Goal: Transaction & Acquisition: Book appointment/travel/reservation

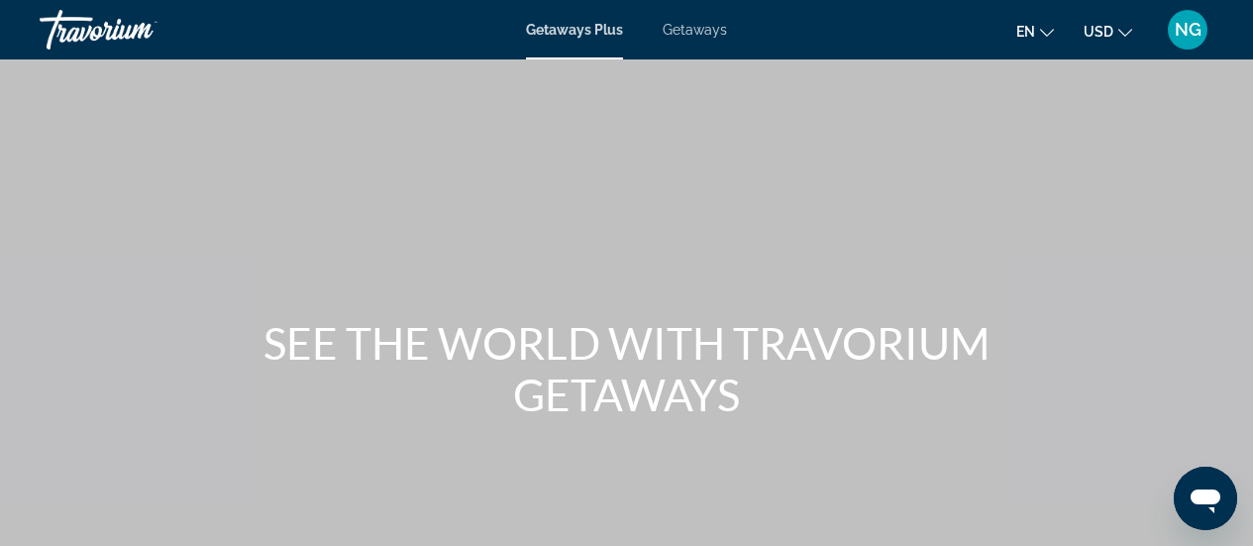
click at [700, 26] on span "Getaways" at bounding box center [695, 30] width 64 height 16
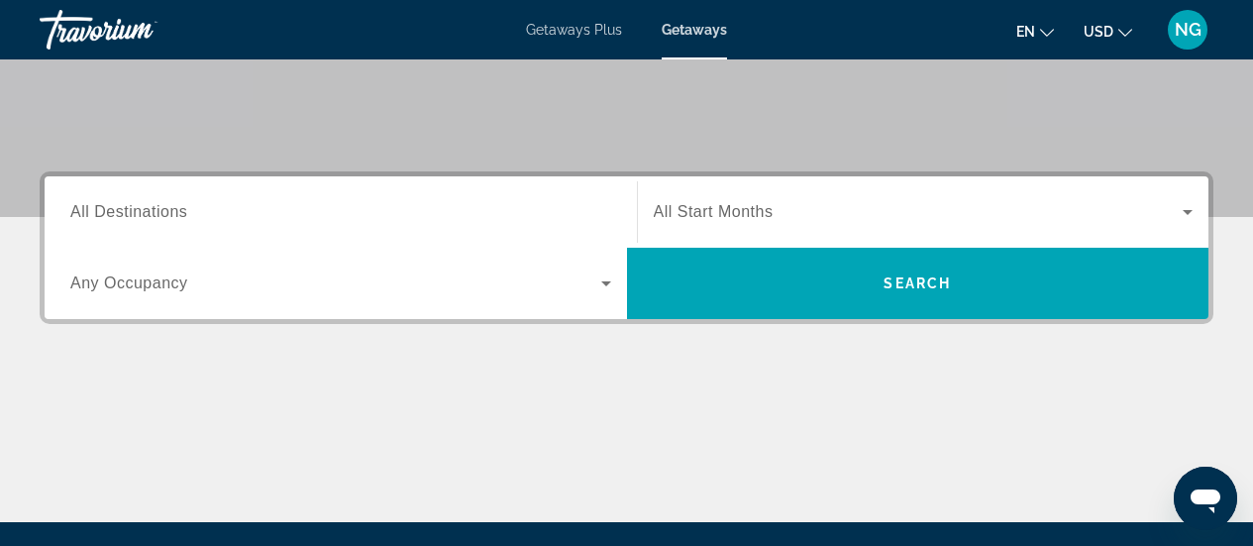
scroll to position [396, 0]
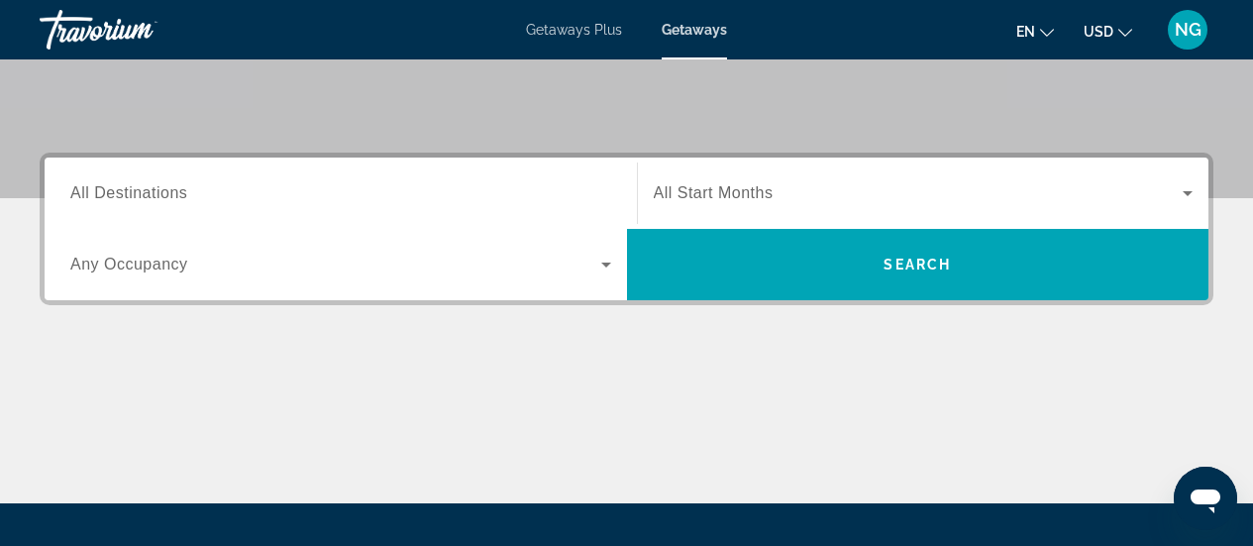
click at [186, 189] on span "All Destinations" at bounding box center [128, 192] width 117 height 17
click at [186, 189] on input "Destination All Destinations" at bounding box center [340, 194] width 541 height 24
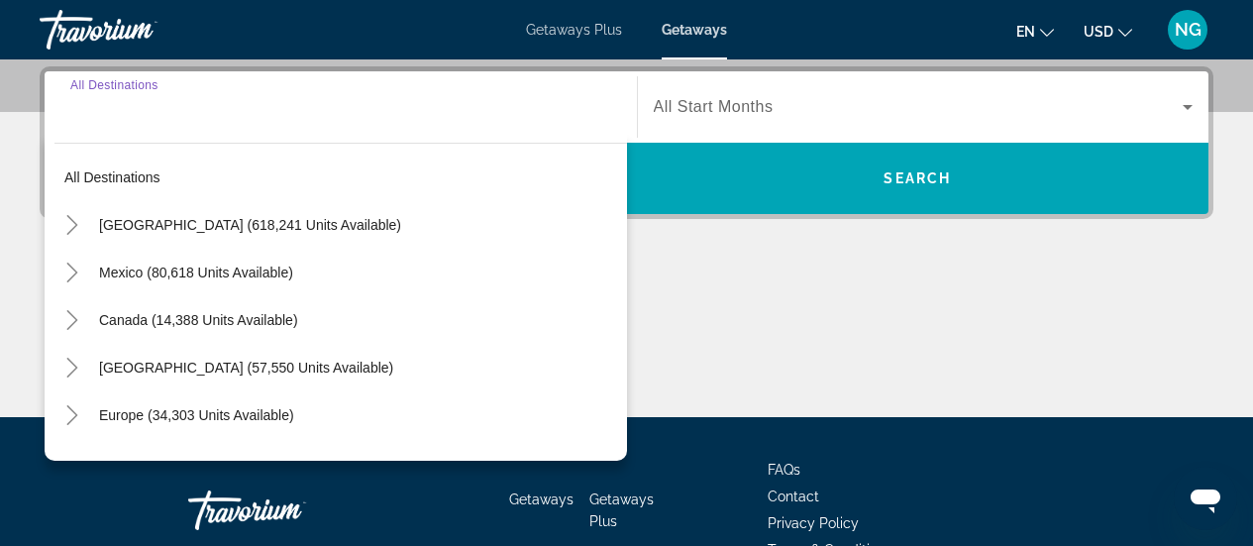
scroll to position [484, 0]
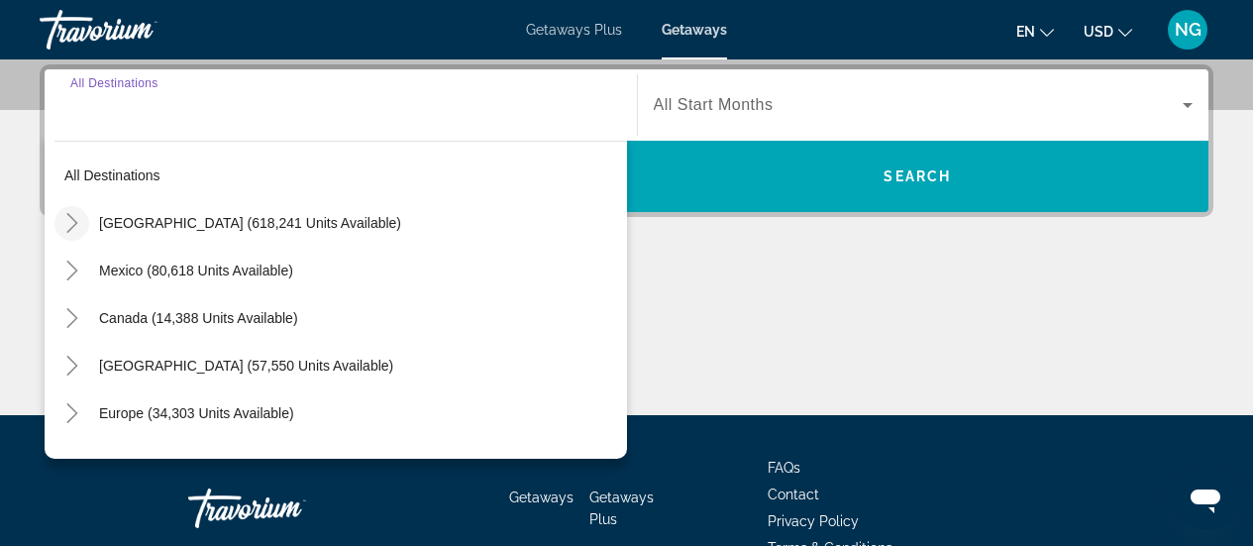
click at [76, 223] on icon "Toggle United States (618,241 units available)" at bounding box center [71, 223] width 11 height 20
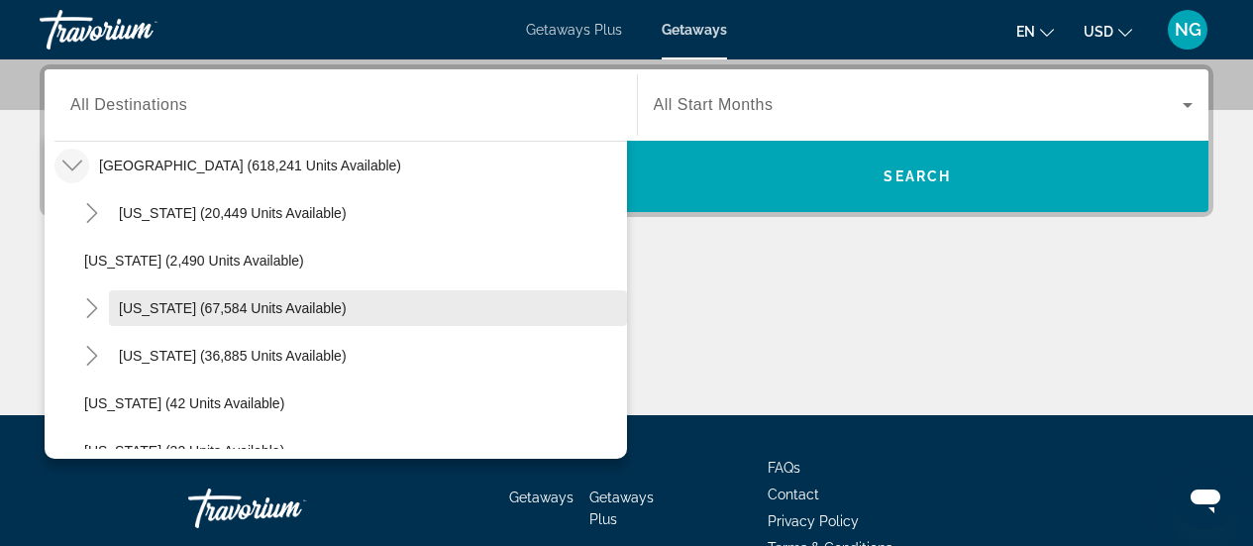
click at [125, 307] on span "[US_STATE] (67,584 units available)" at bounding box center [233, 308] width 228 height 16
type input "**********"
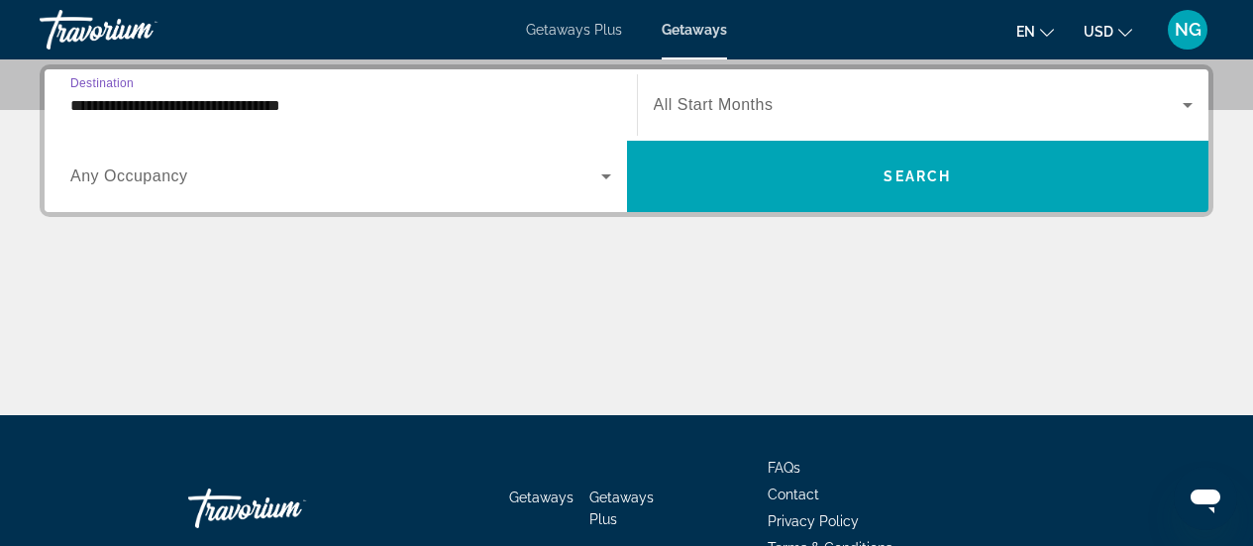
click at [794, 103] on span "Search widget" at bounding box center [919, 105] width 530 height 24
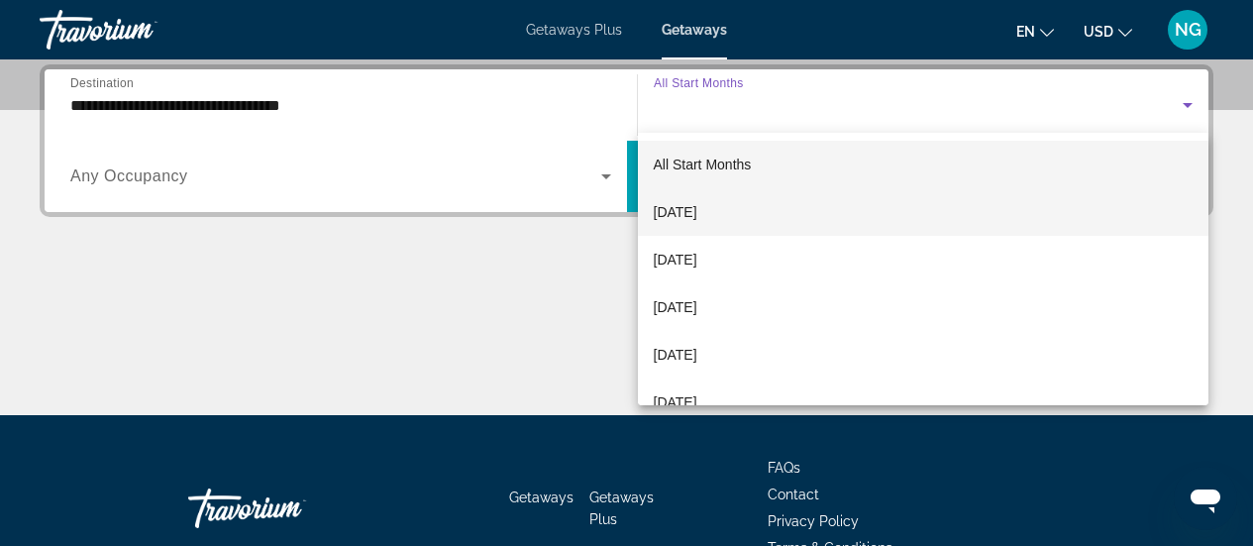
click at [693, 212] on span "[DATE]" at bounding box center [676, 212] width 44 height 24
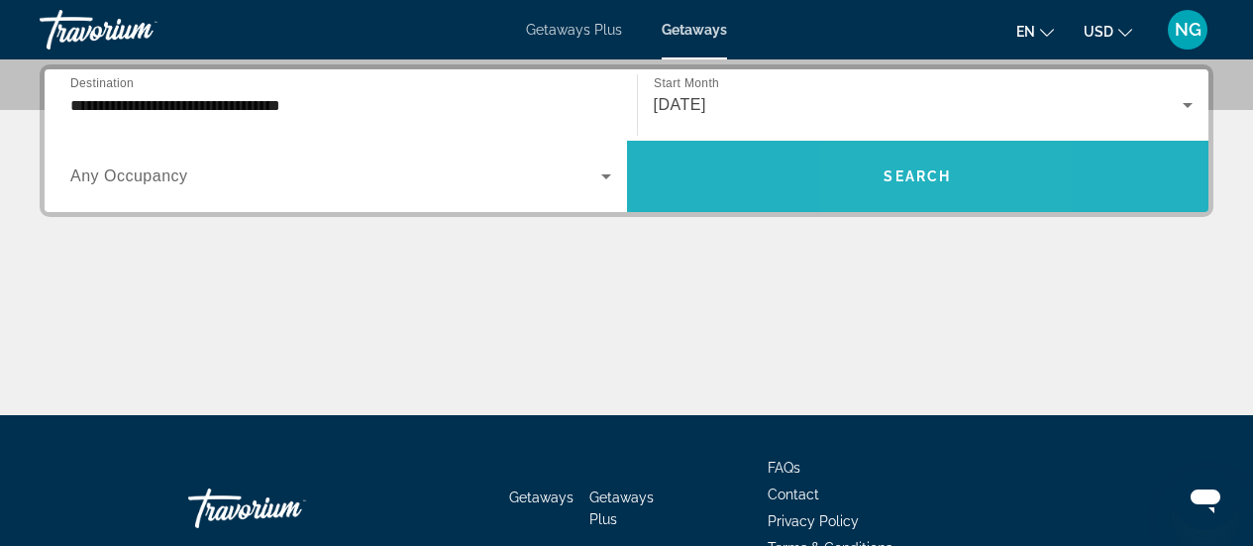
click at [890, 168] on span "Search" at bounding box center [917, 176] width 67 height 16
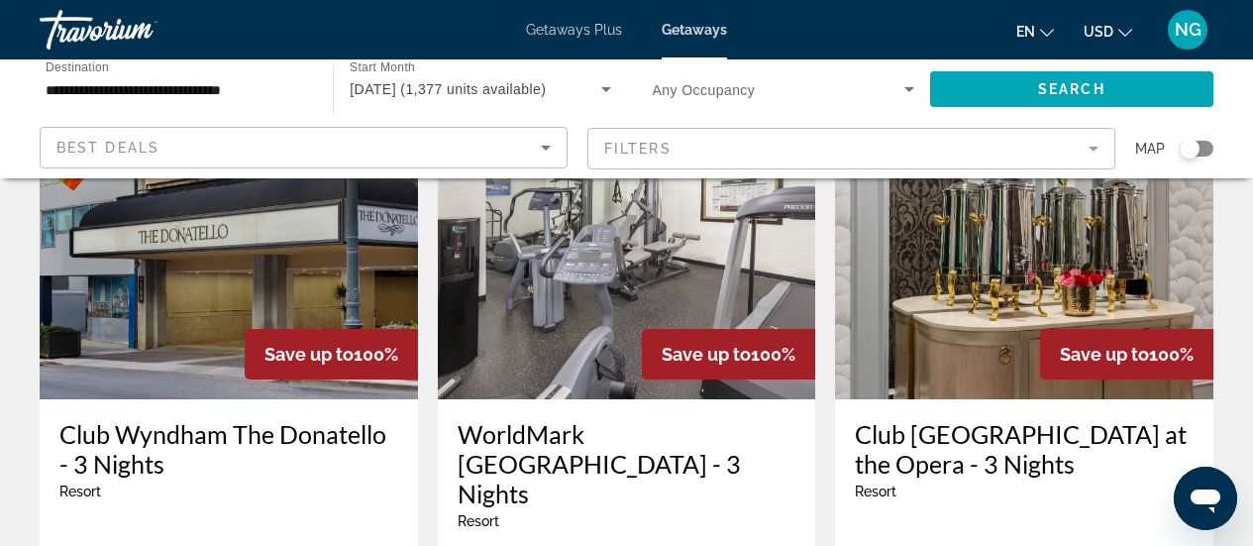
scroll to position [2576, 0]
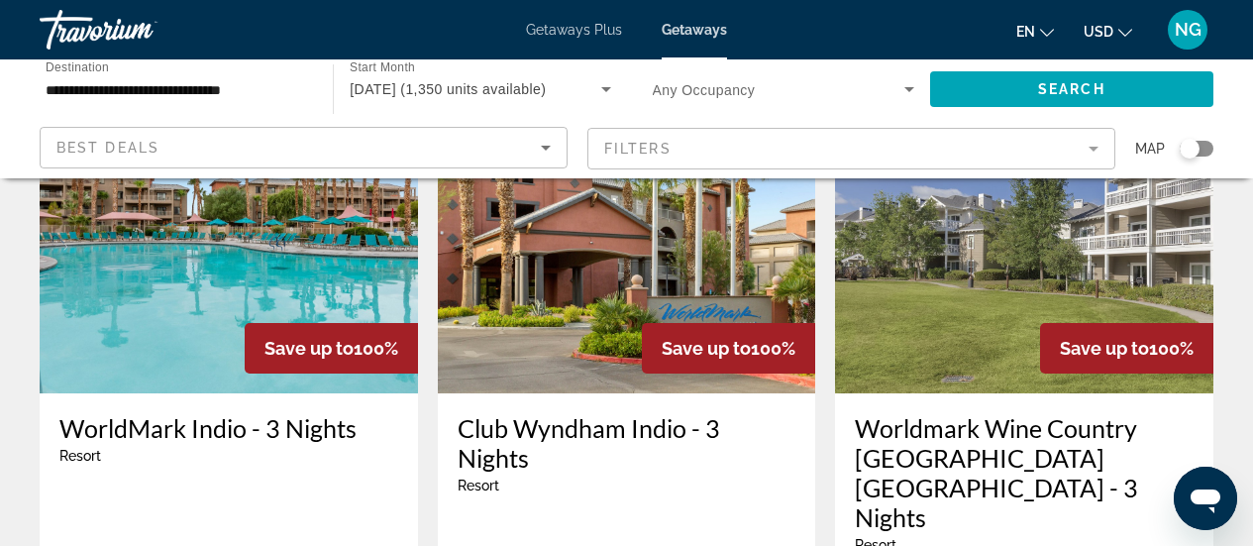
scroll to position [198, 0]
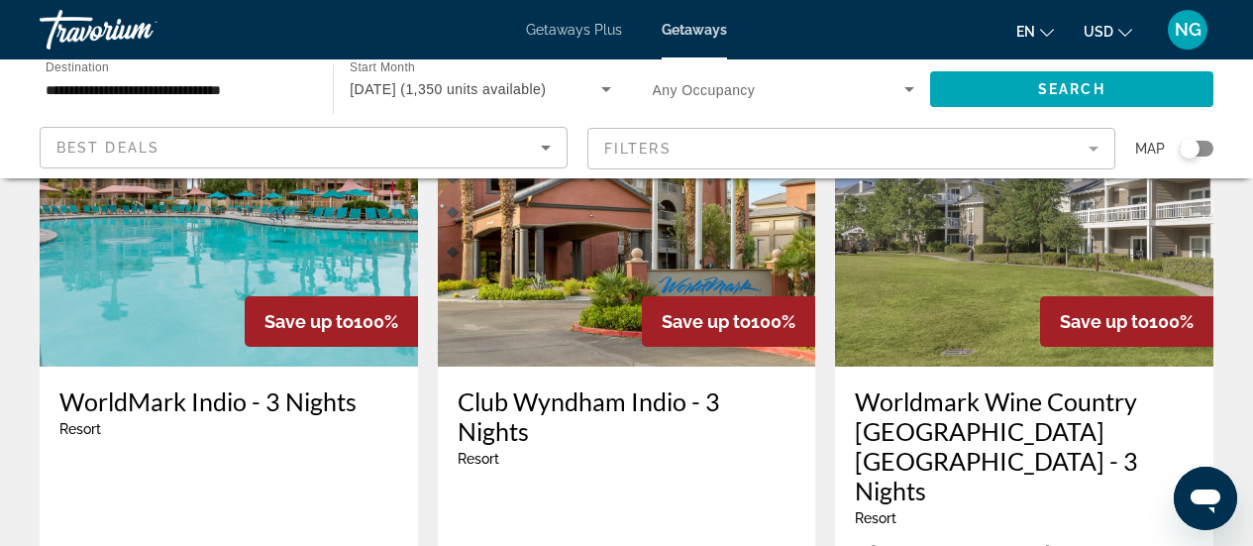
click at [227, 268] on img "Main content" at bounding box center [229, 208] width 378 height 317
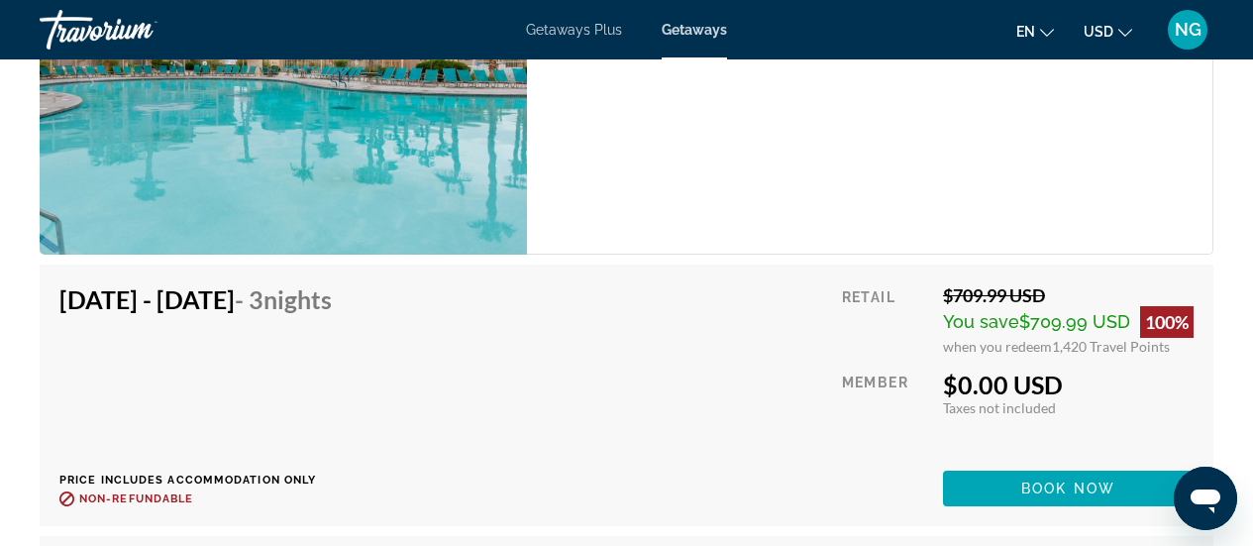
scroll to position [7926, 0]
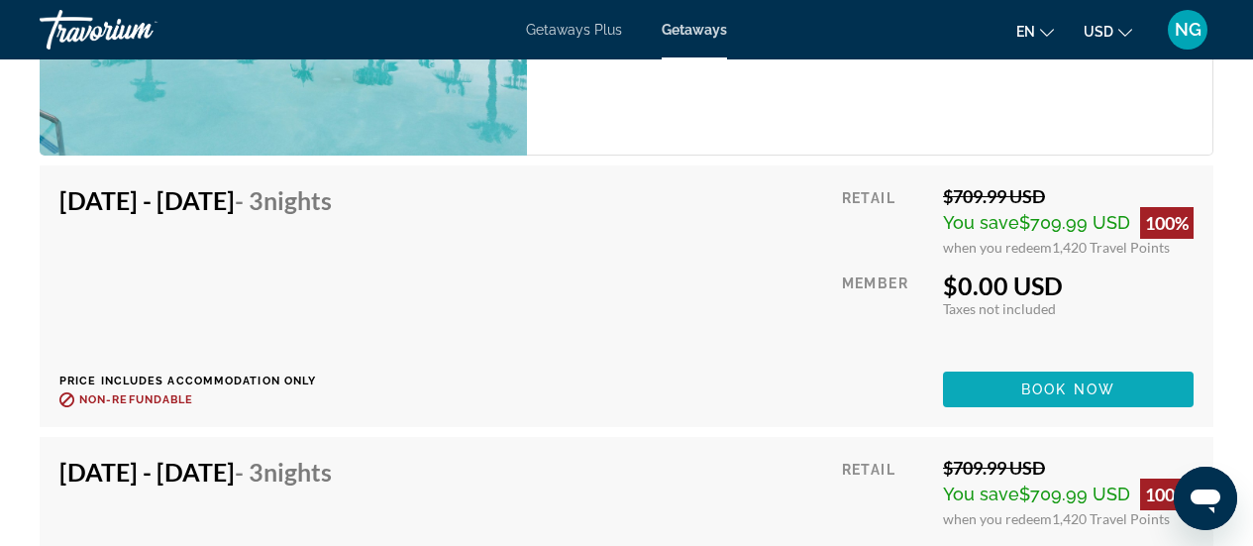
click at [1069, 381] on span "Book now" at bounding box center [1068, 389] width 94 height 16
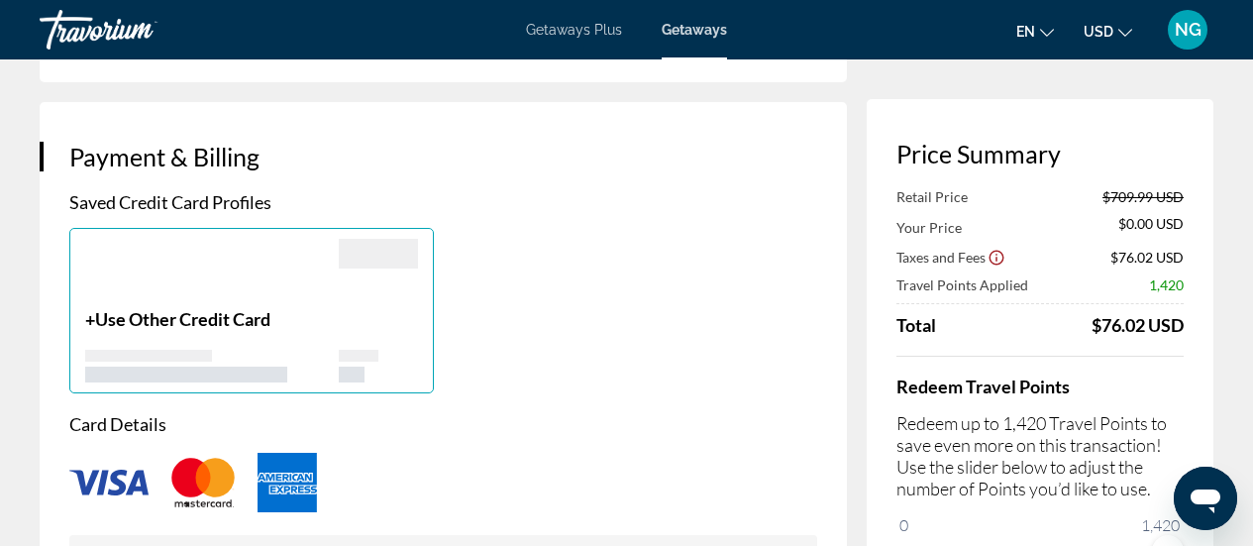
scroll to position [1387, 0]
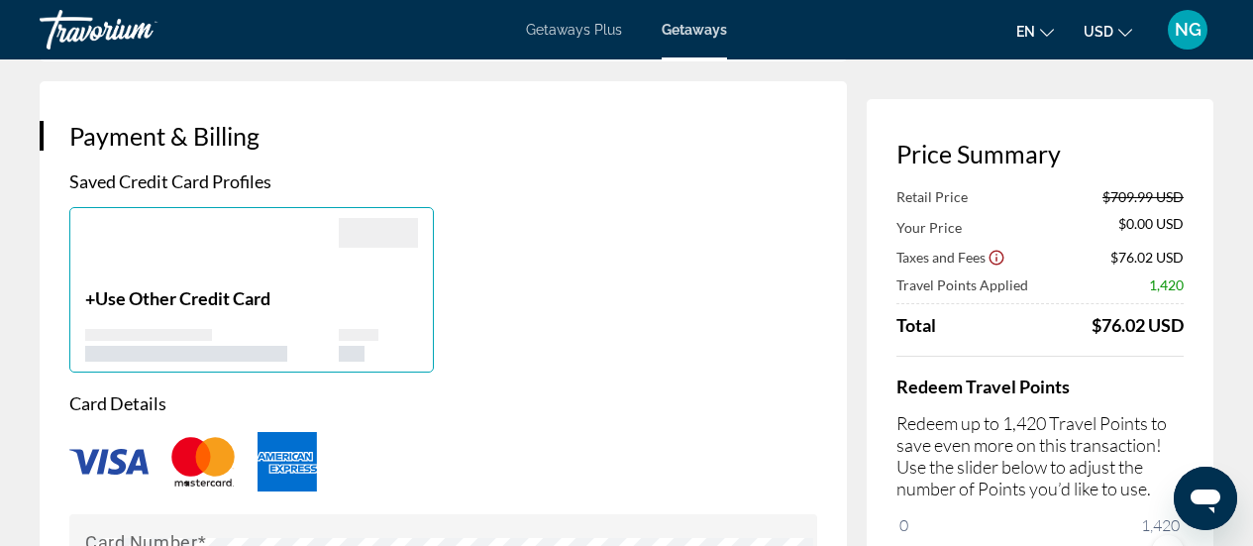
click at [204, 287] on span "Use Other Credit Card" at bounding box center [182, 298] width 175 height 22
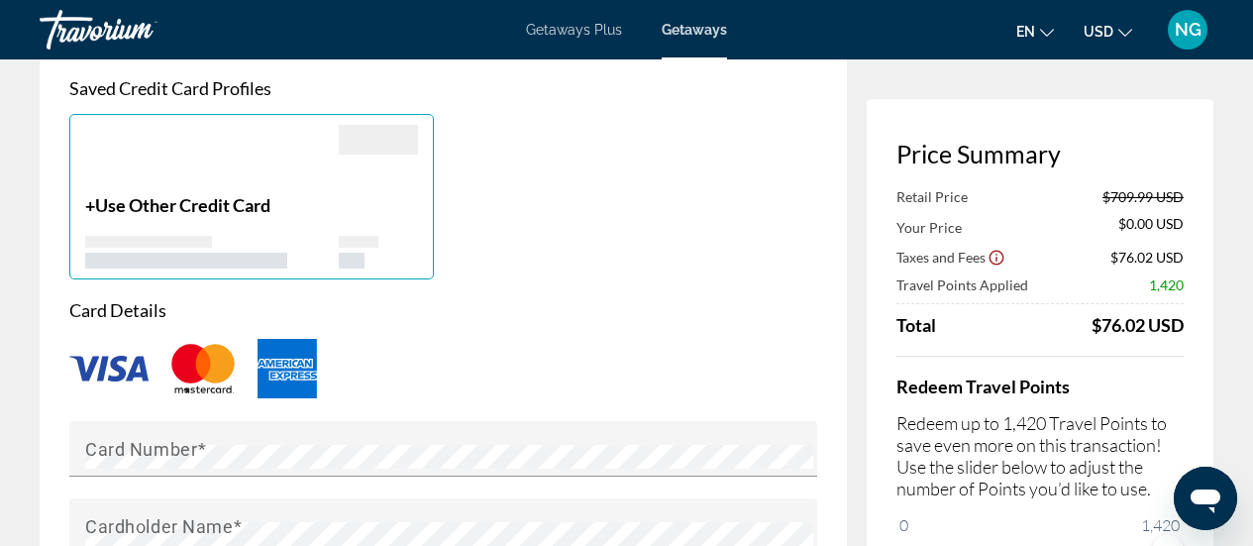
scroll to position [1486, 0]
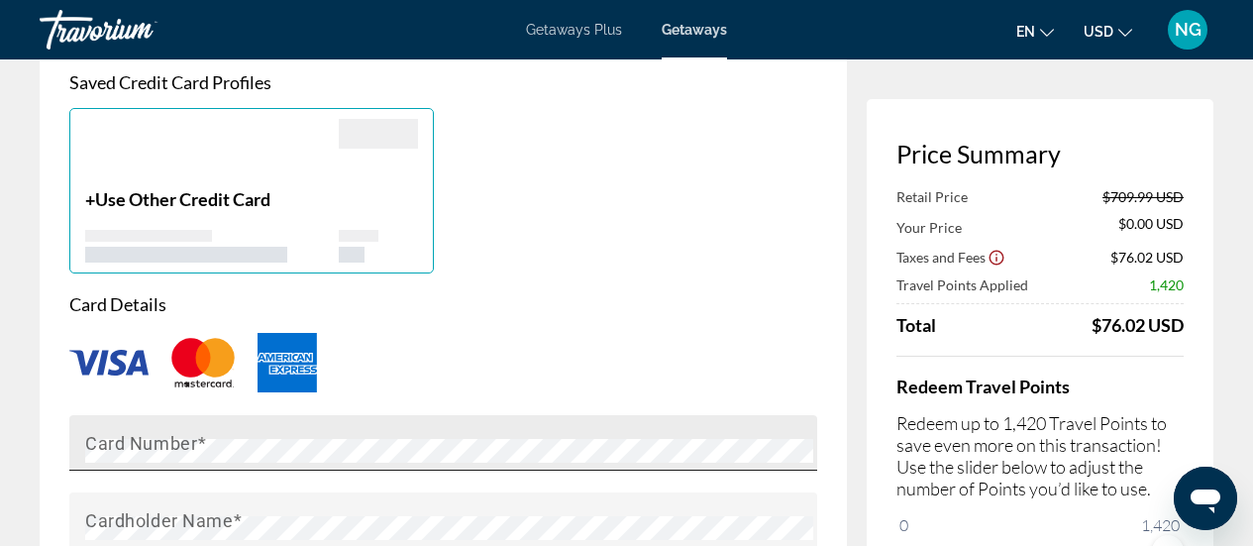
click at [137, 432] on mat-label "Card Number" at bounding box center [141, 442] width 112 height 21
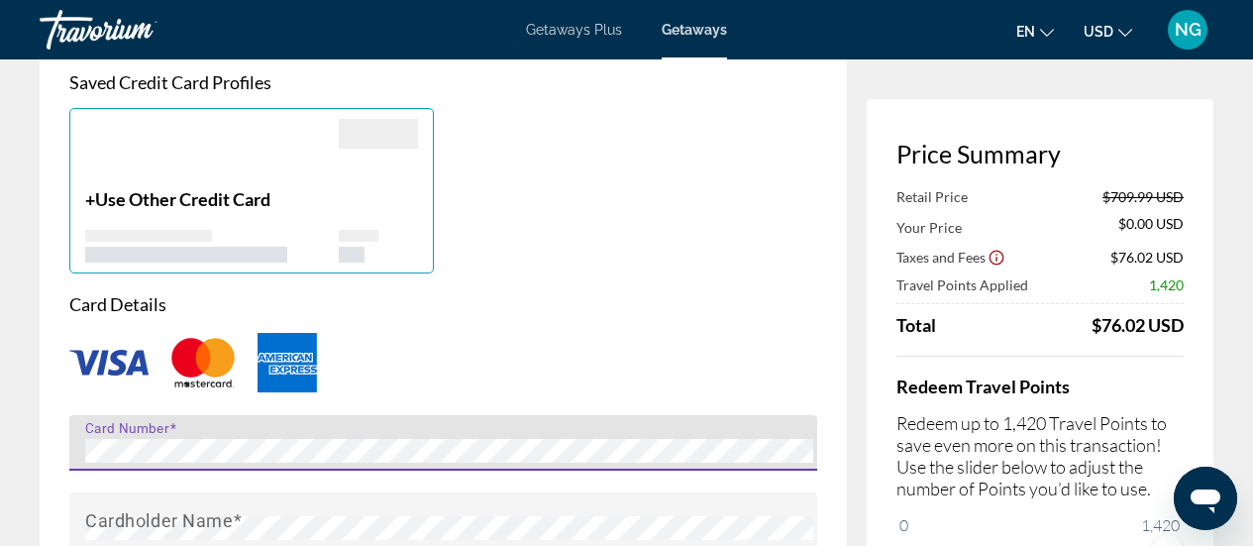
scroll to position [1585, 0]
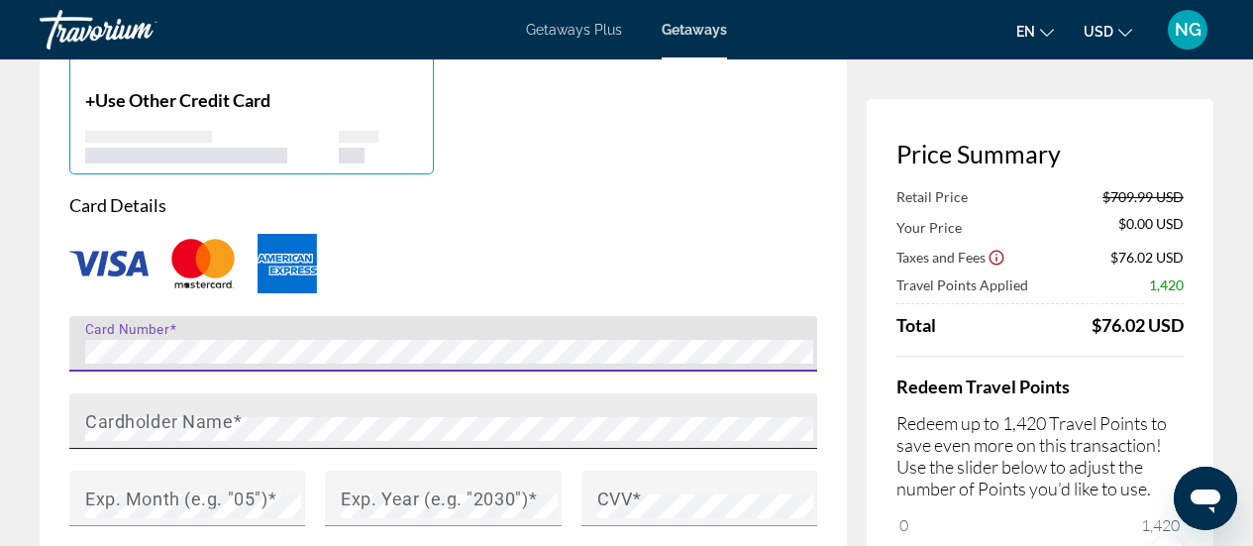
click at [104, 410] on mat-label "Cardholder Name" at bounding box center [159, 420] width 148 height 21
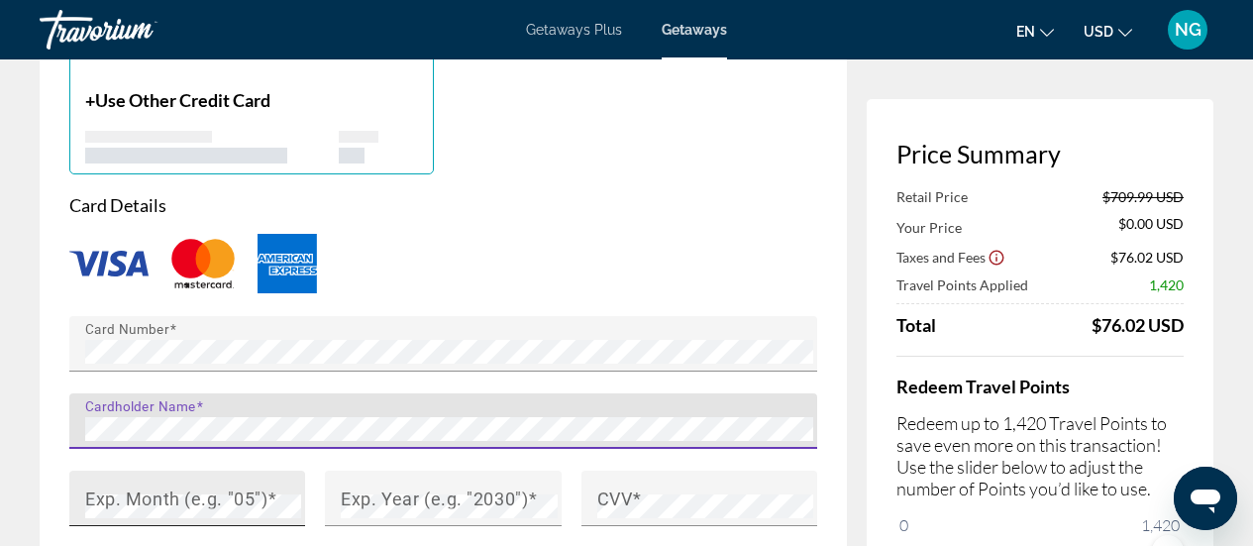
click at [180, 487] on mat-label "Exp. Month (e.g. "05")" at bounding box center [176, 497] width 182 height 21
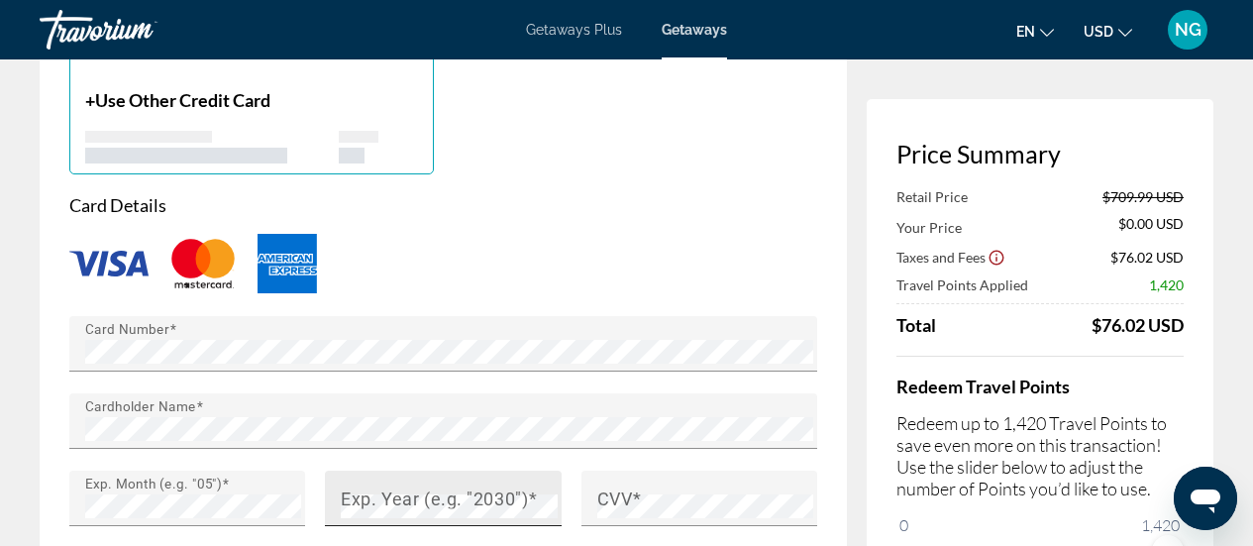
click at [345, 487] on mat-label "Exp. Year (e.g. "2030")" at bounding box center [434, 497] width 187 height 21
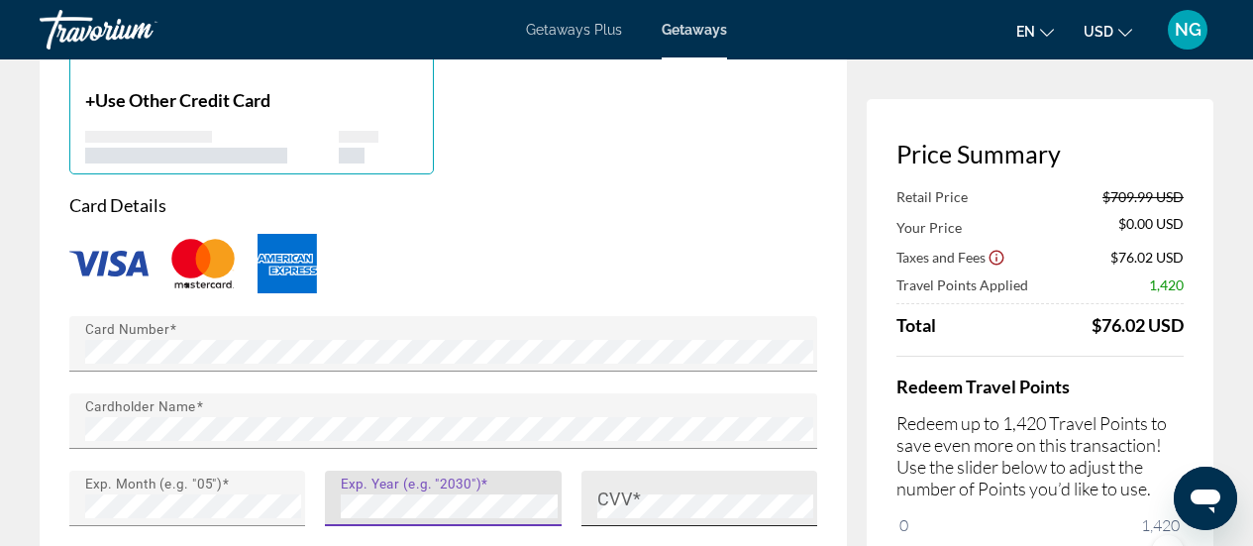
click at [614, 487] on mat-label "CVV" at bounding box center [615, 497] width 36 height 21
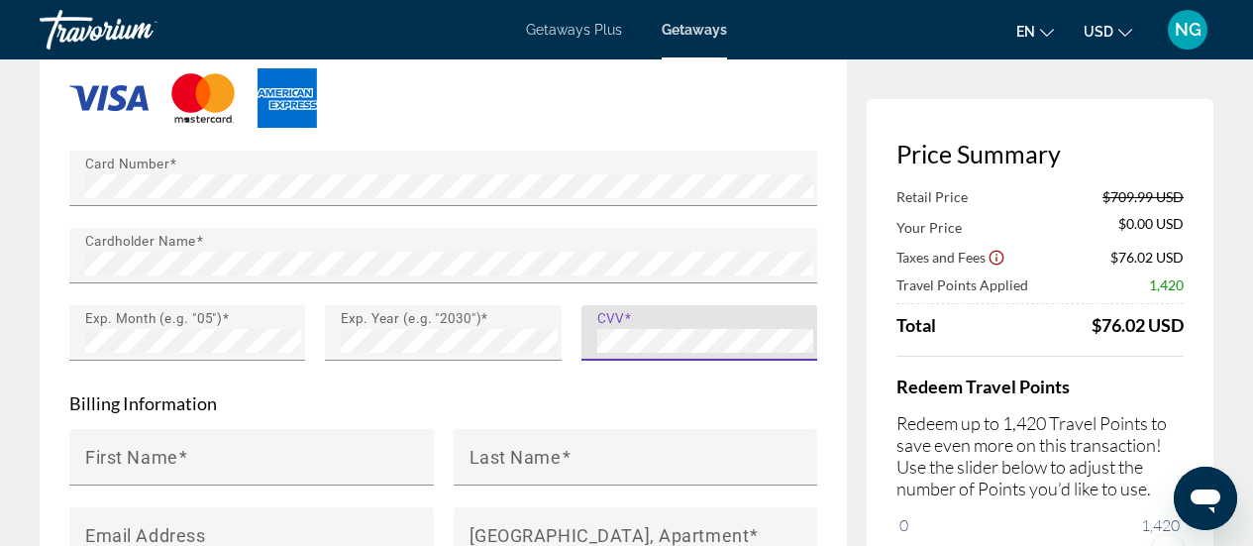
scroll to position [1783, 0]
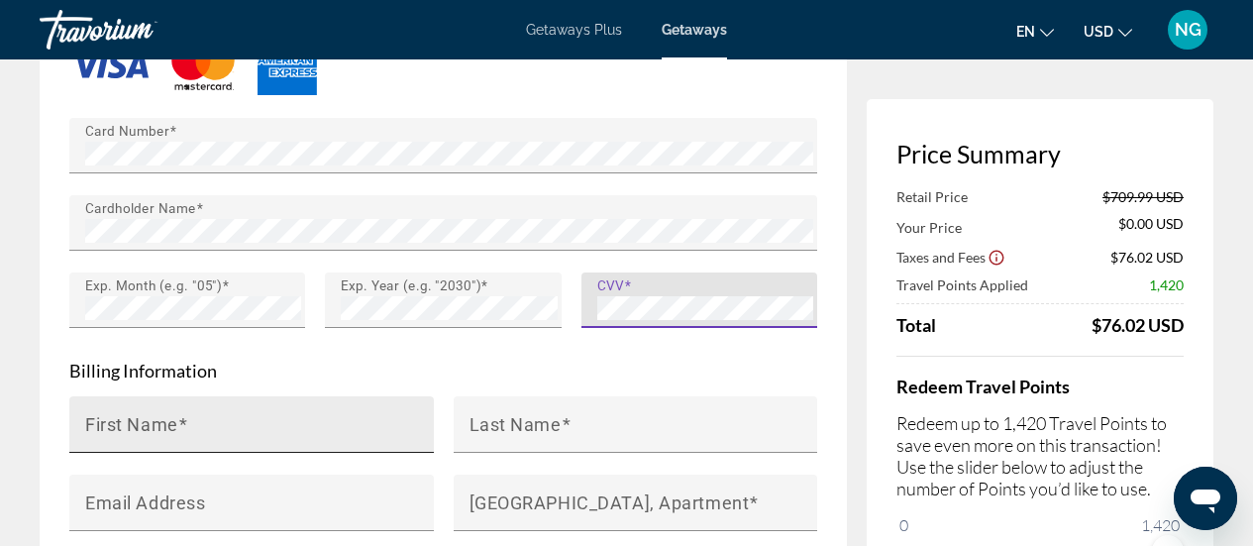
click at [270, 421] on input "First Name" at bounding box center [257, 433] width 345 height 24
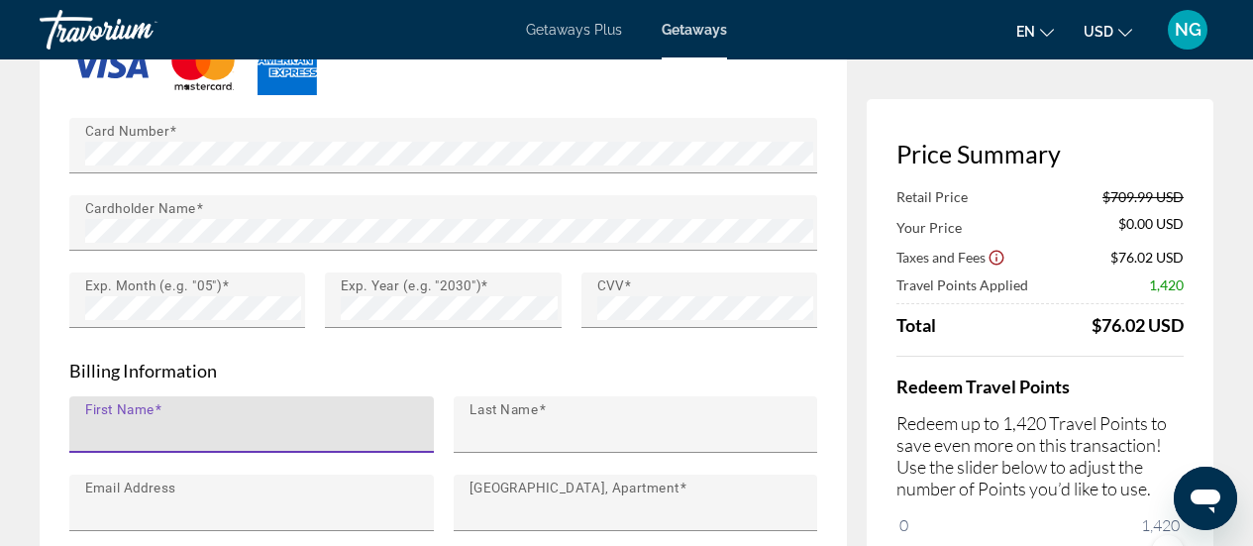
type input "*******"
type input "******"
type input "**********"
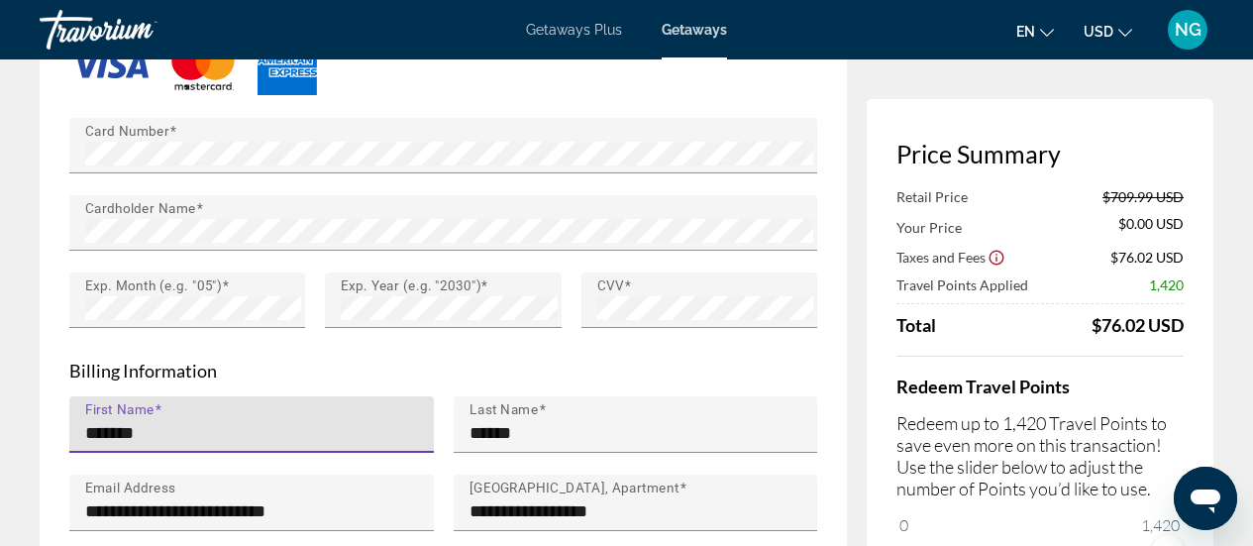
type input "******"
type input "**"
type input "*****"
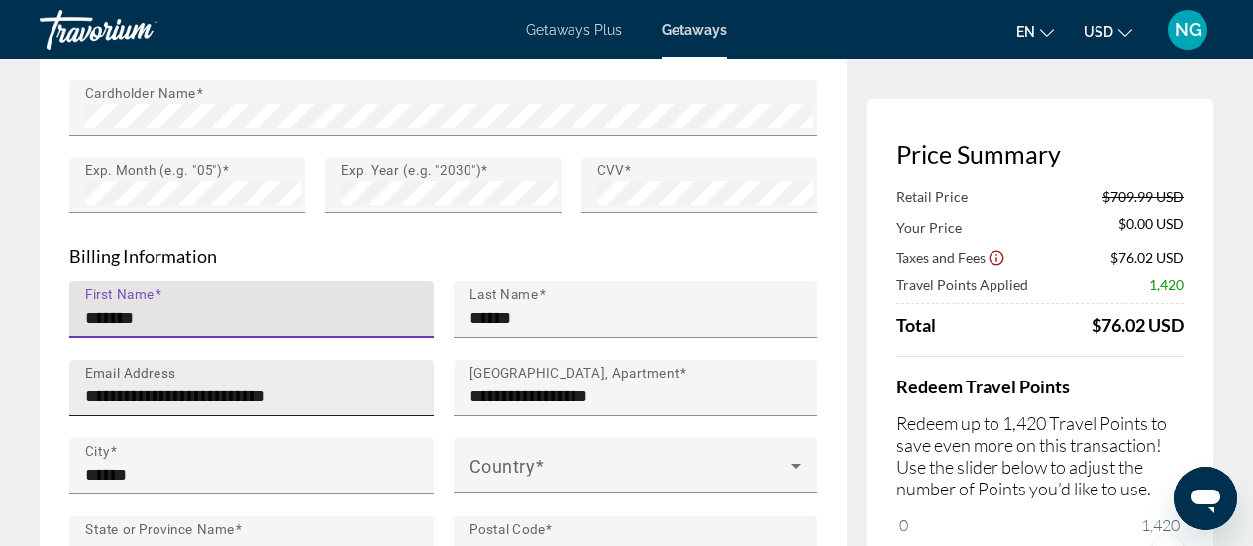
scroll to position [1982, 0]
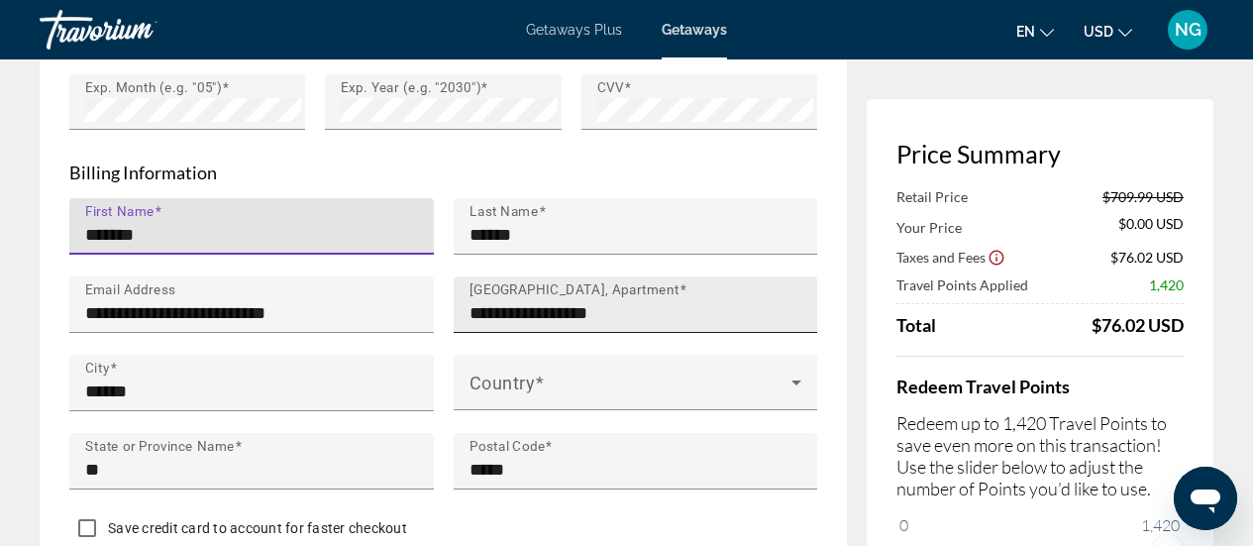
click at [667, 301] on input "**********" at bounding box center [642, 313] width 345 height 24
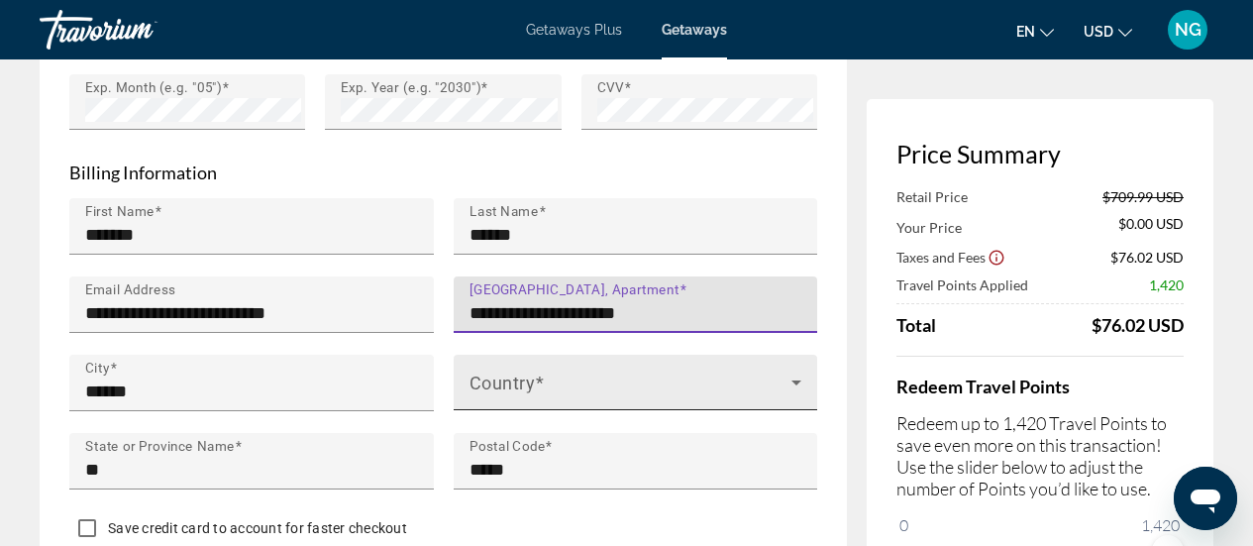
type input "**********"
click at [651, 355] on div "Country" at bounding box center [636, 382] width 333 height 55
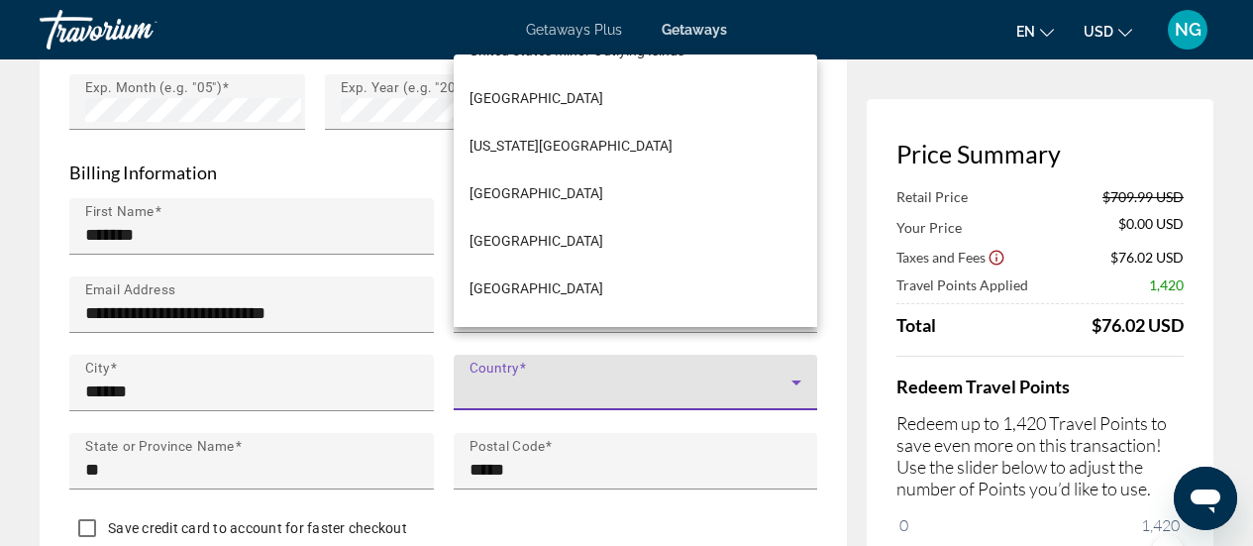
scroll to position [11493, 0]
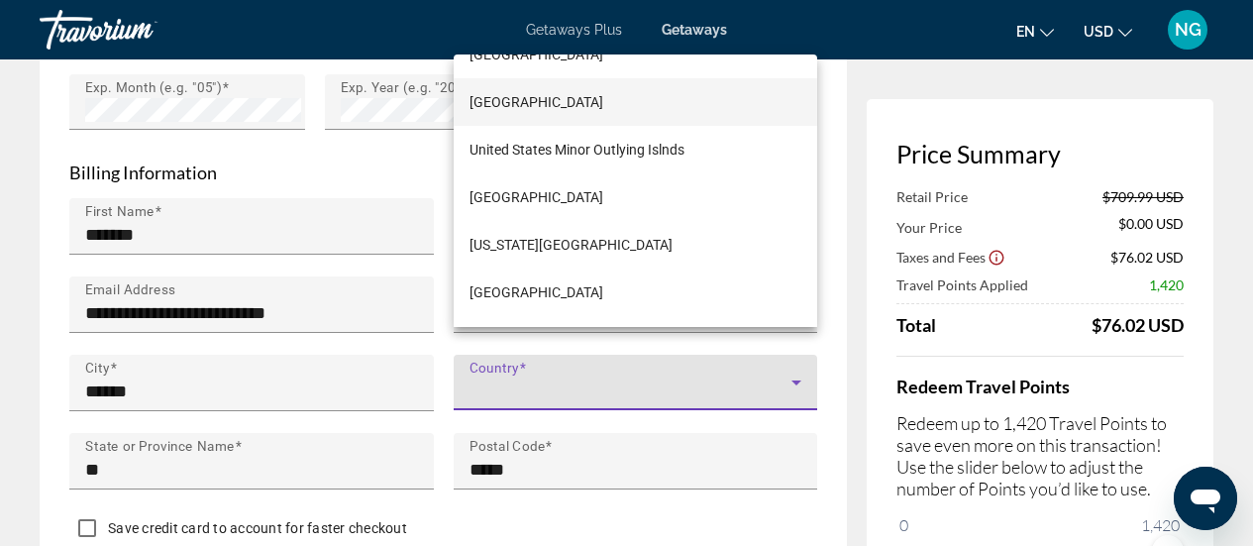
click at [584, 104] on span "[GEOGRAPHIC_DATA]" at bounding box center [537, 102] width 134 height 24
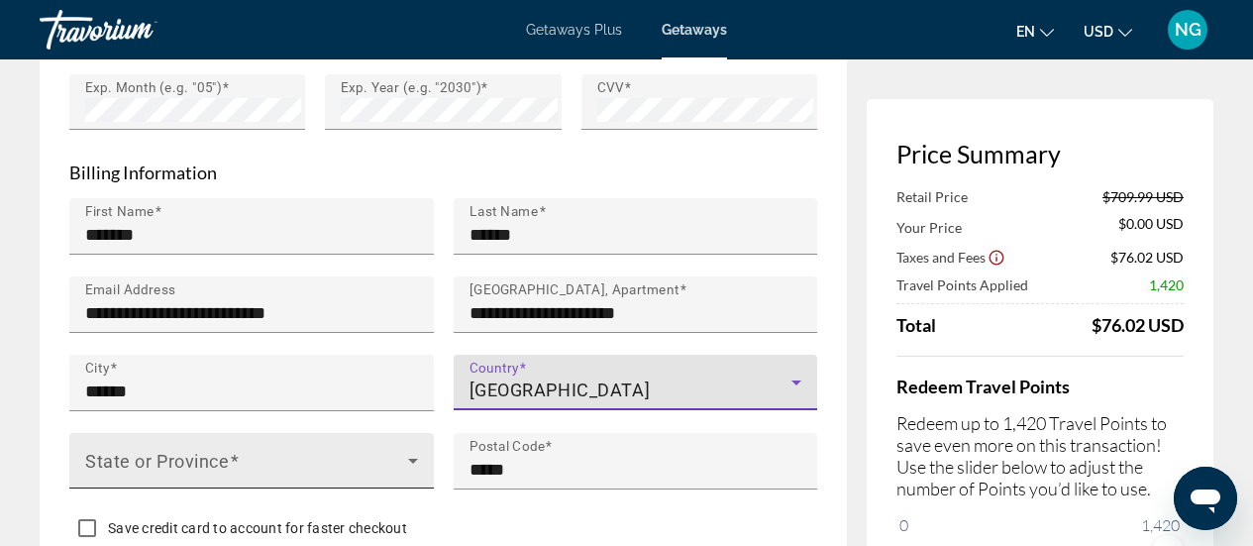
click at [232, 450] on span "Main content" at bounding box center [235, 460] width 10 height 21
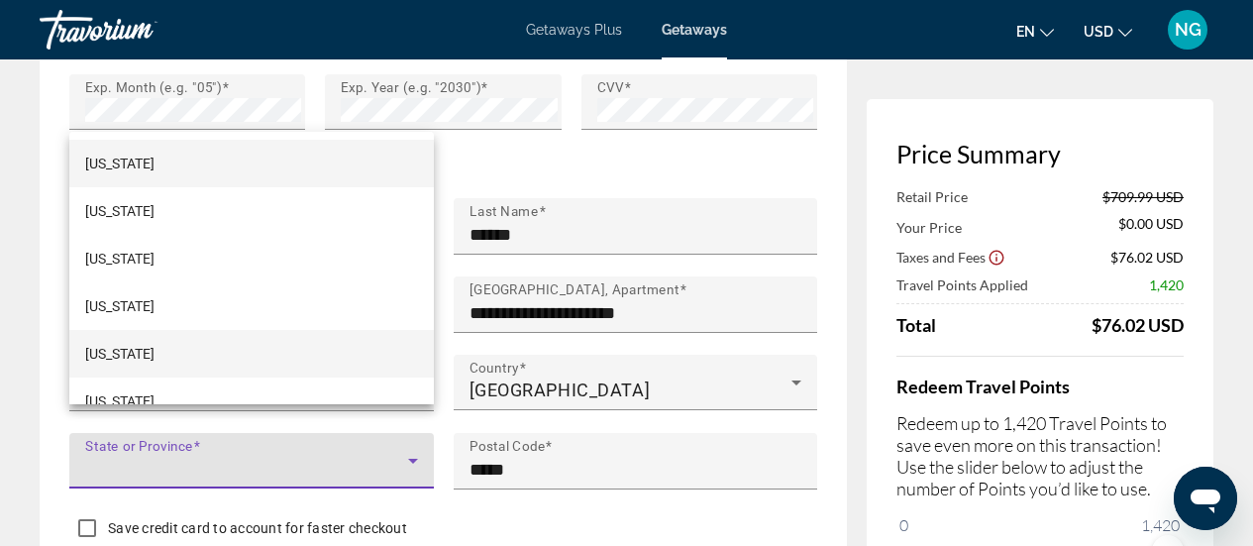
click at [153, 351] on mat-option "[US_STATE]" at bounding box center [251, 354] width 365 height 48
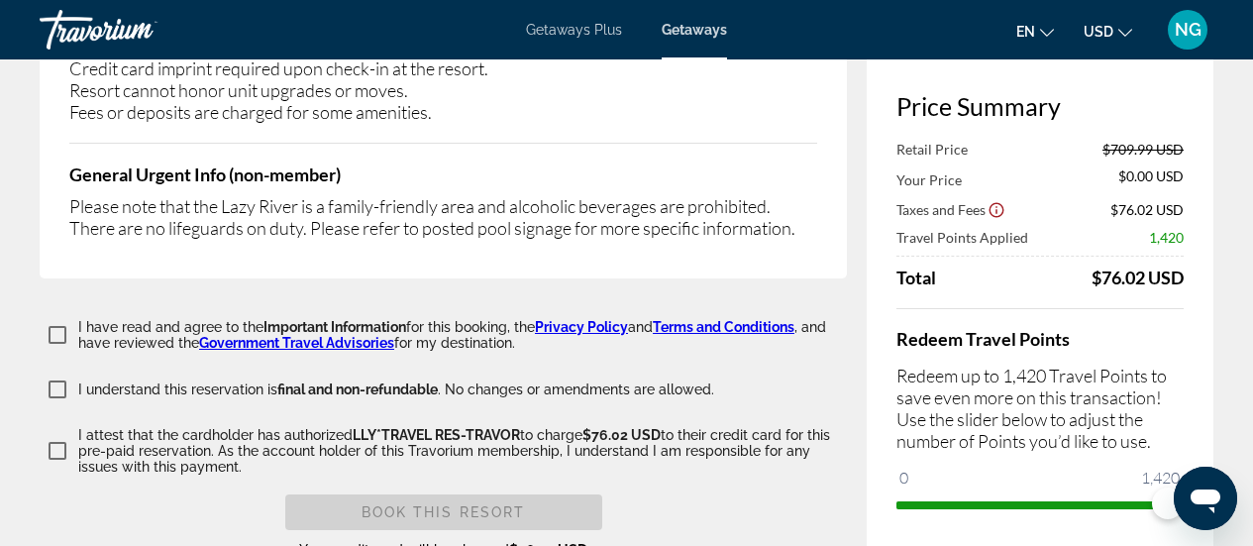
scroll to position [4439, 0]
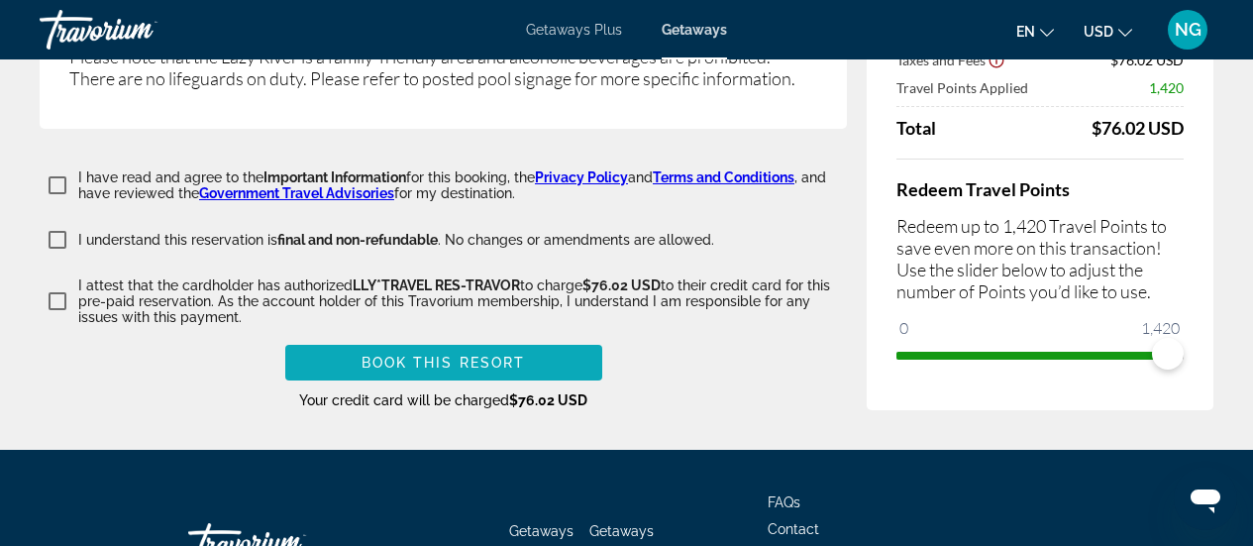
click at [521, 355] on span "Book this Resort" at bounding box center [444, 363] width 164 height 16
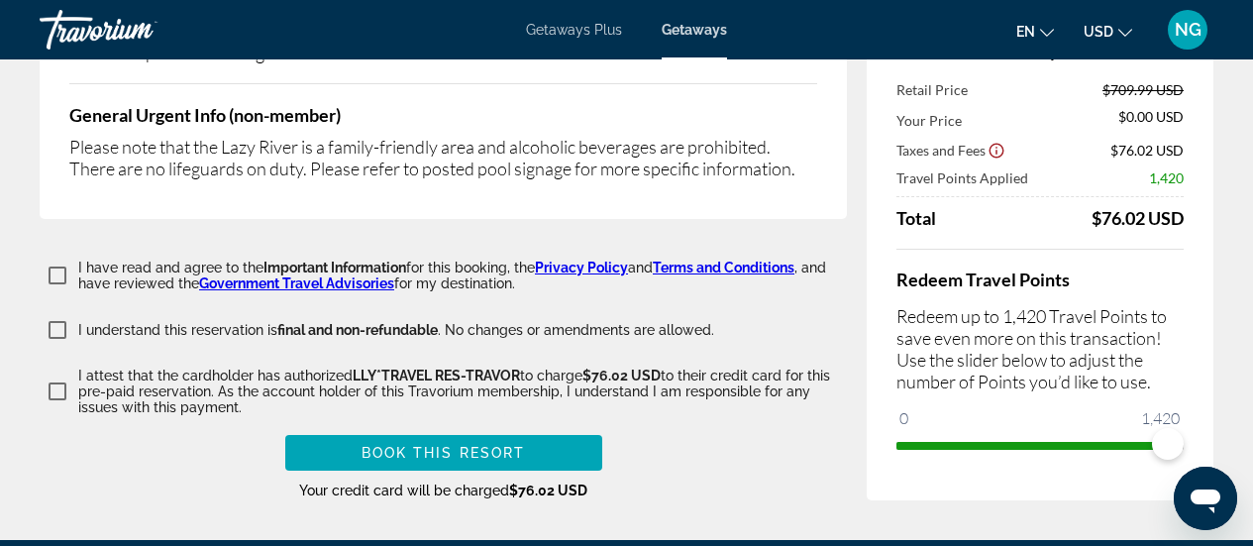
scroll to position [4538, 0]
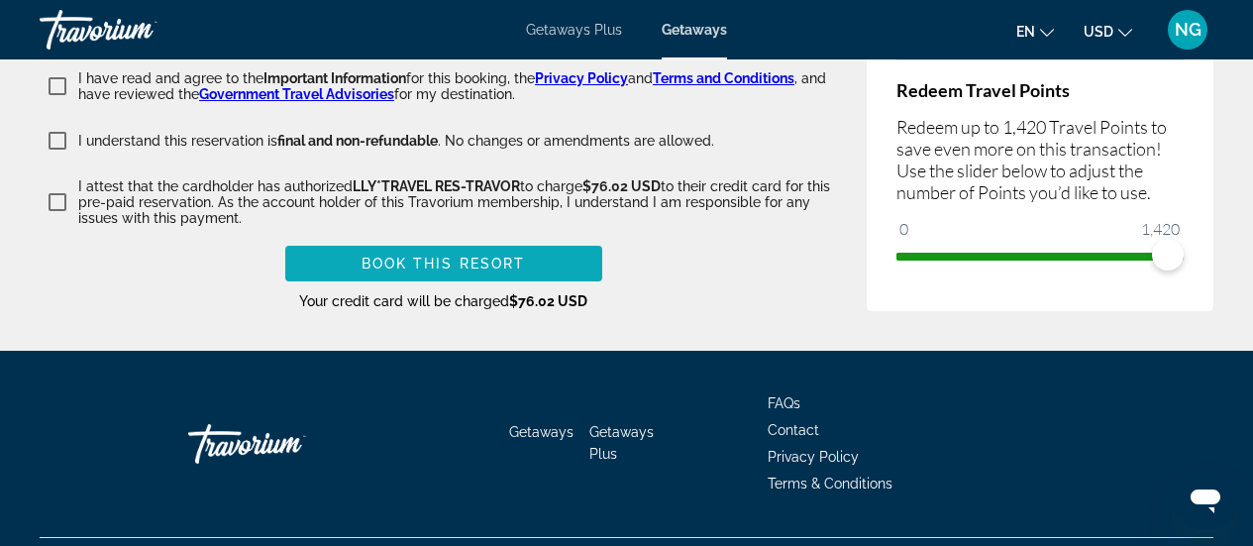
type input "**********"
click at [454, 256] on span "Book this Resort" at bounding box center [444, 264] width 164 height 16
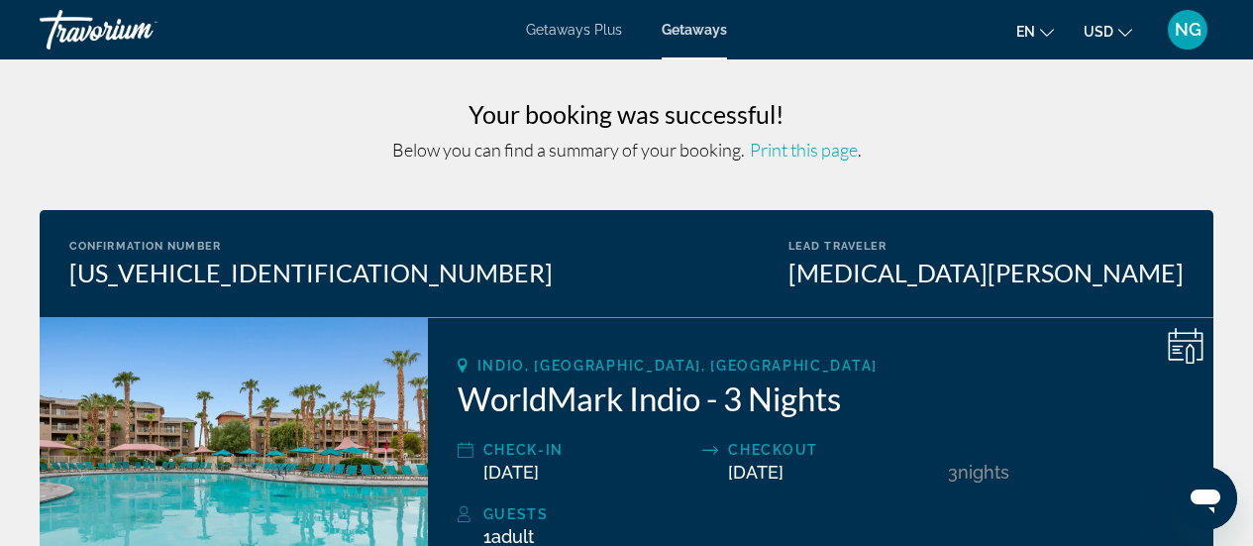
scroll to position [99, 0]
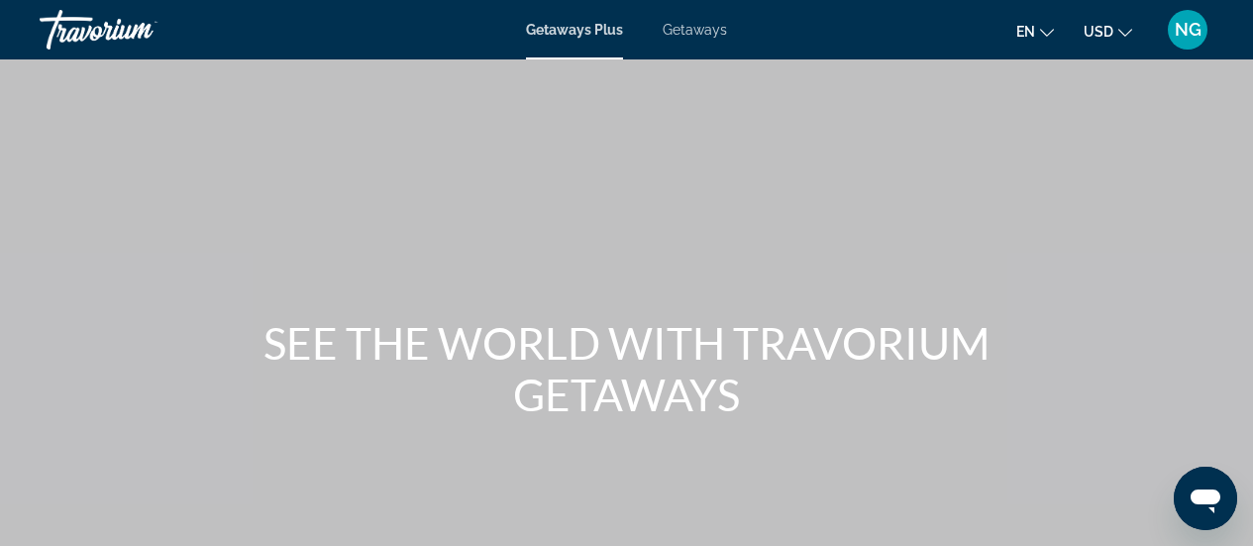
click at [700, 24] on span "Getaways" at bounding box center [695, 30] width 64 height 16
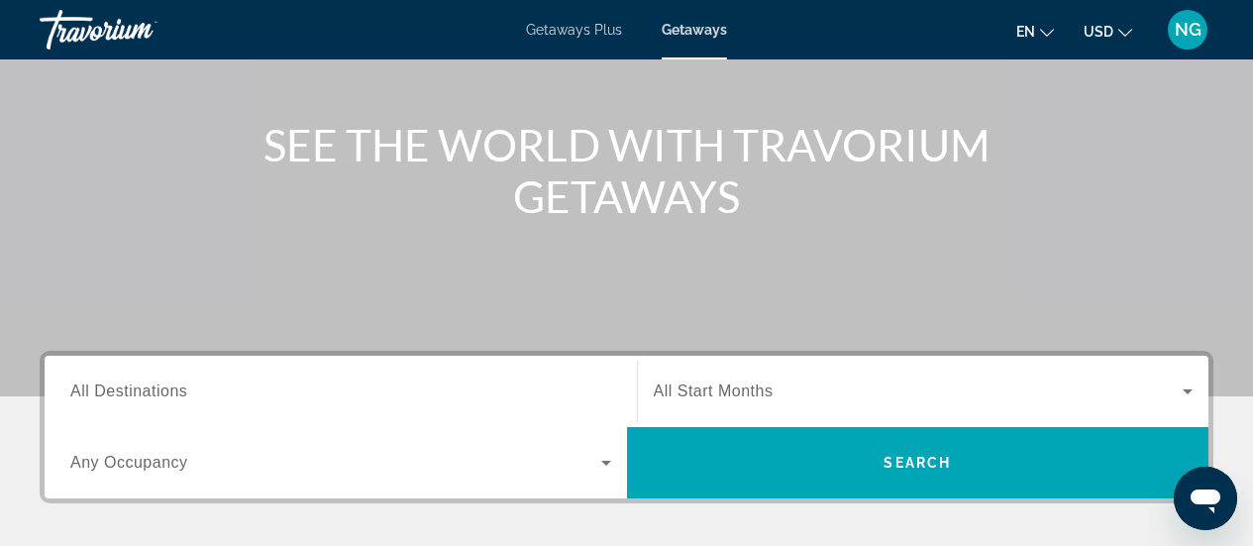
scroll to position [297, 0]
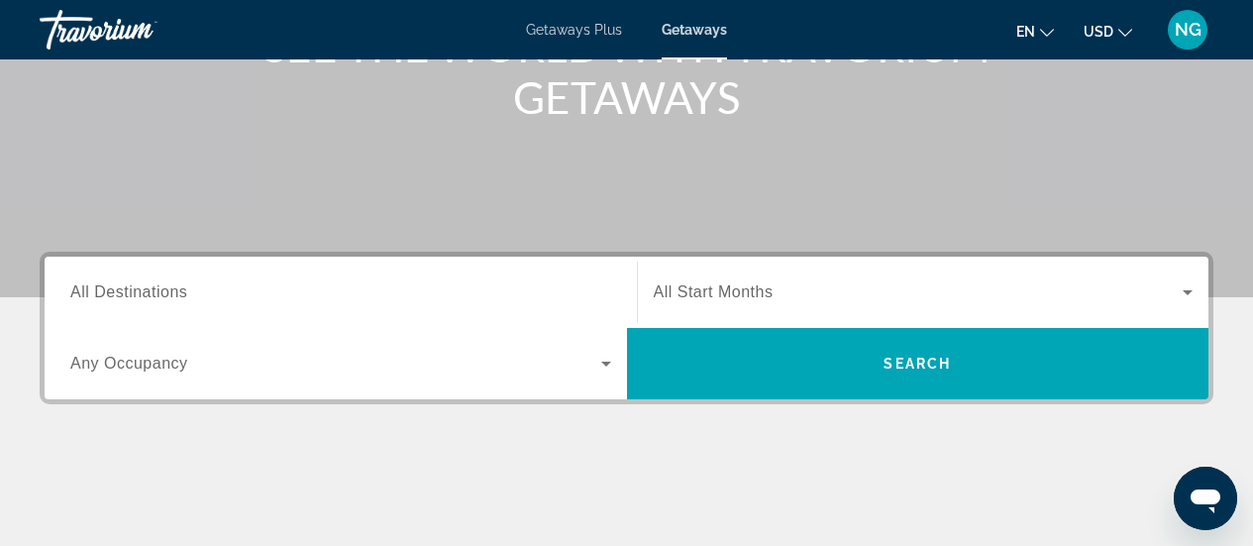
click at [148, 294] on span "All Destinations" at bounding box center [128, 291] width 117 height 17
click at [148, 294] on input "Destination All Destinations" at bounding box center [340, 293] width 541 height 24
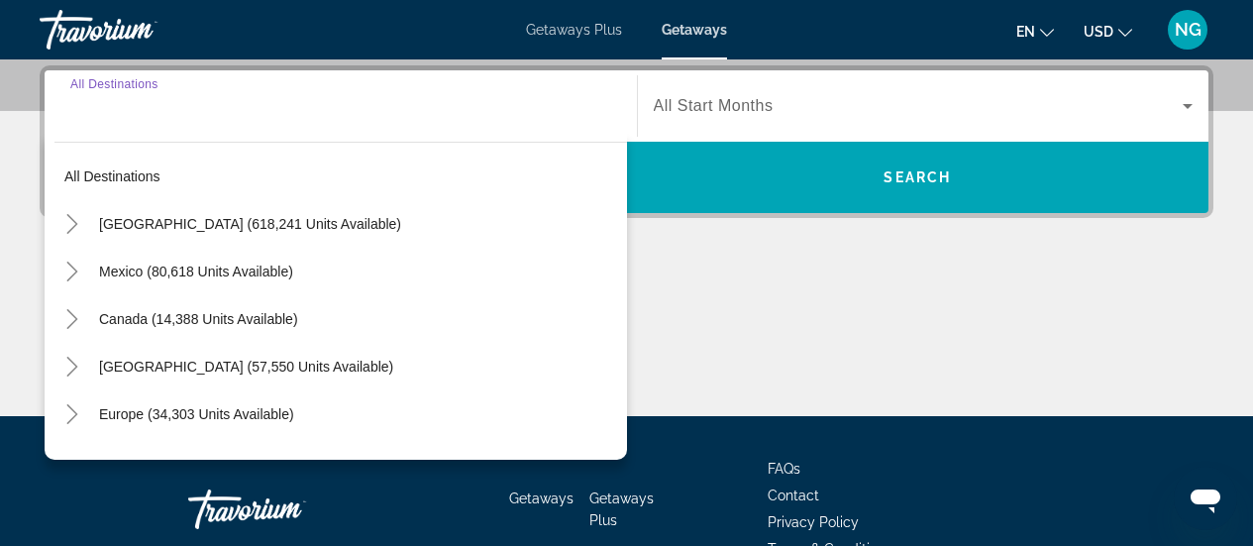
scroll to position [484, 0]
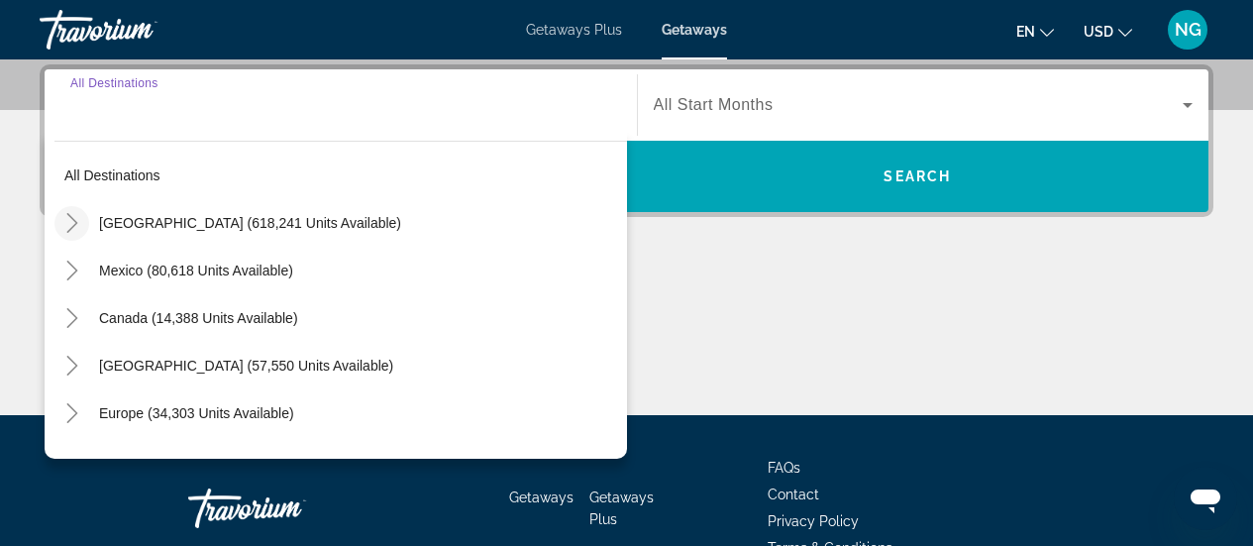
click at [71, 218] on icon "Toggle United States (618,241 units available)" at bounding box center [71, 223] width 11 height 20
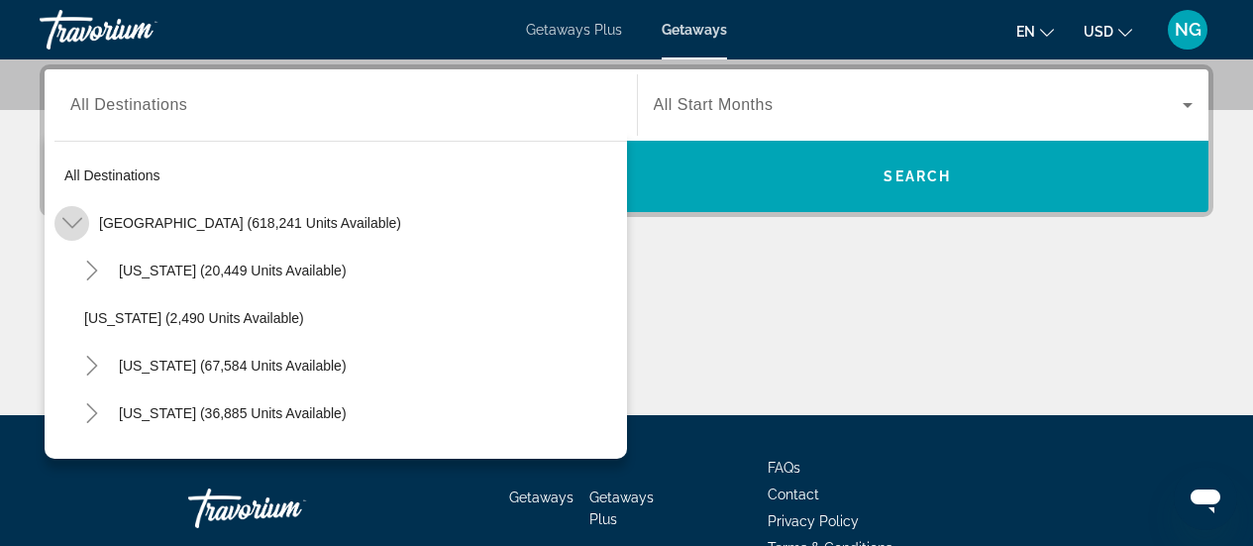
scroll to position [57, 0]
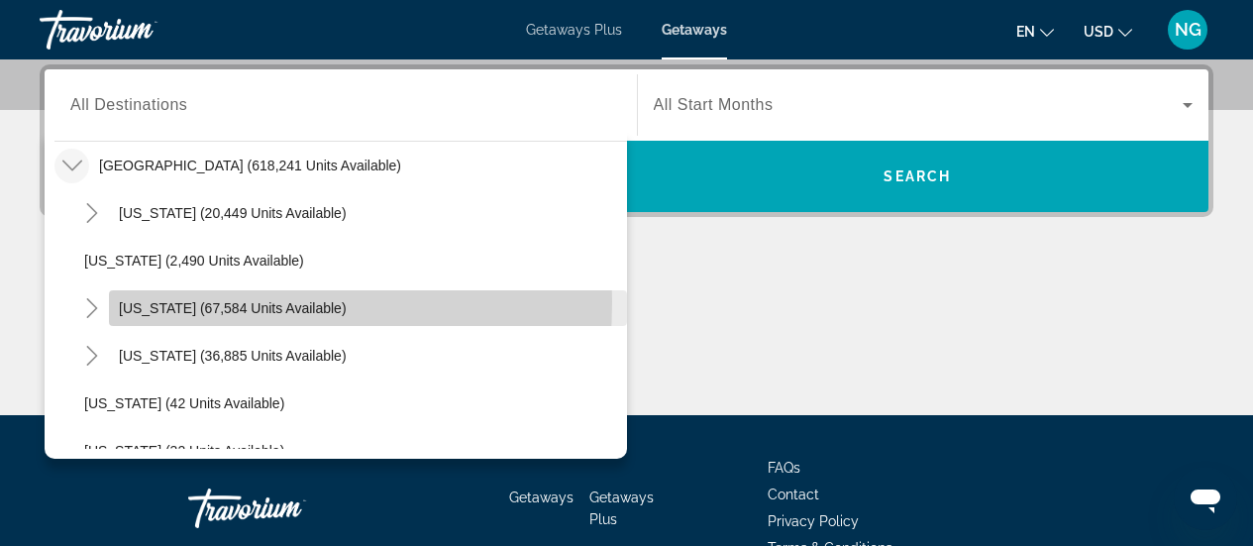
click at [148, 301] on span "[US_STATE] (67,584 units available)" at bounding box center [233, 308] width 228 height 16
type input "**********"
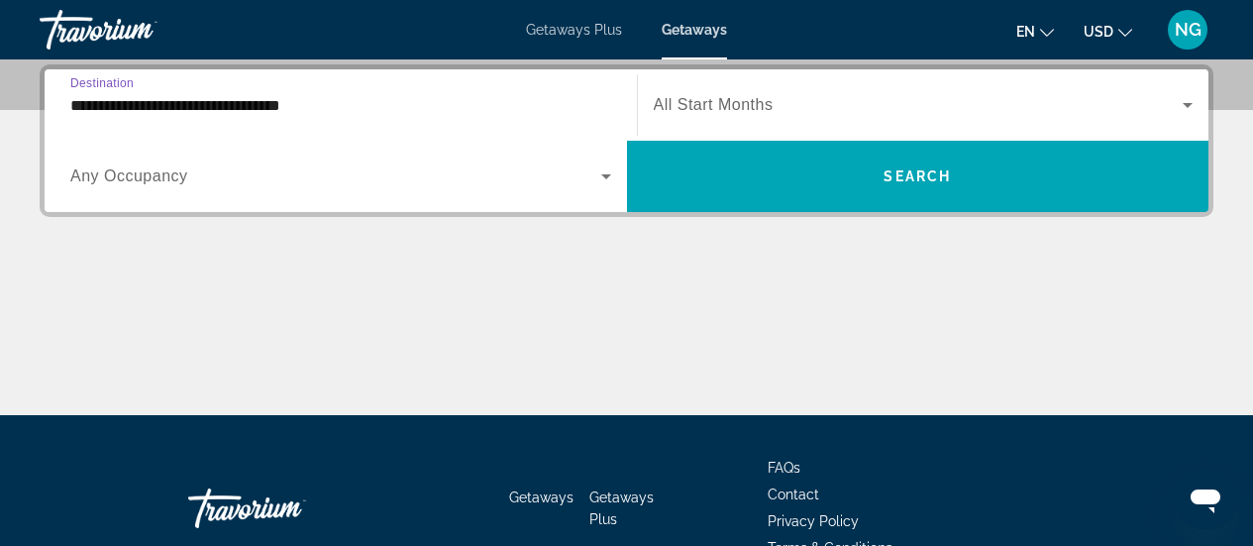
click at [796, 95] on span "Search widget" at bounding box center [919, 105] width 530 height 24
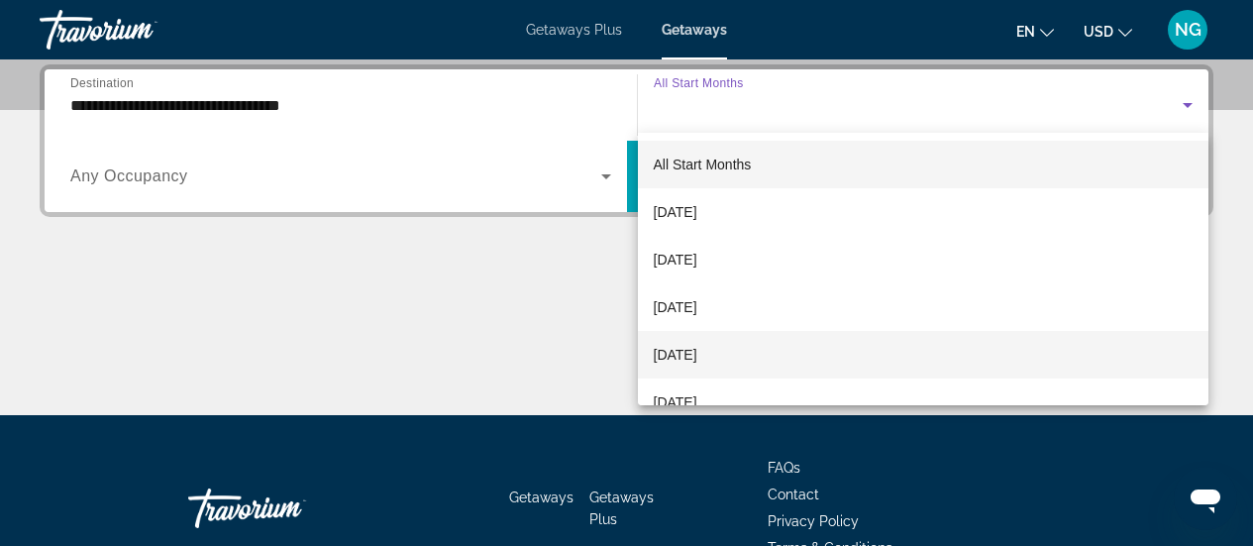
click at [697, 353] on span "[DATE]" at bounding box center [676, 355] width 44 height 24
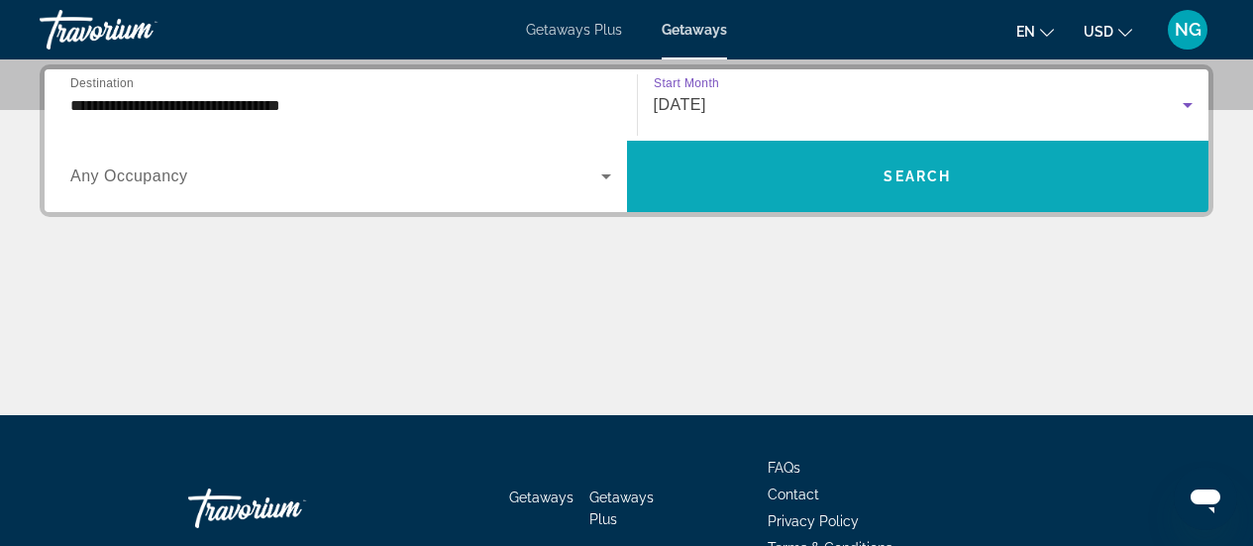
click at [843, 177] on span "Search widget" at bounding box center [918, 177] width 583 height 48
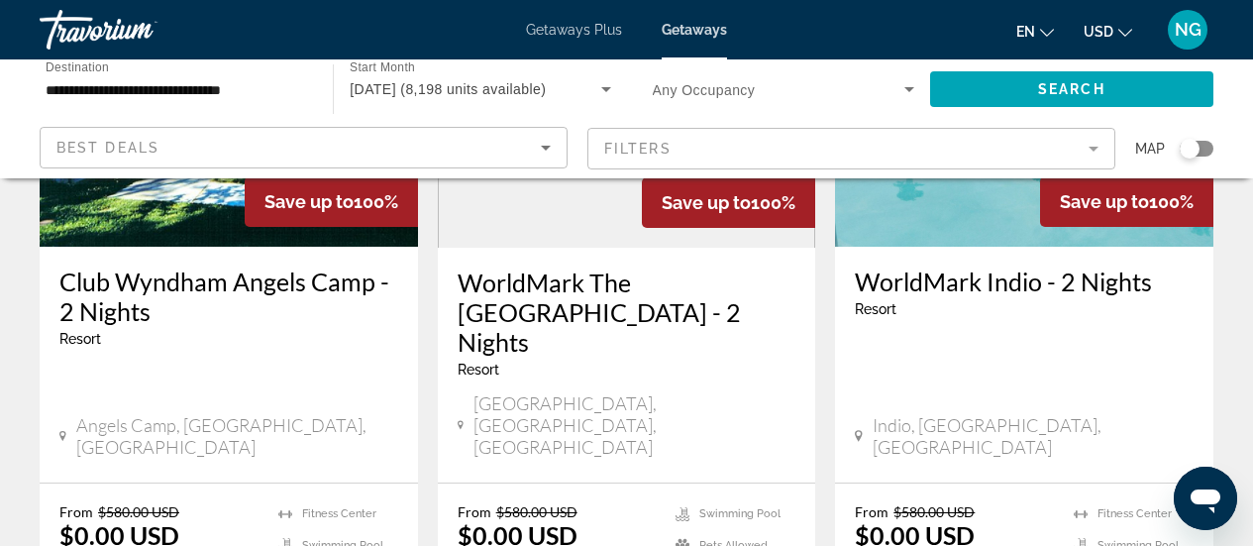
scroll to position [2774, 0]
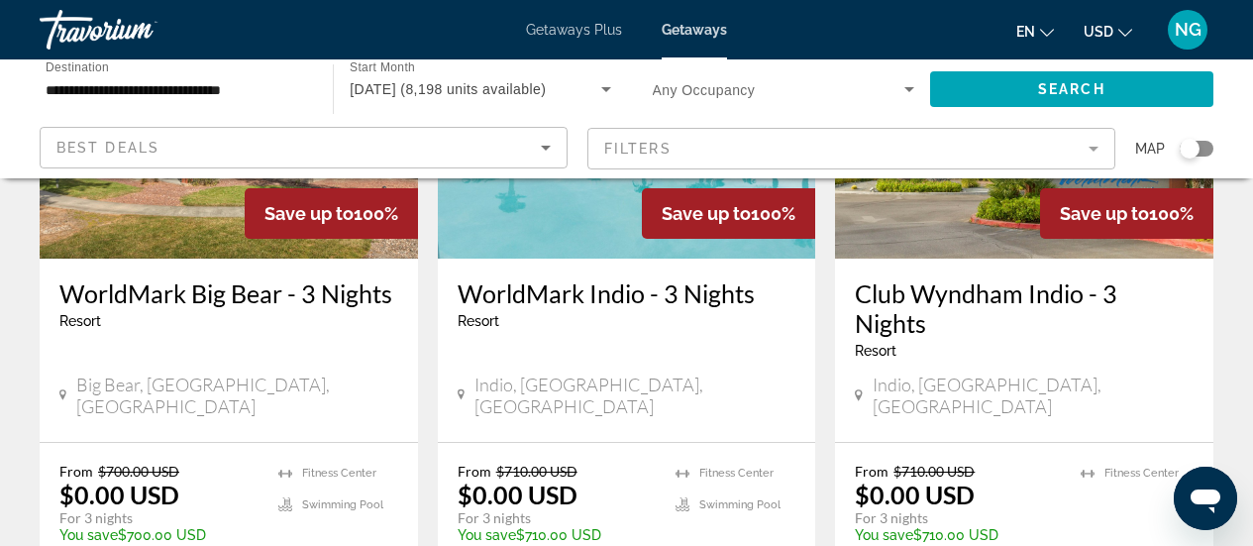
scroll to position [2675, 0]
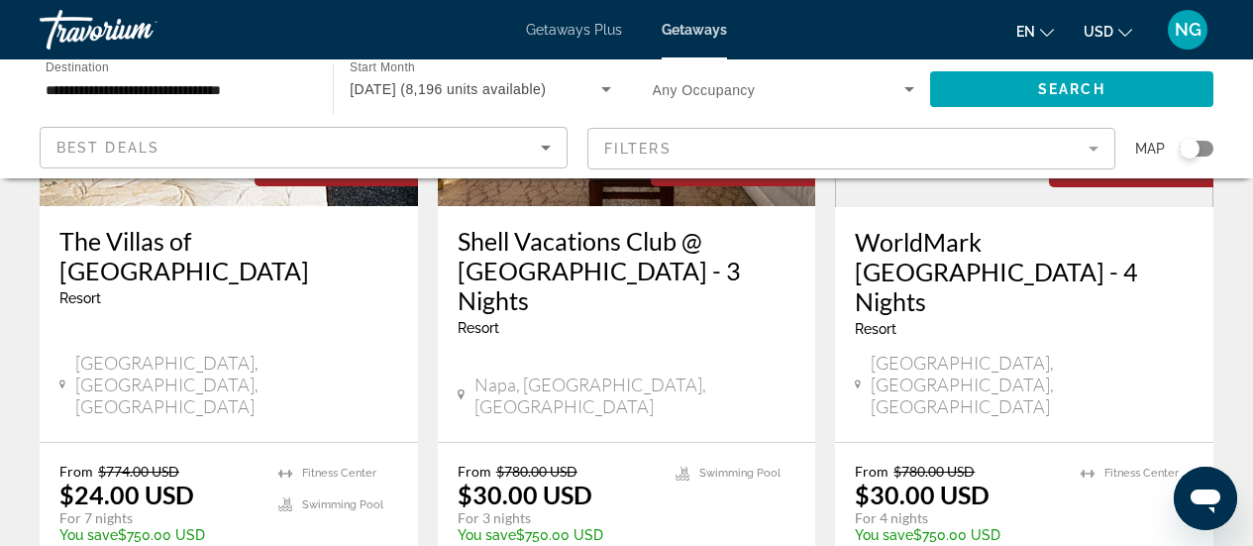
scroll to position [2774, 0]
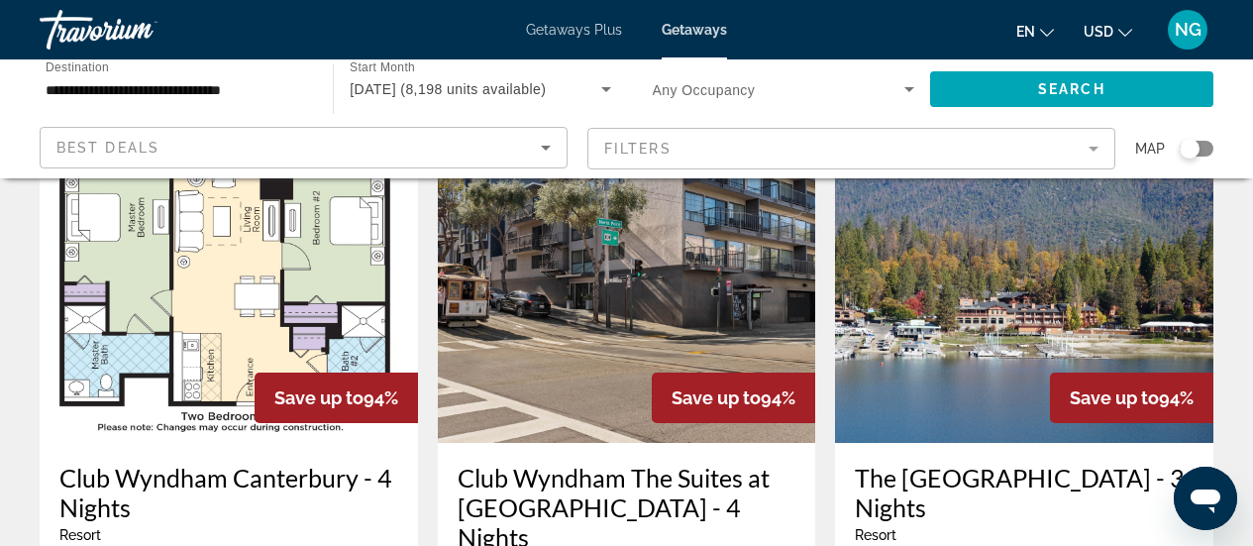
scroll to position [892, 0]
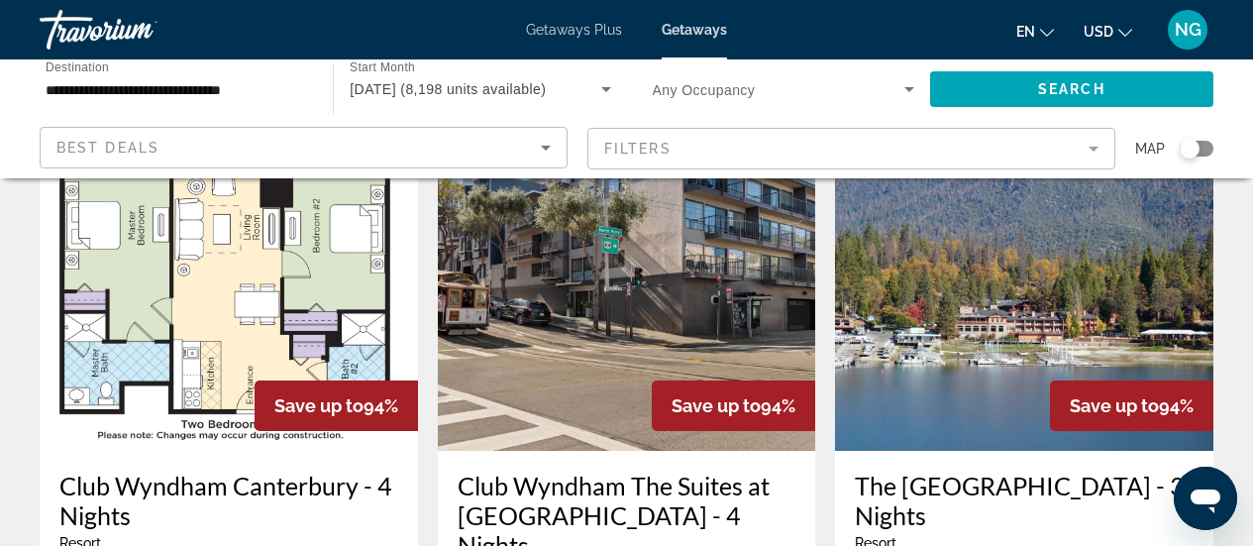
click at [1015, 331] on img "Main content" at bounding box center [1024, 292] width 378 height 317
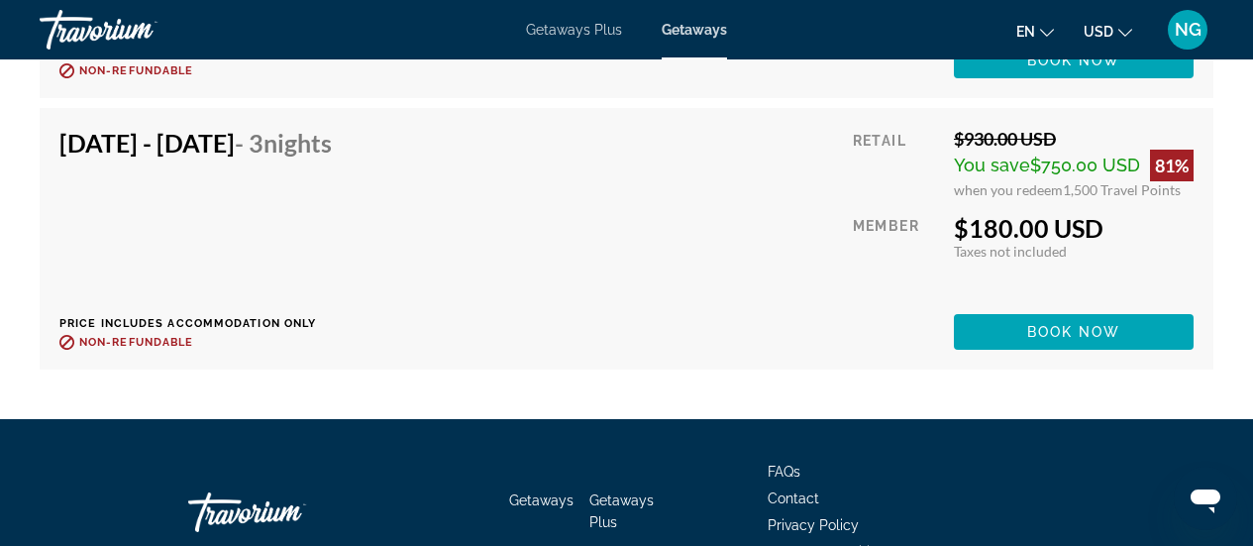
scroll to position [24071, 0]
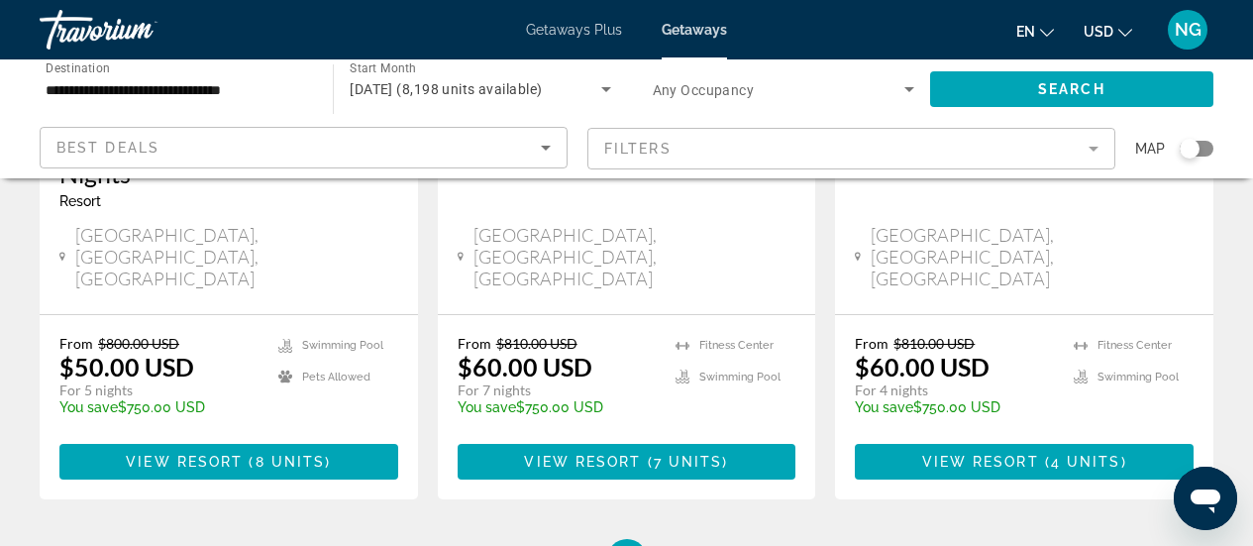
scroll to position [2870, 0]
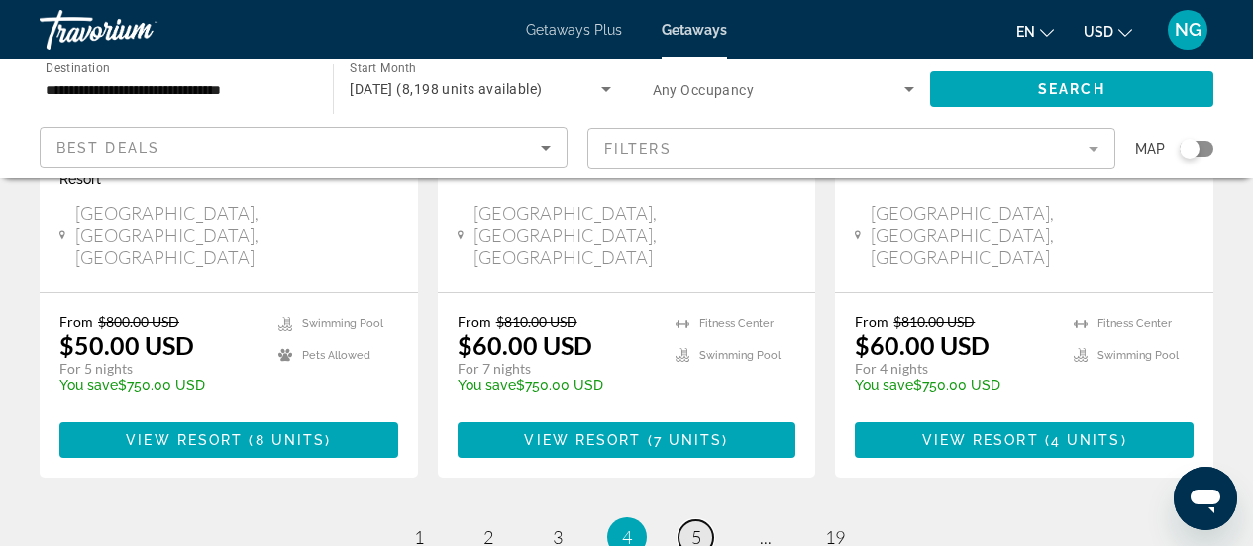
click at [698, 526] on span "5" at bounding box center [697, 537] width 10 height 22
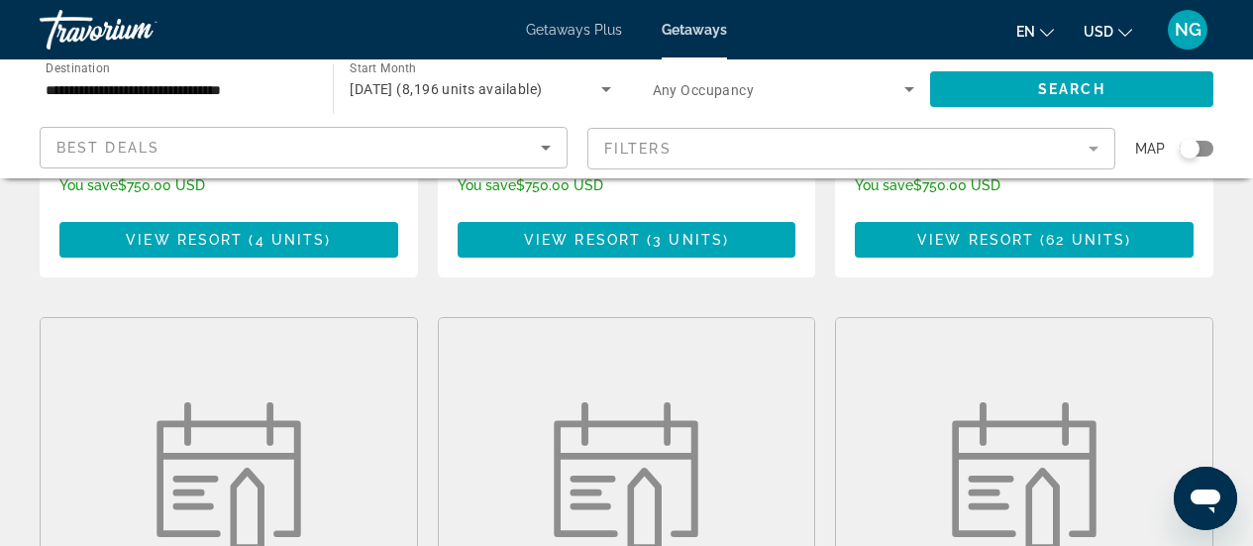
scroll to position [1684, 0]
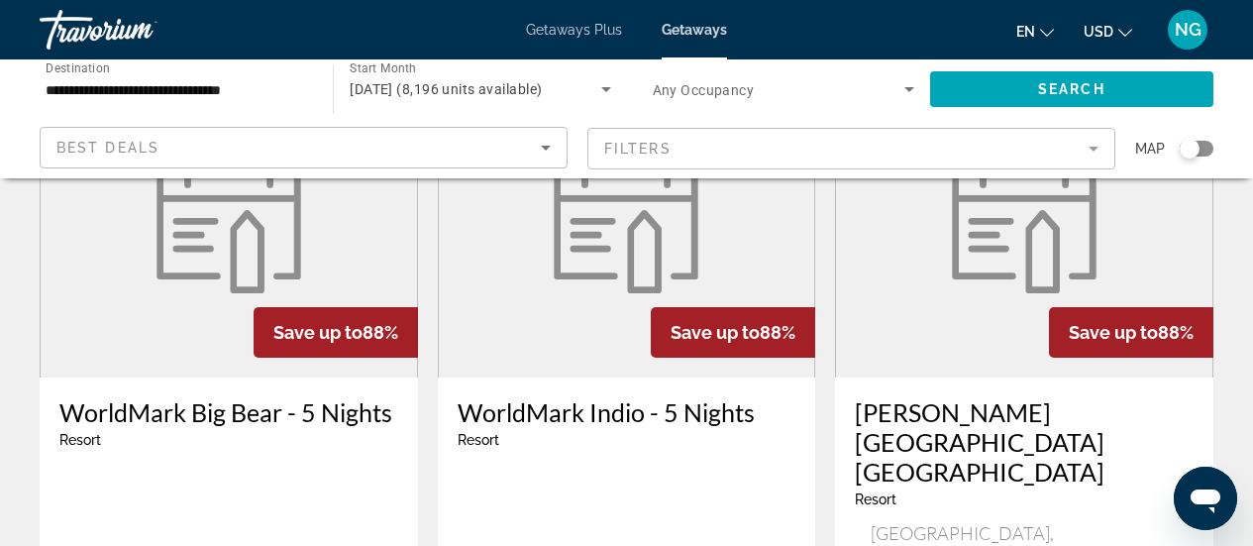
click at [166, 255] on figure "Main content" at bounding box center [229, 218] width 376 height 317
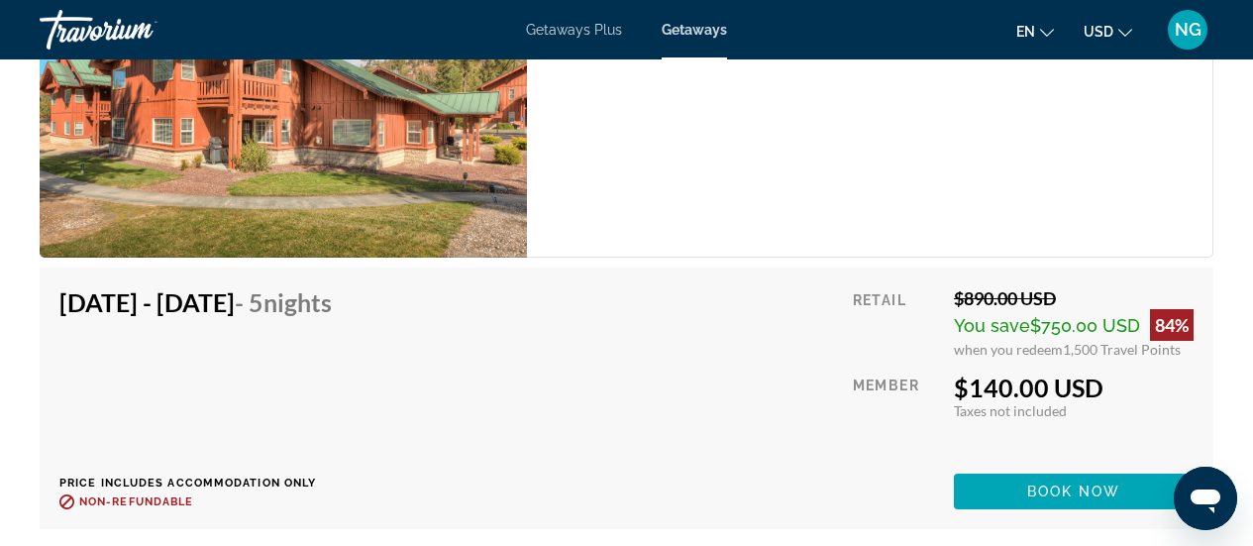
scroll to position [4954, 0]
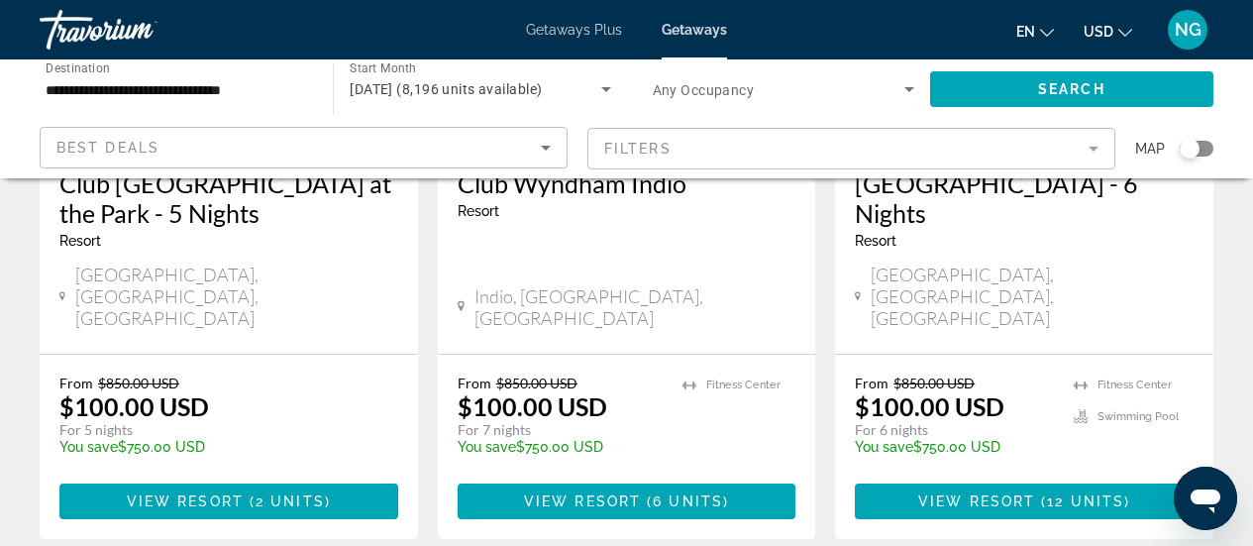
scroll to position [2711, 0]
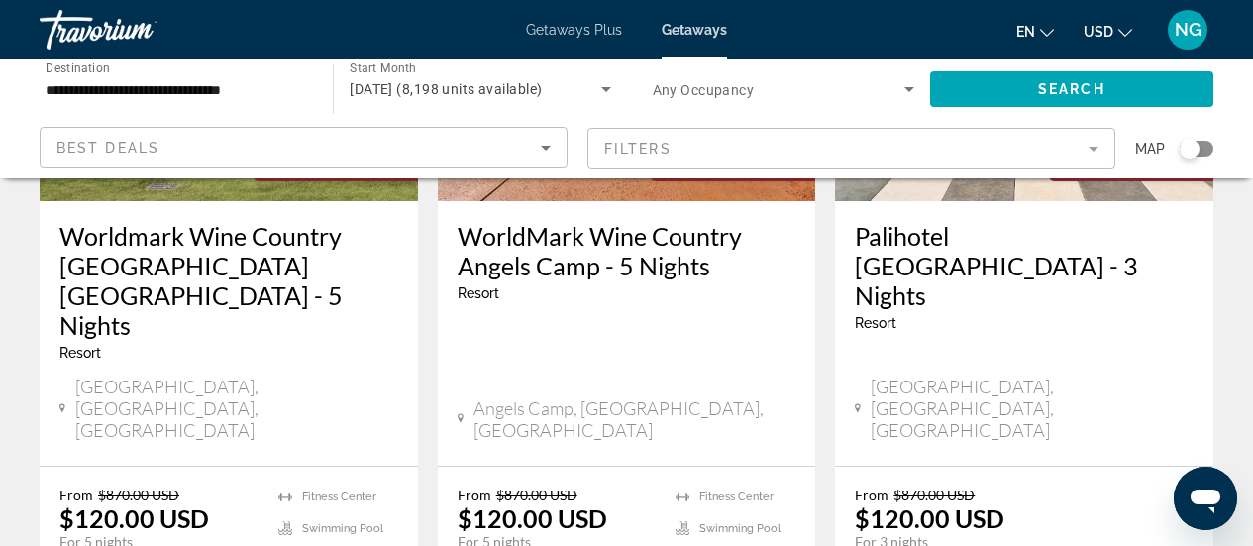
scroll to position [2867, 0]
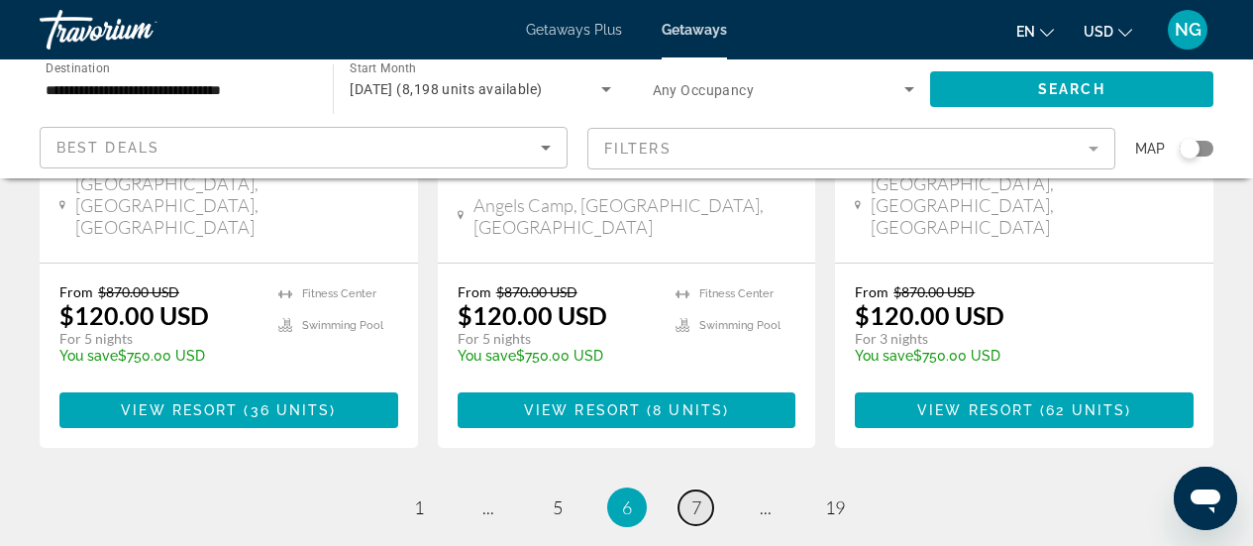
click at [697, 496] on span "7" at bounding box center [697, 507] width 10 height 22
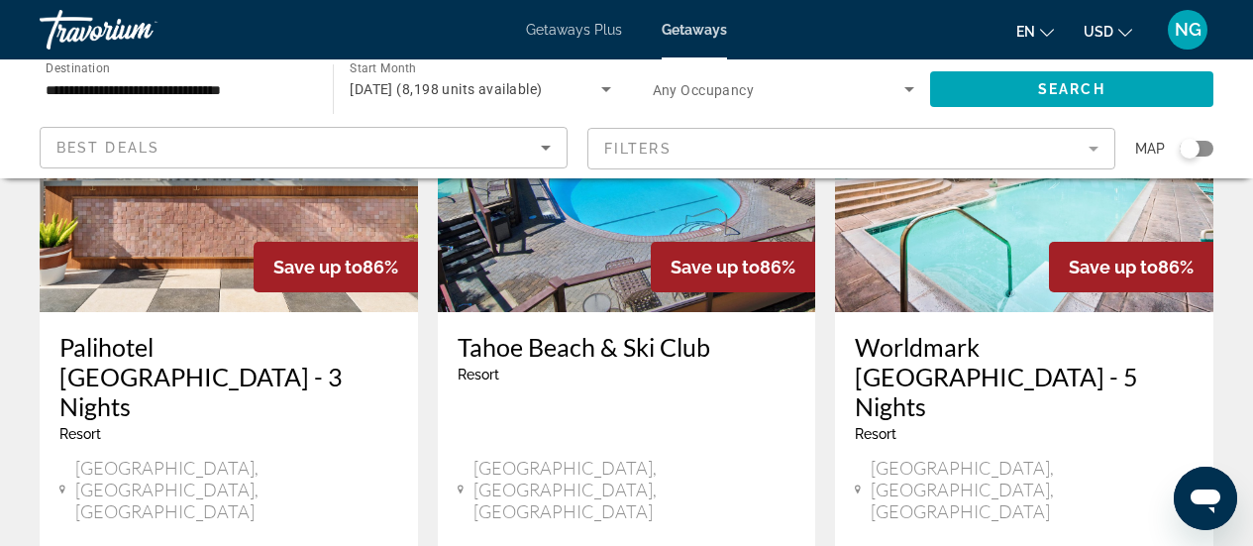
scroll to position [198, 0]
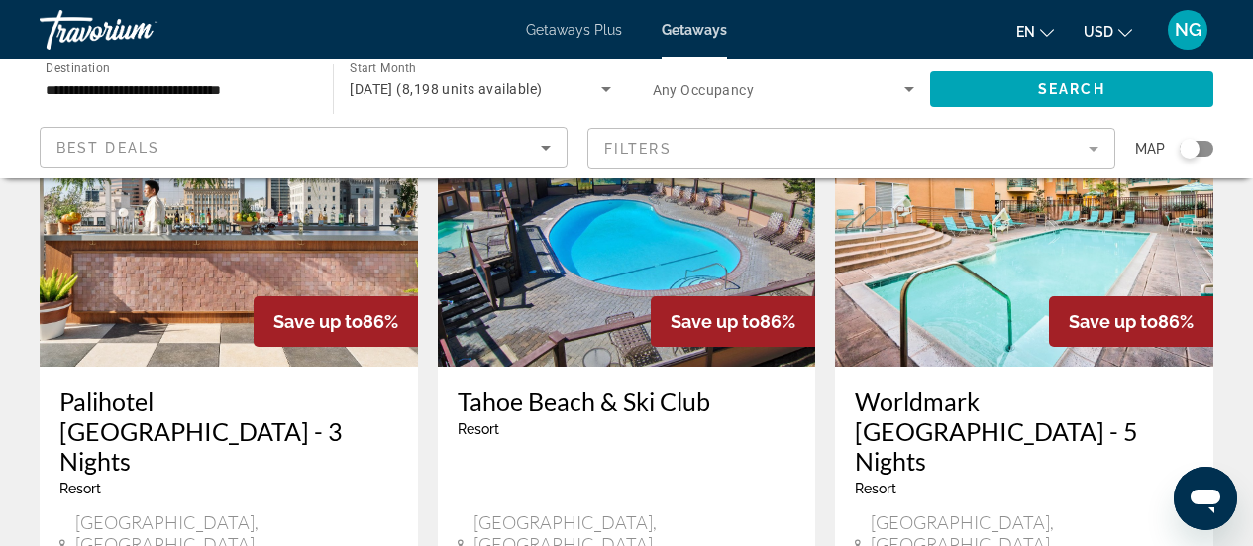
click at [604, 241] on img "Main content" at bounding box center [627, 208] width 378 height 317
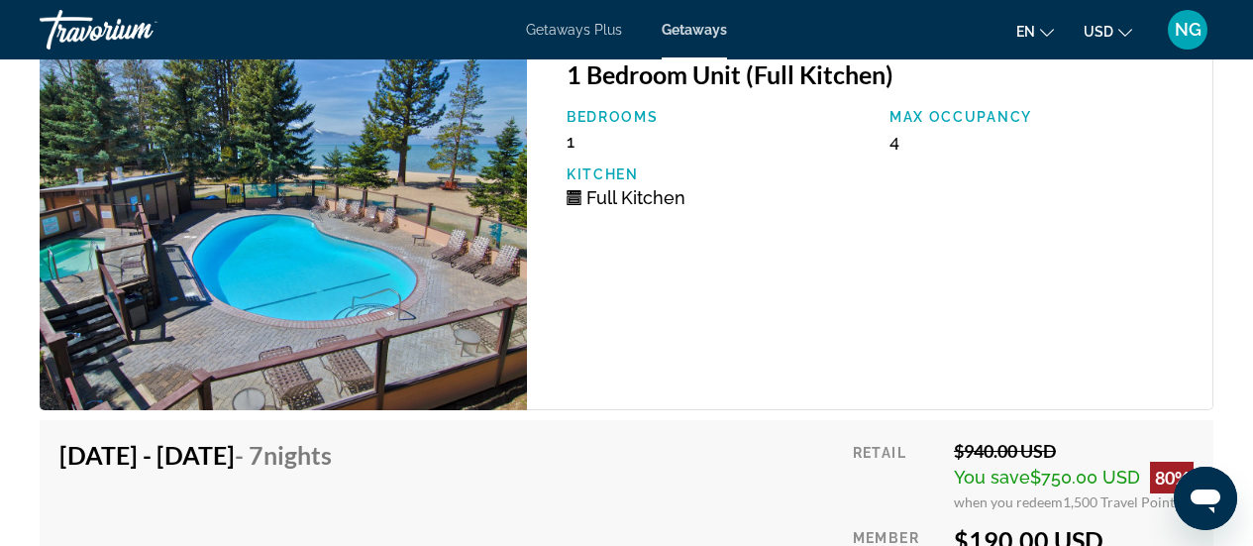
scroll to position [7233, 0]
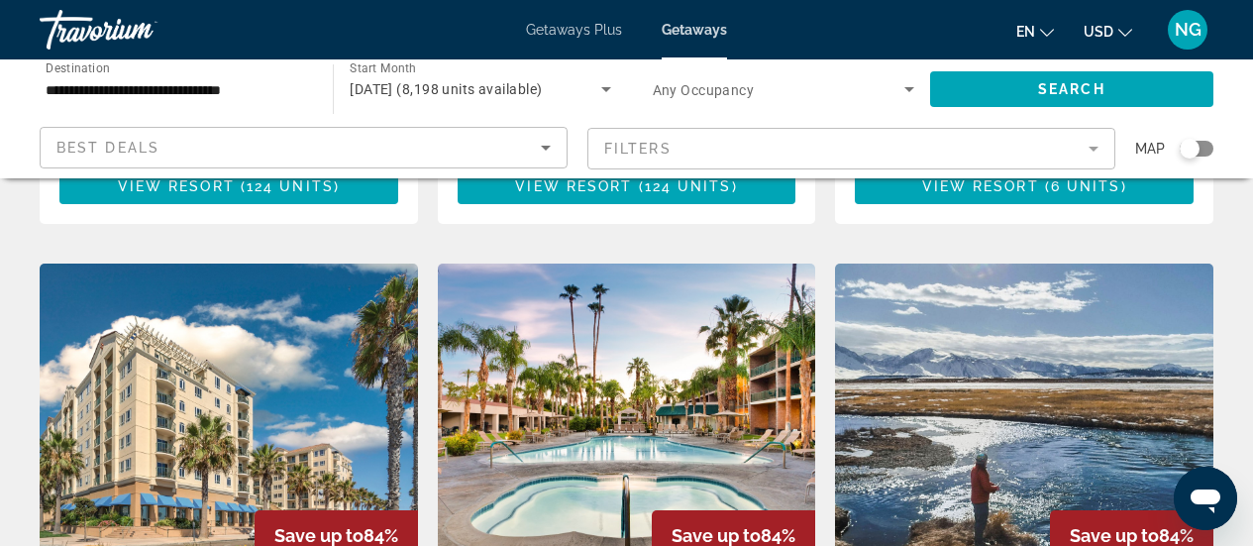
scroll to position [1522, 0]
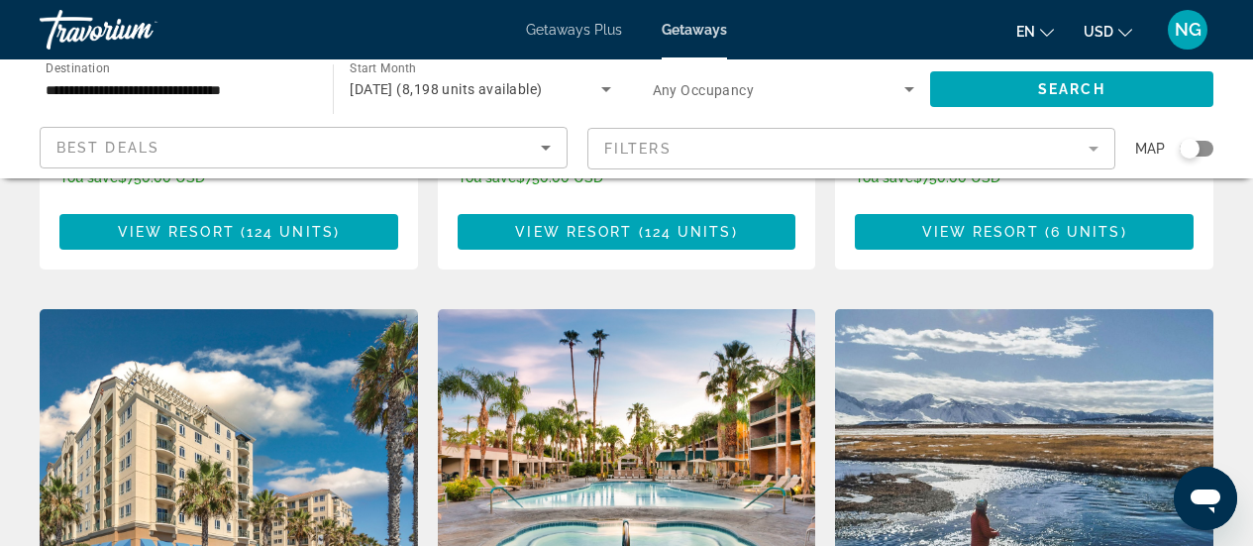
click at [935, 371] on img "Main content" at bounding box center [1024, 467] width 378 height 317
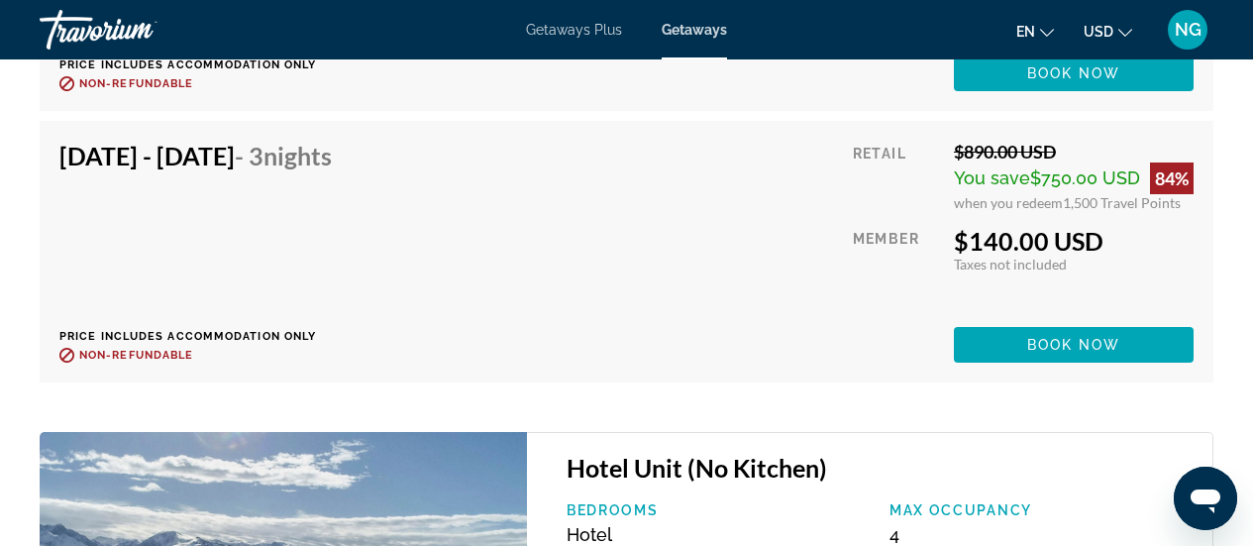
scroll to position [8586, 0]
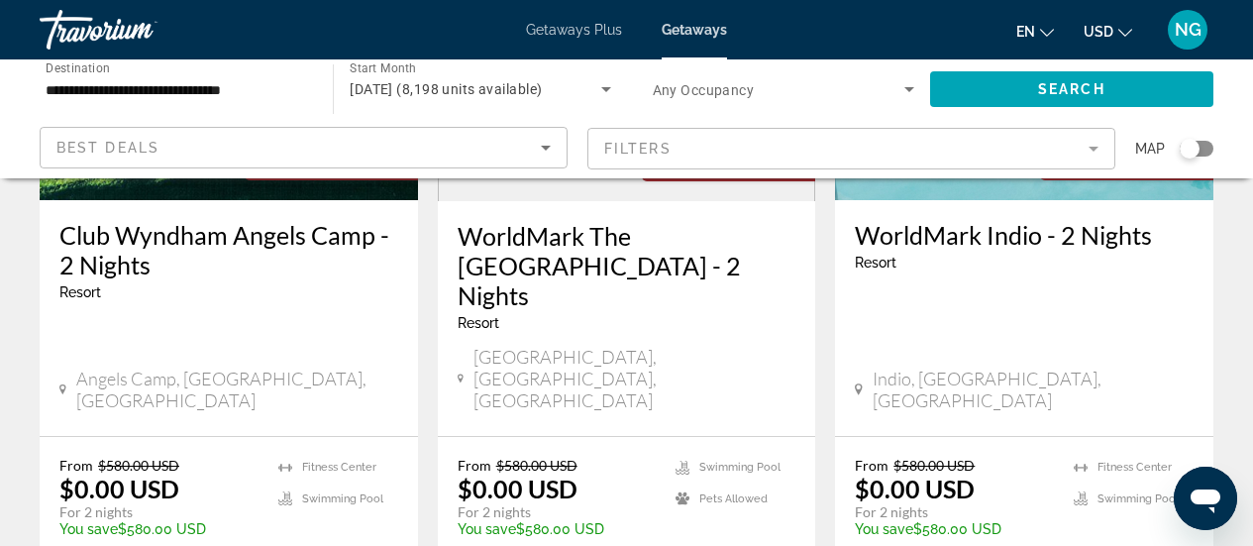
scroll to position [2871, 0]
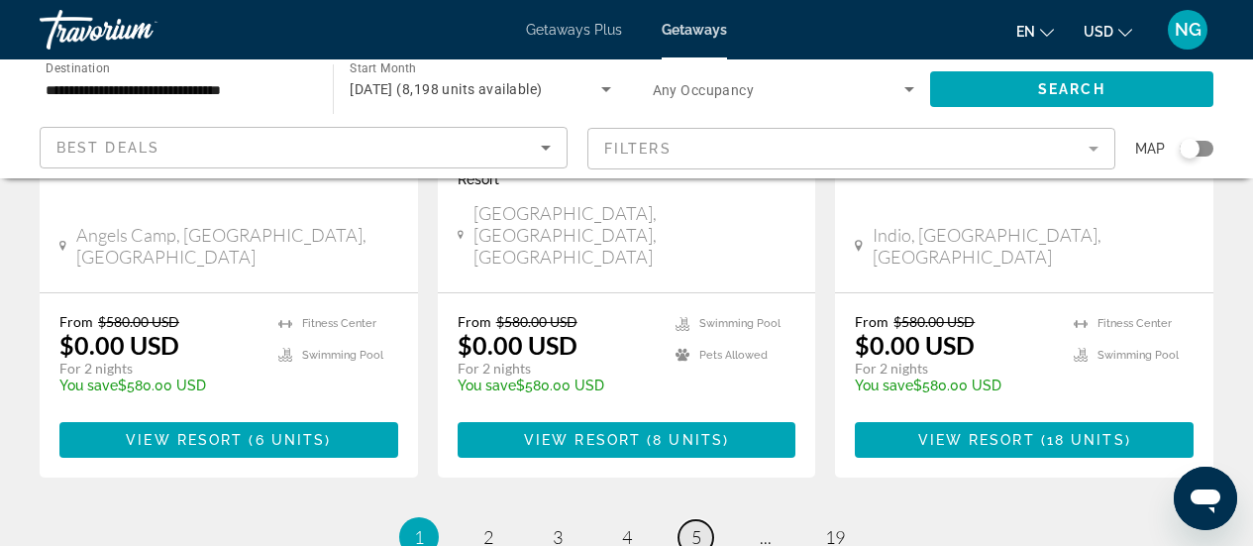
click at [692, 526] on span "5" at bounding box center [697, 537] width 10 height 22
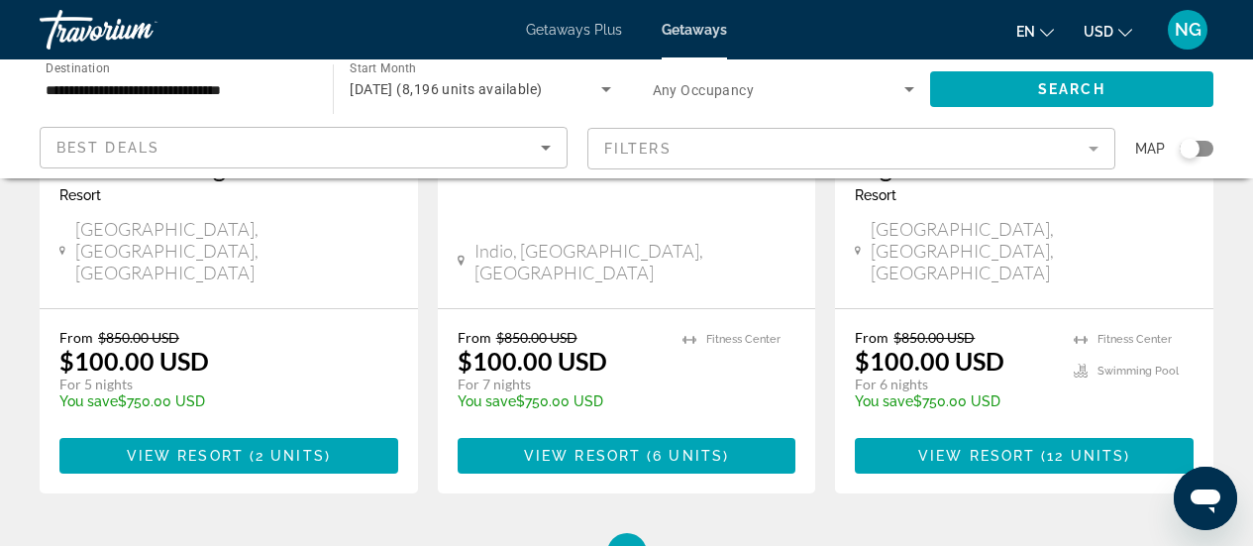
scroll to position [2774, 0]
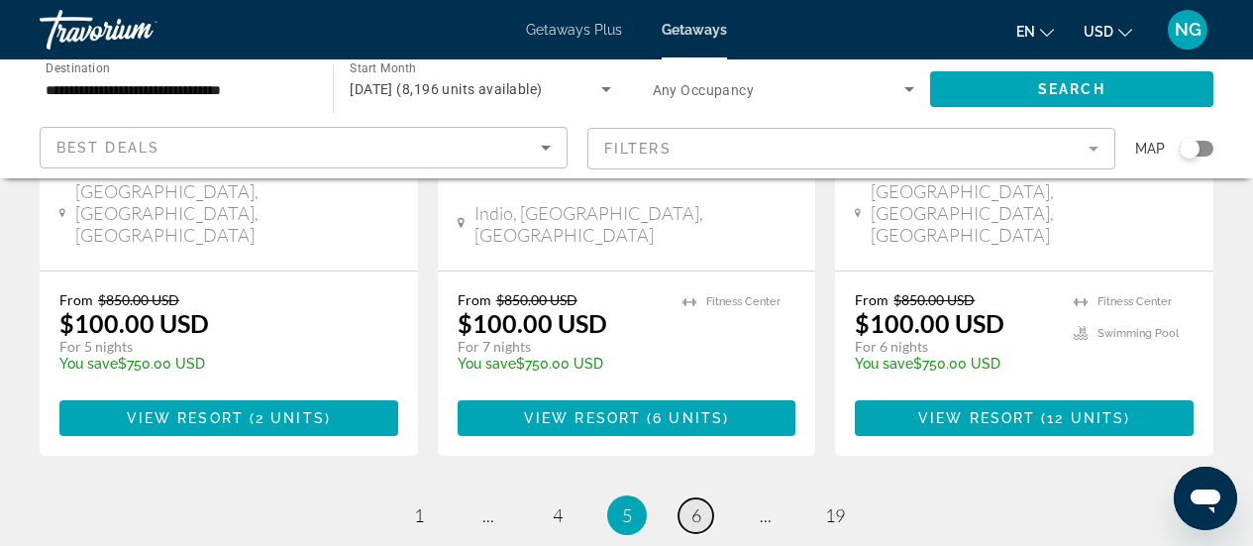
click at [698, 504] on span "6" at bounding box center [697, 515] width 10 height 22
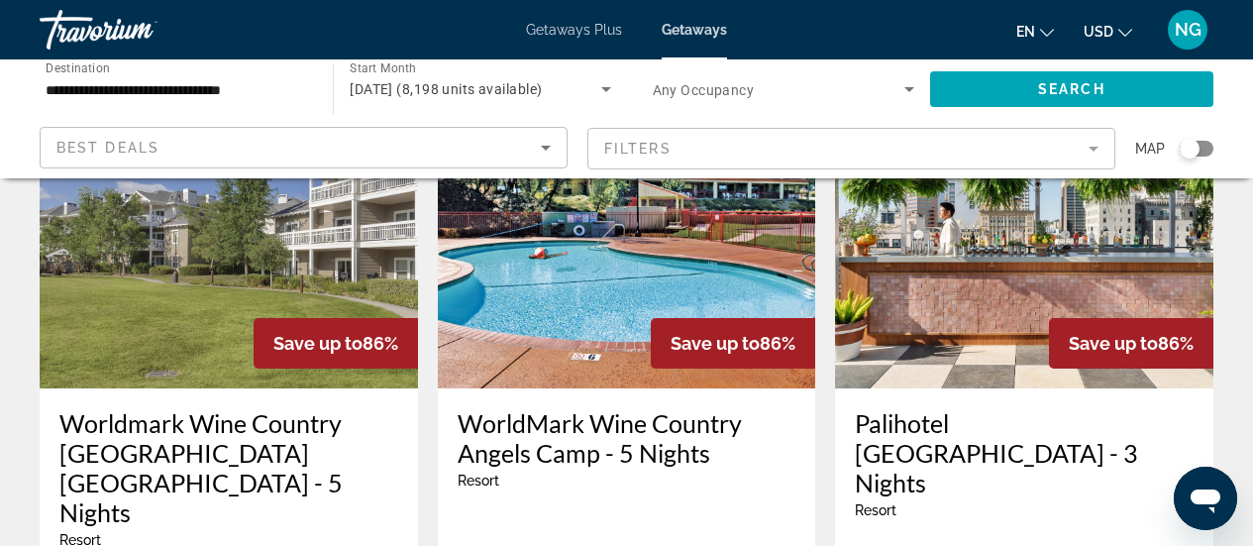
scroll to position [2675, 0]
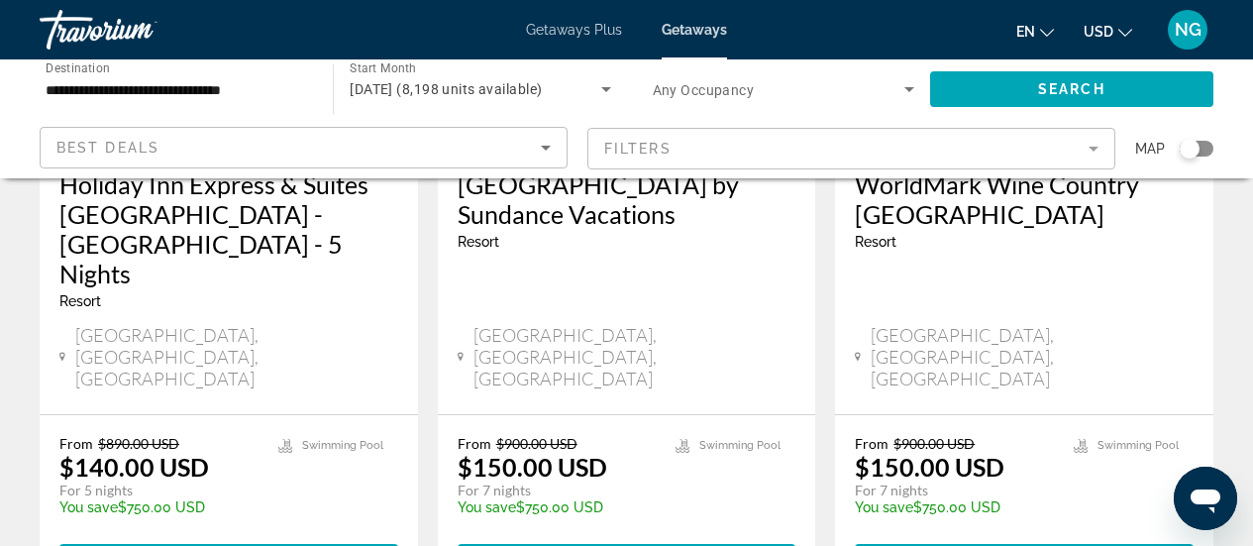
scroll to position [2834, 0]
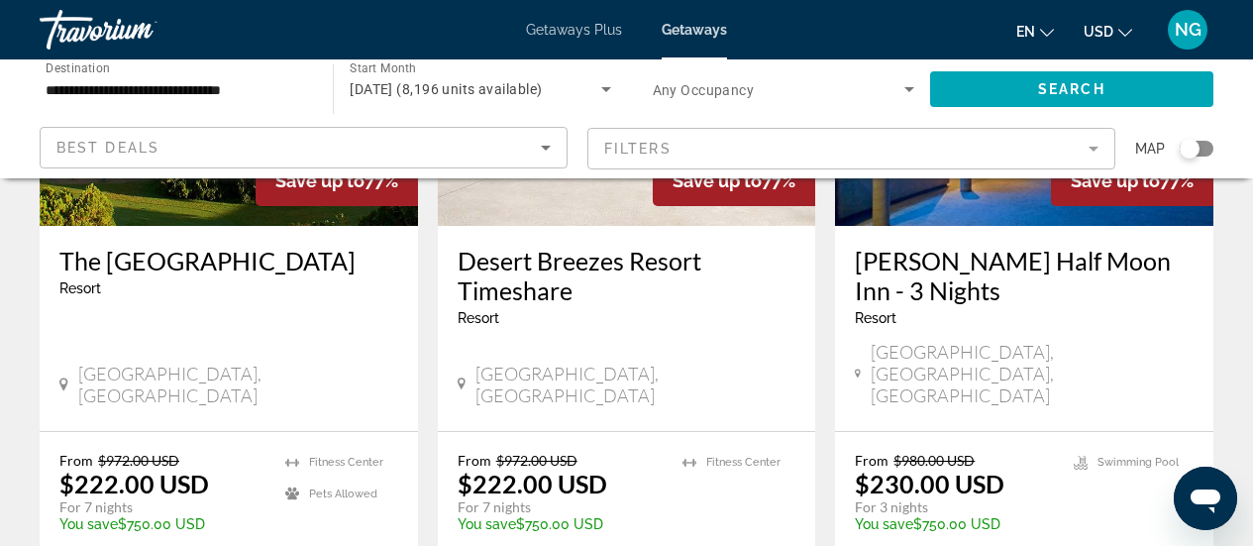
scroll to position [2675, 0]
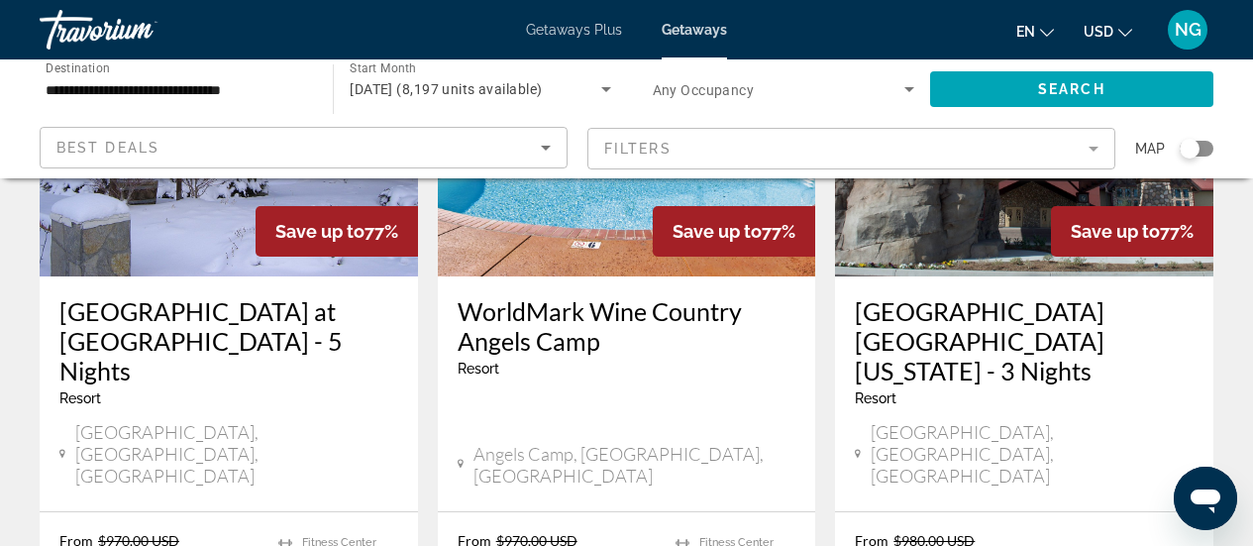
scroll to position [297, 0]
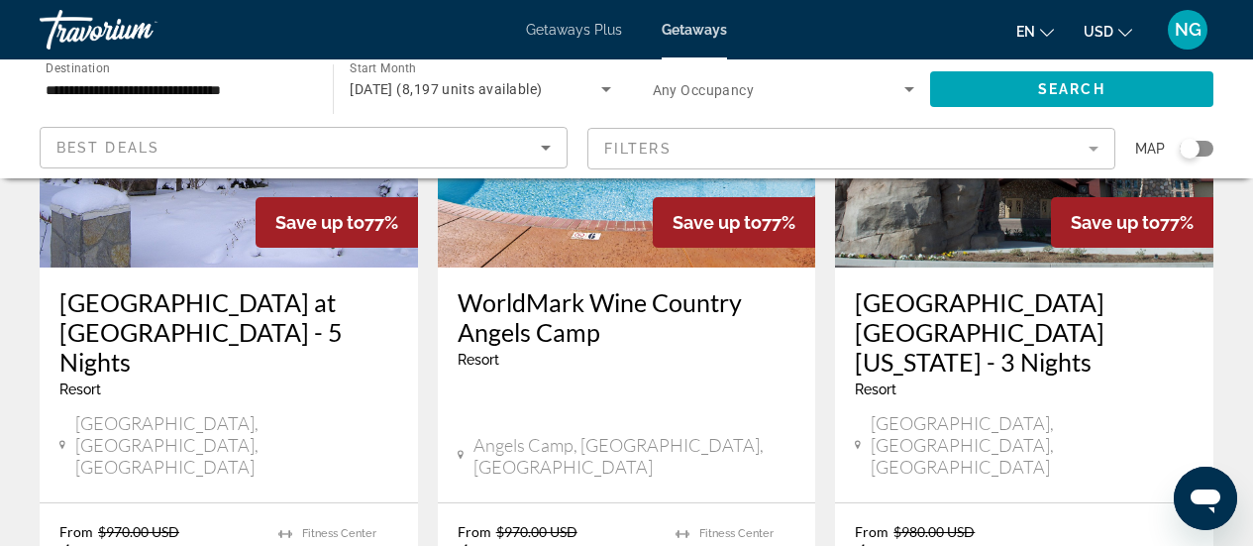
click at [166, 187] on img "Main content" at bounding box center [229, 108] width 378 height 317
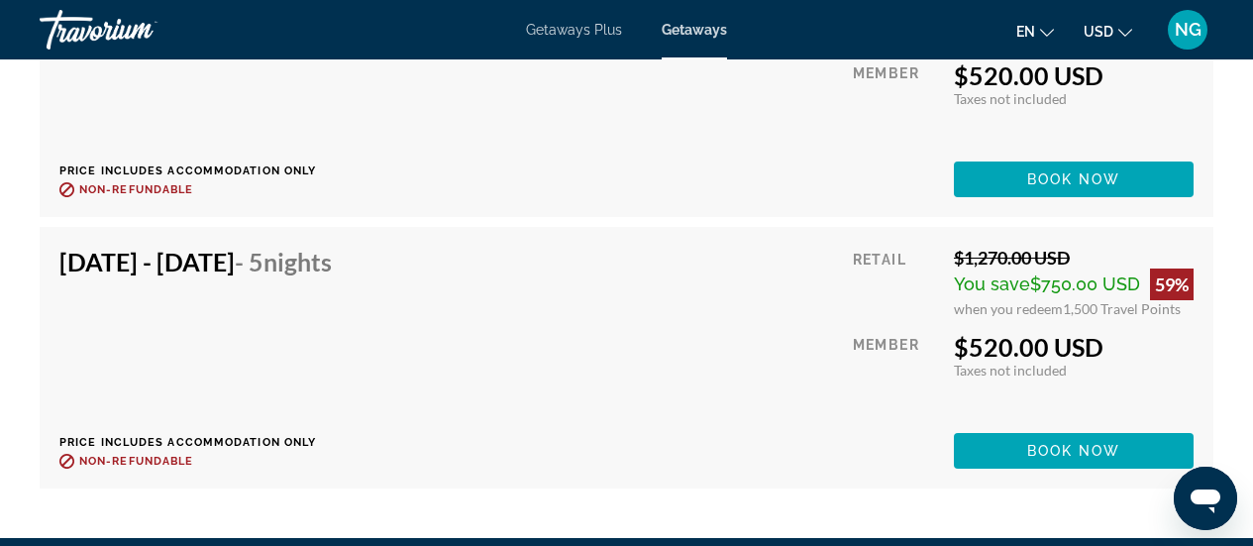
scroll to position [10941, 0]
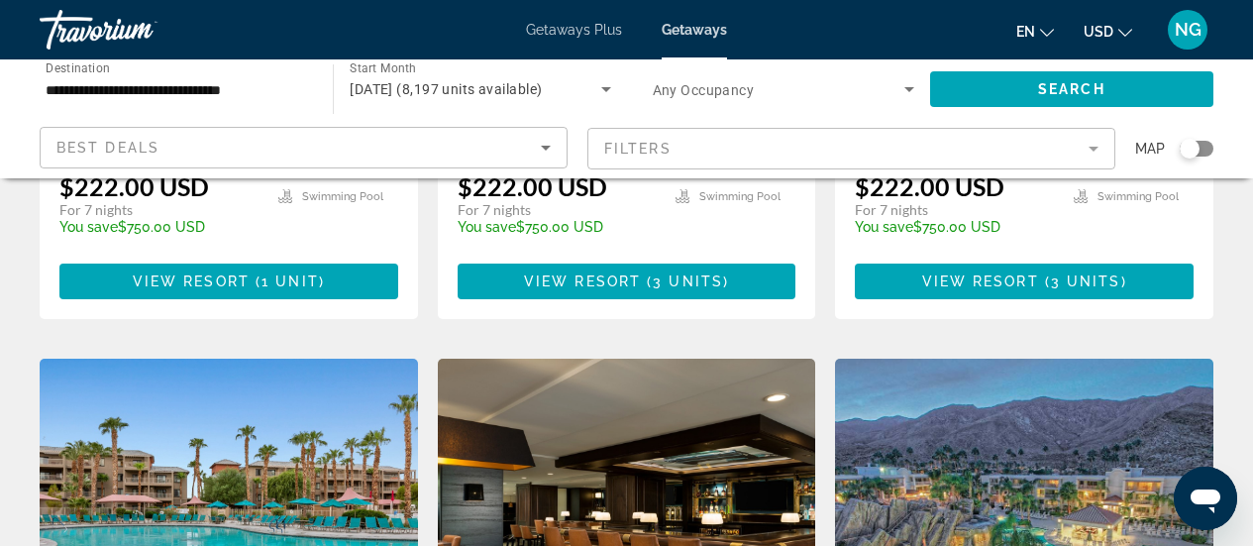
scroll to position [1522, 0]
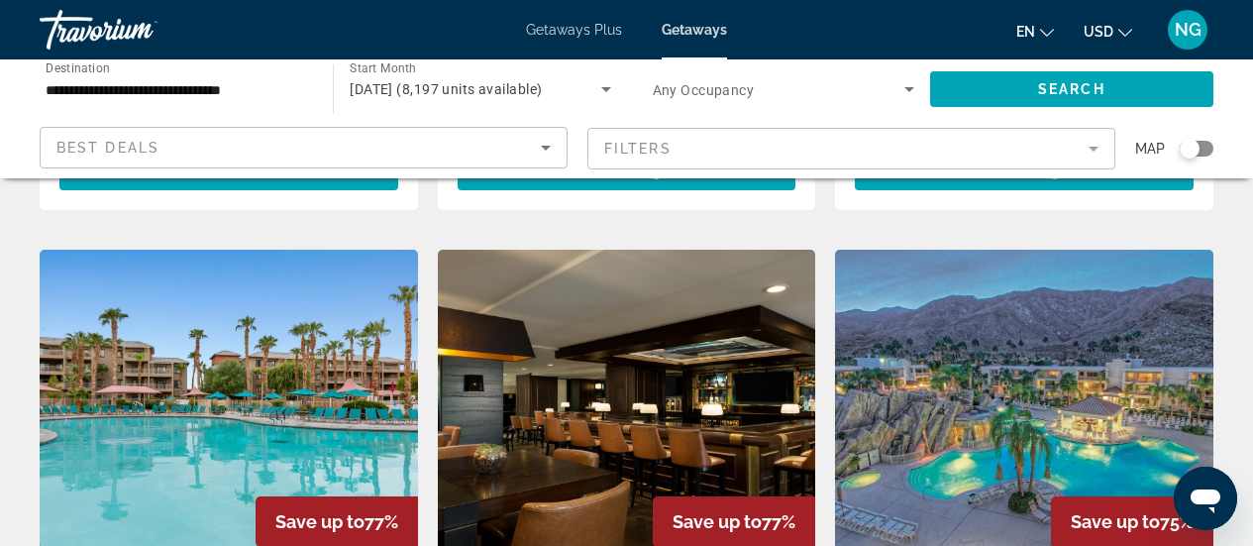
click at [163, 353] on img "Main content" at bounding box center [229, 408] width 378 height 317
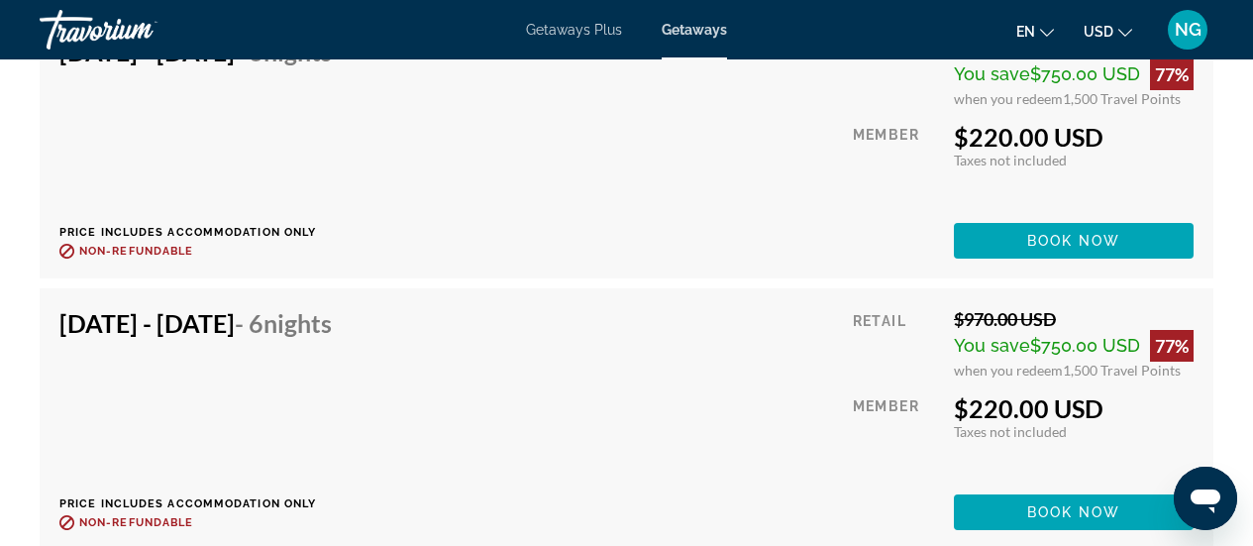
scroll to position [5868, 0]
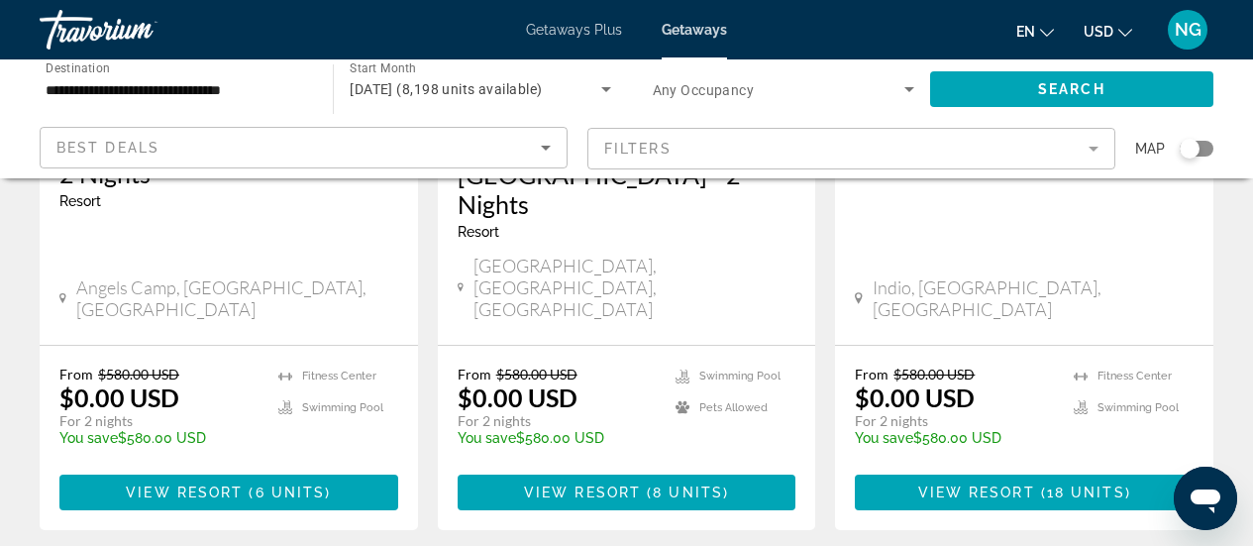
scroll to position [2871, 0]
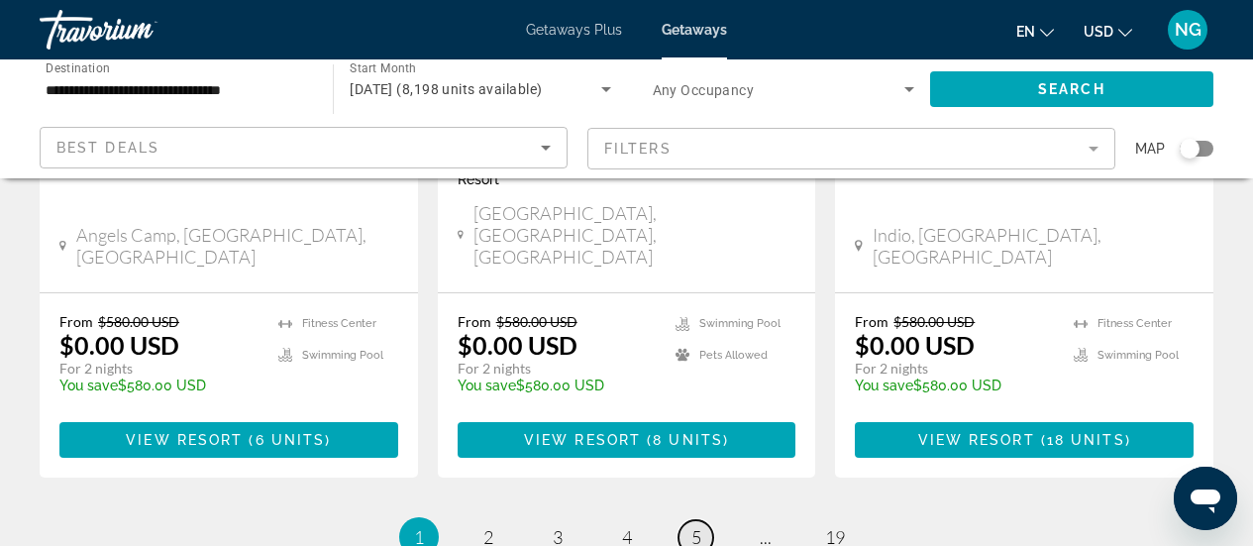
click at [700, 526] on span "5" at bounding box center [697, 537] width 10 height 22
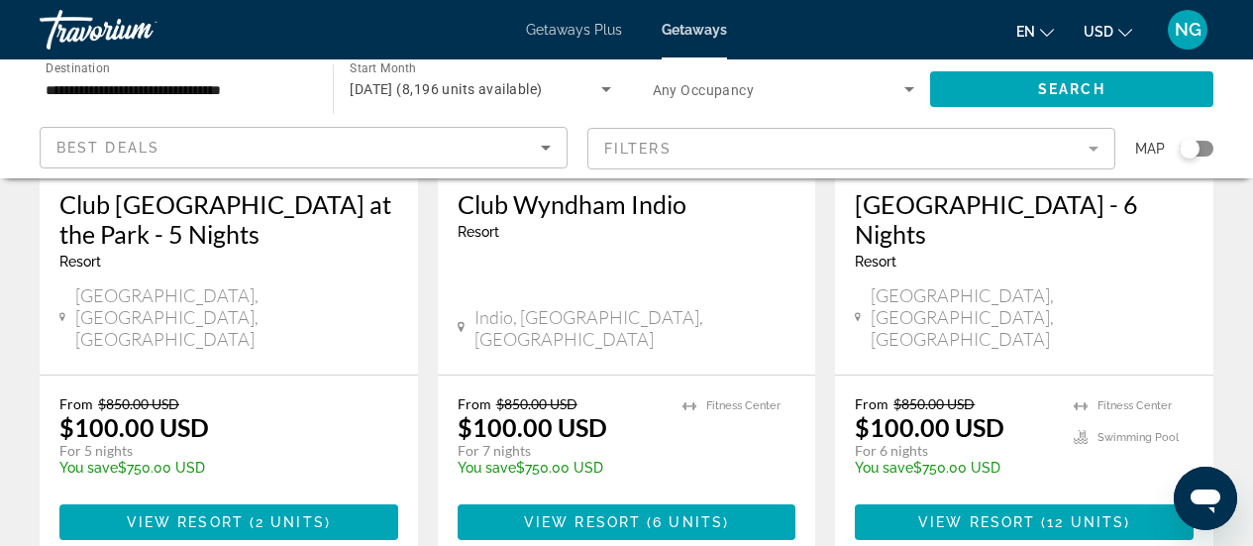
scroll to position [2842, 0]
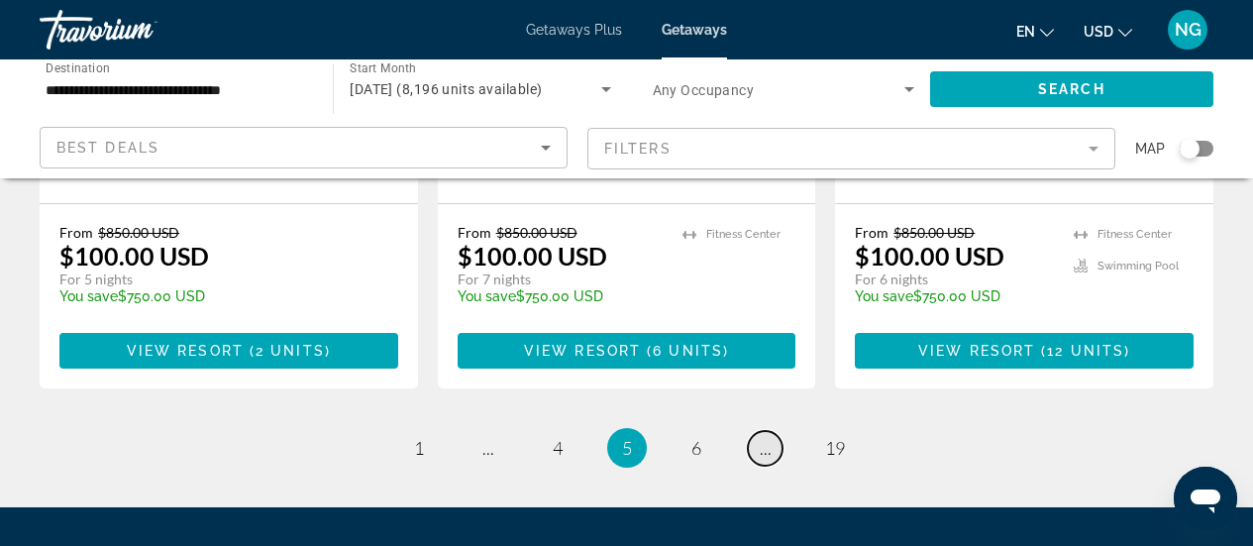
click at [771, 431] on link "page ..." at bounding box center [765, 448] width 35 height 35
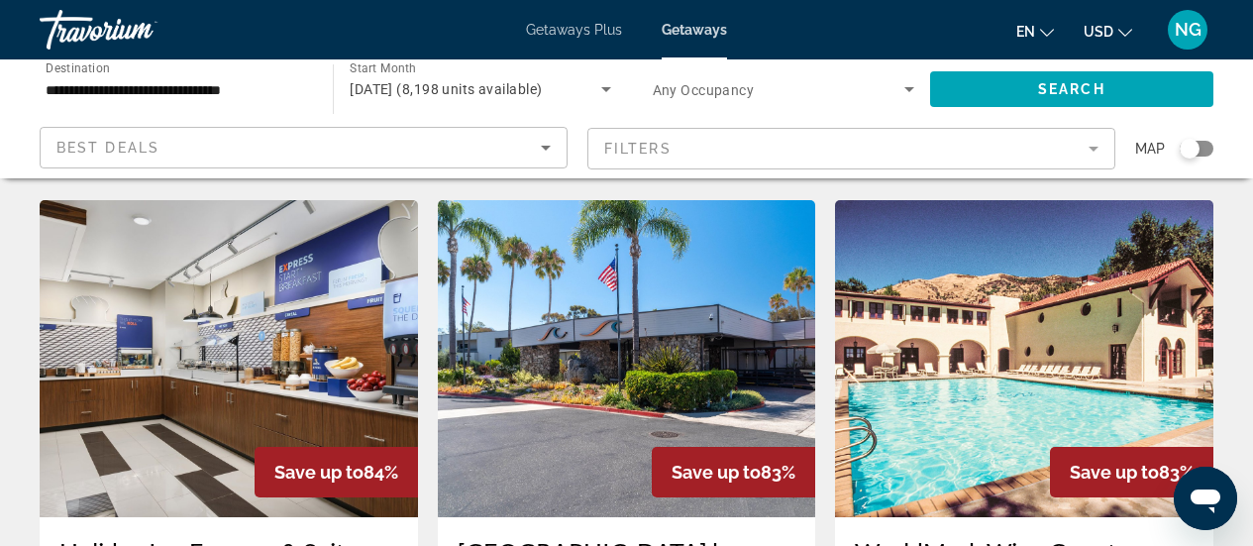
scroll to position [2838, 0]
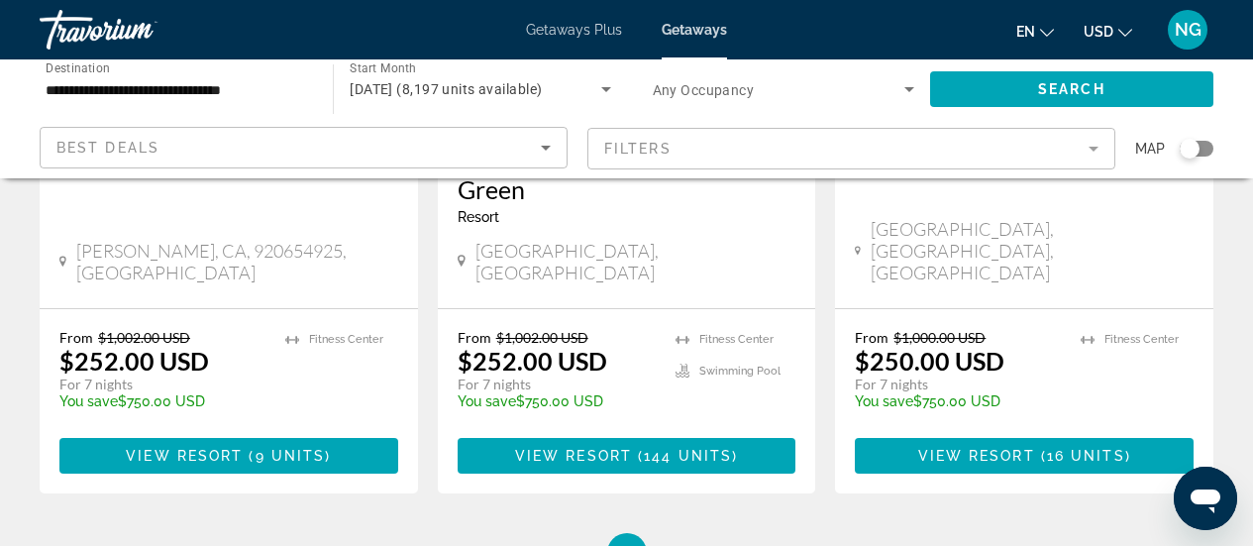
scroll to position [2808, 0]
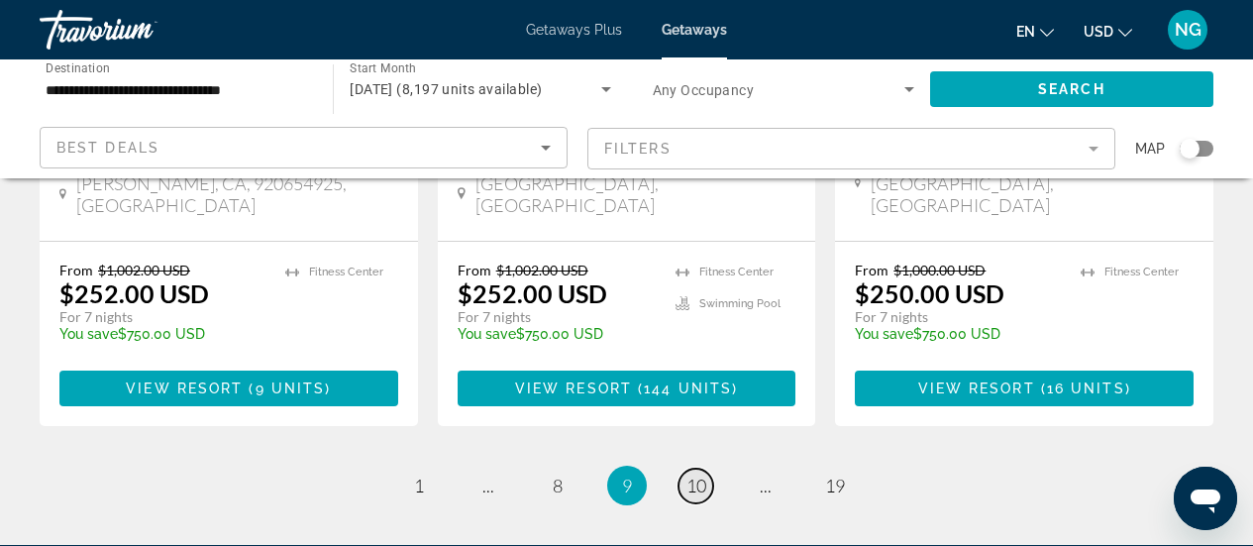
click at [699, 475] on span "10" at bounding box center [697, 486] width 20 height 22
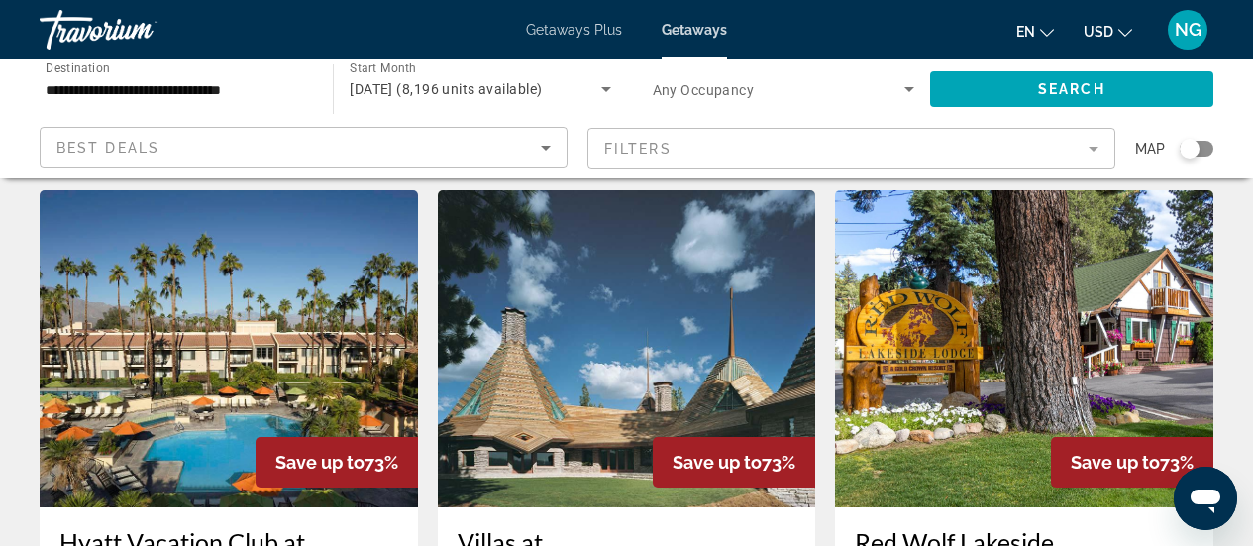
scroll to position [1582, 0]
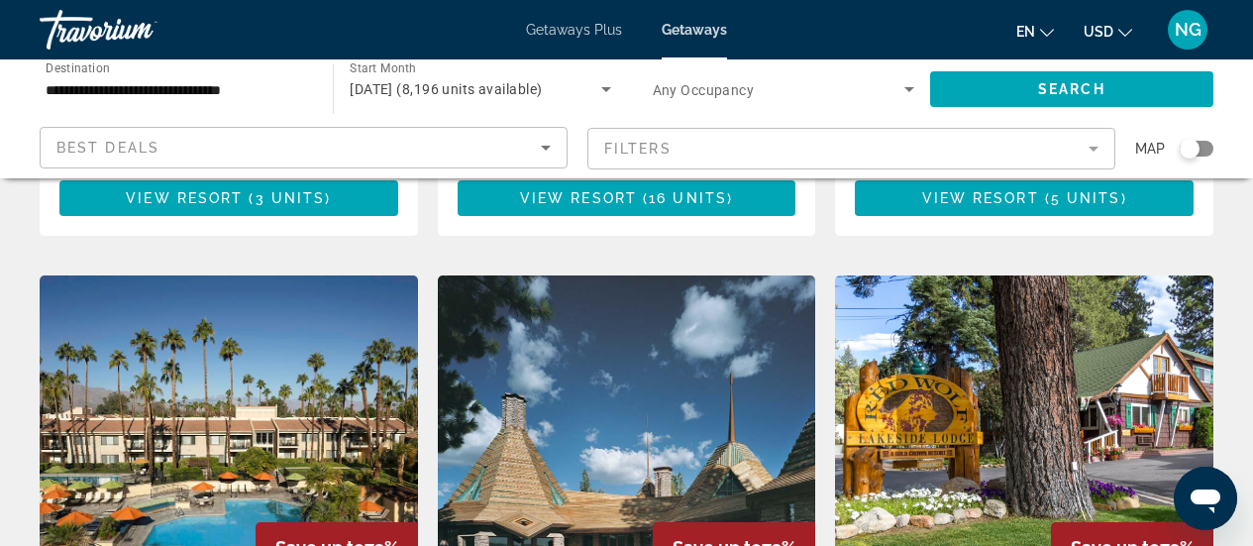
click at [609, 275] on img "Main content" at bounding box center [627, 433] width 378 height 317
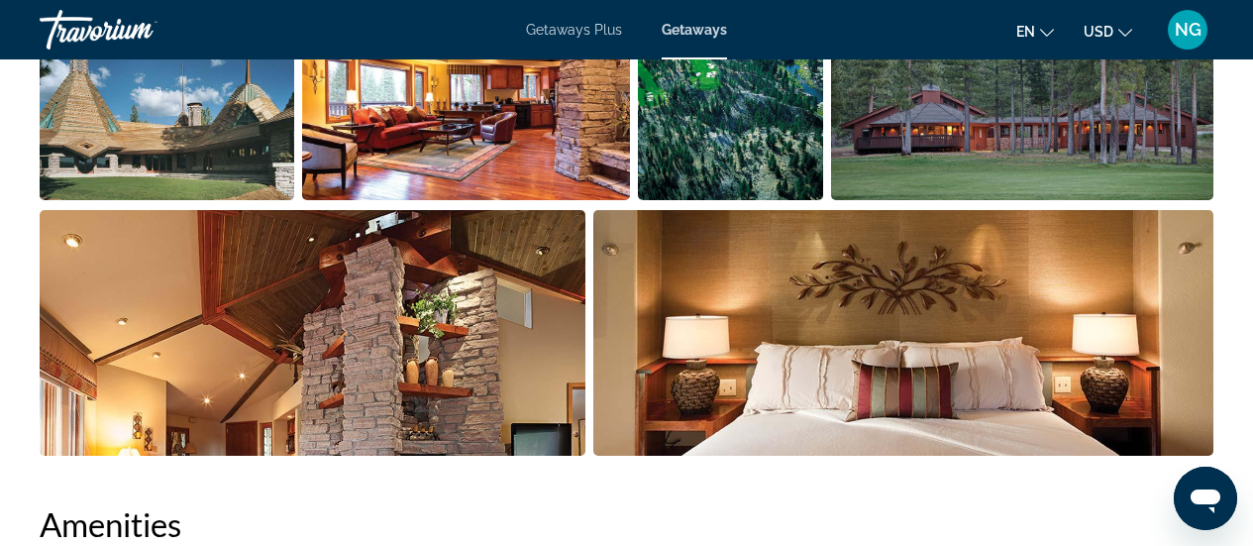
scroll to position [1479, 0]
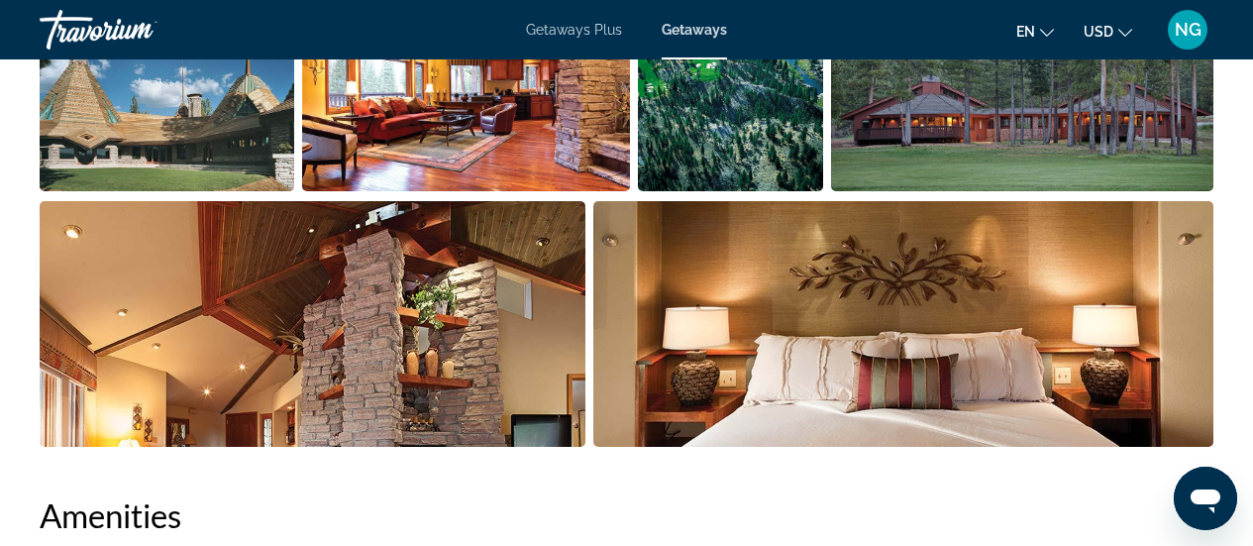
click at [886, 141] on img "Open full-screen image slider" at bounding box center [1022, 69] width 383 height 246
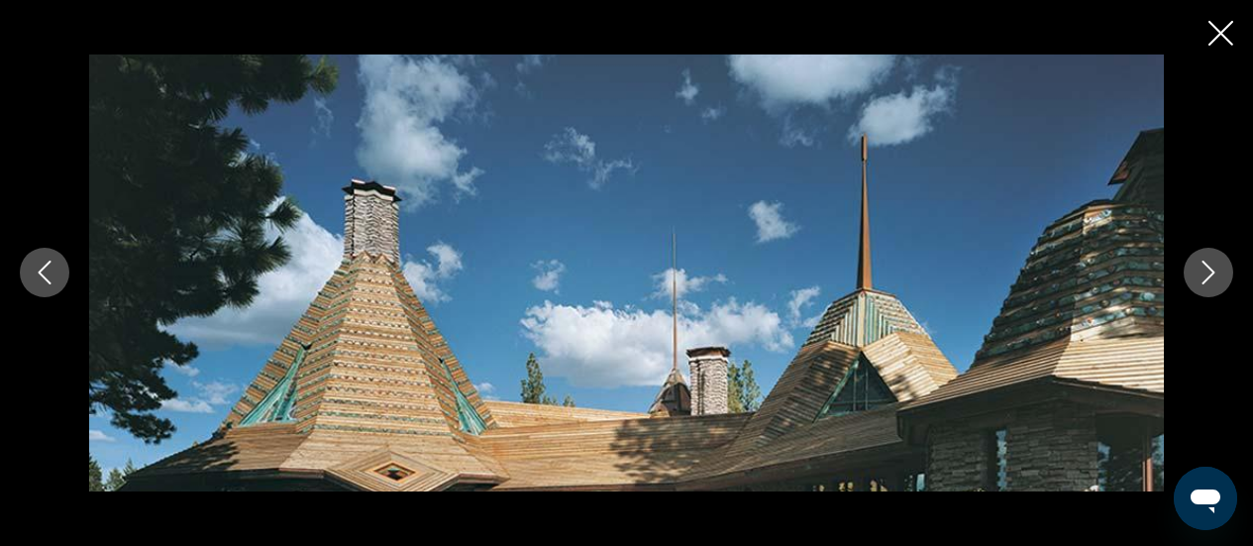
click at [1222, 274] on button "Next image" at bounding box center [1209, 273] width 50 height 50
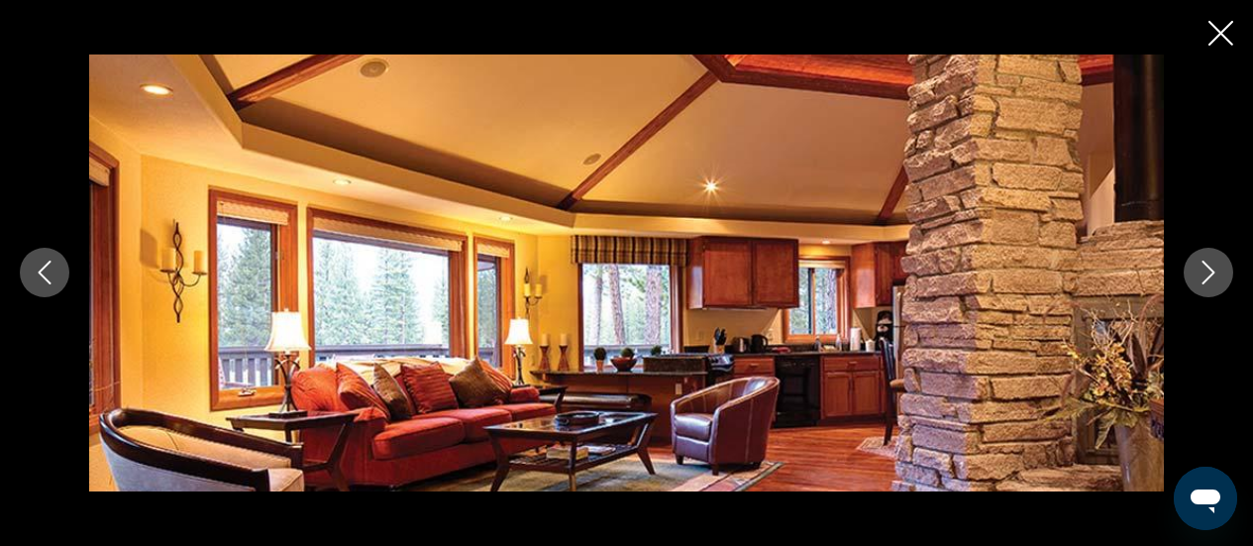
click at [1222, 274] on button "Next image" at bounding box center [1209, 273] width 50 height 50
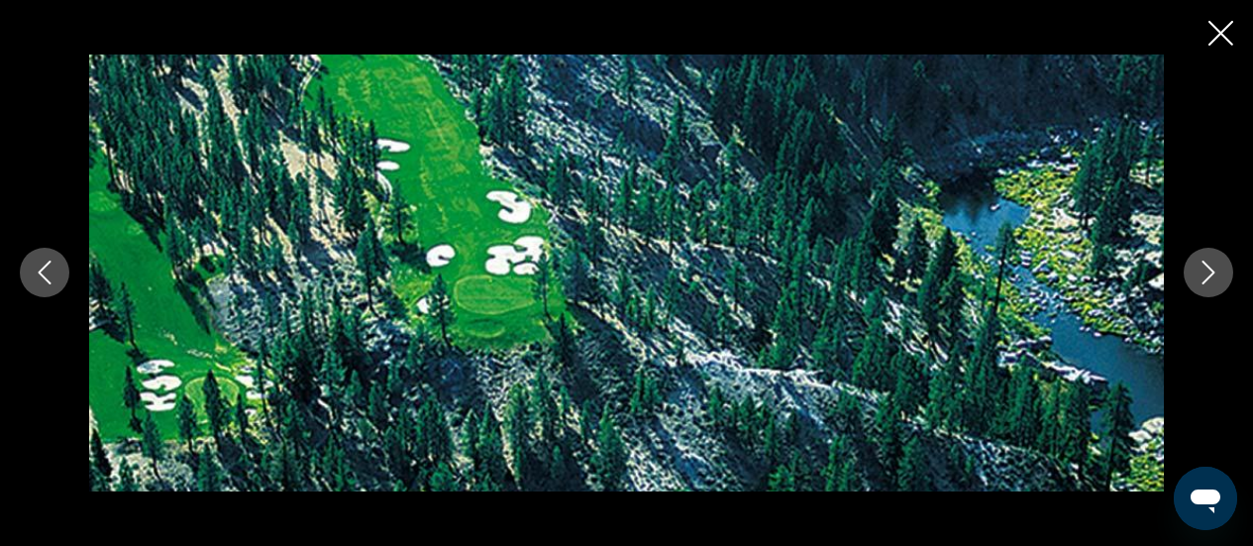
click at [1222, 274] on button "Next image" at bounding box center [1209, 273] width 50 height 50
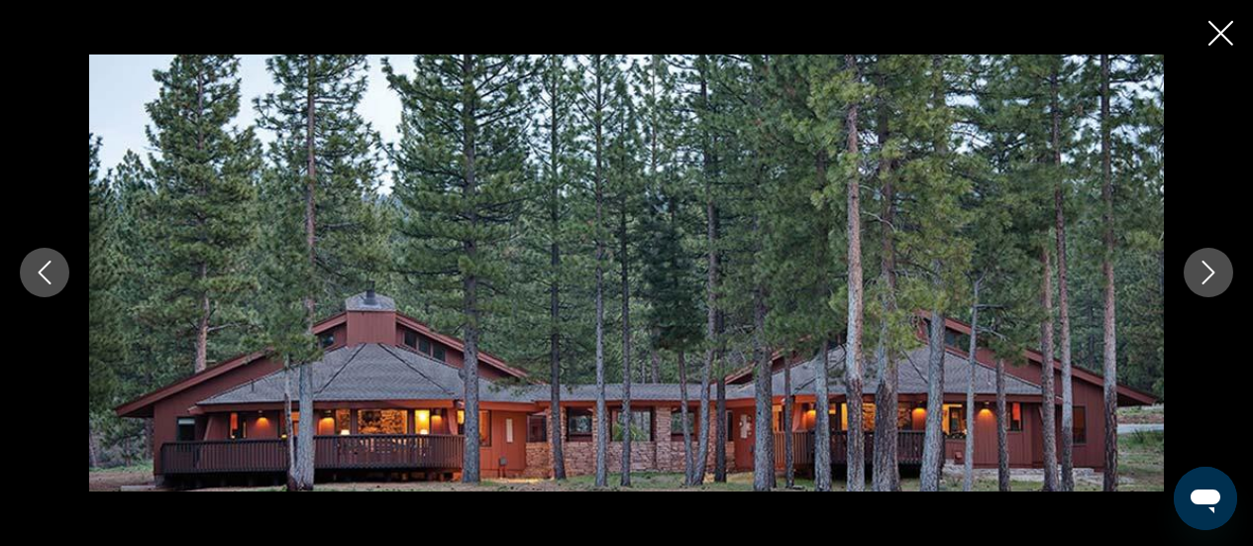
click at [1222, 274] on button "Next image" at bounding box center [1209, 273] width 50 height 50
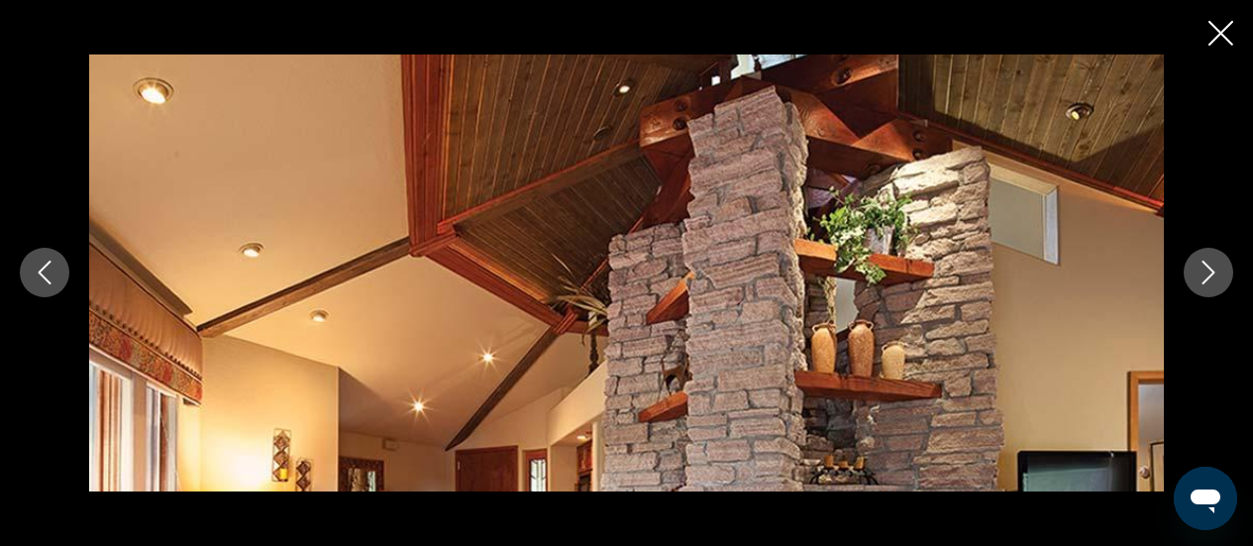
click at [1222, 274] on button "Next image" at bounding box center [1209, 273] width 50 height 50
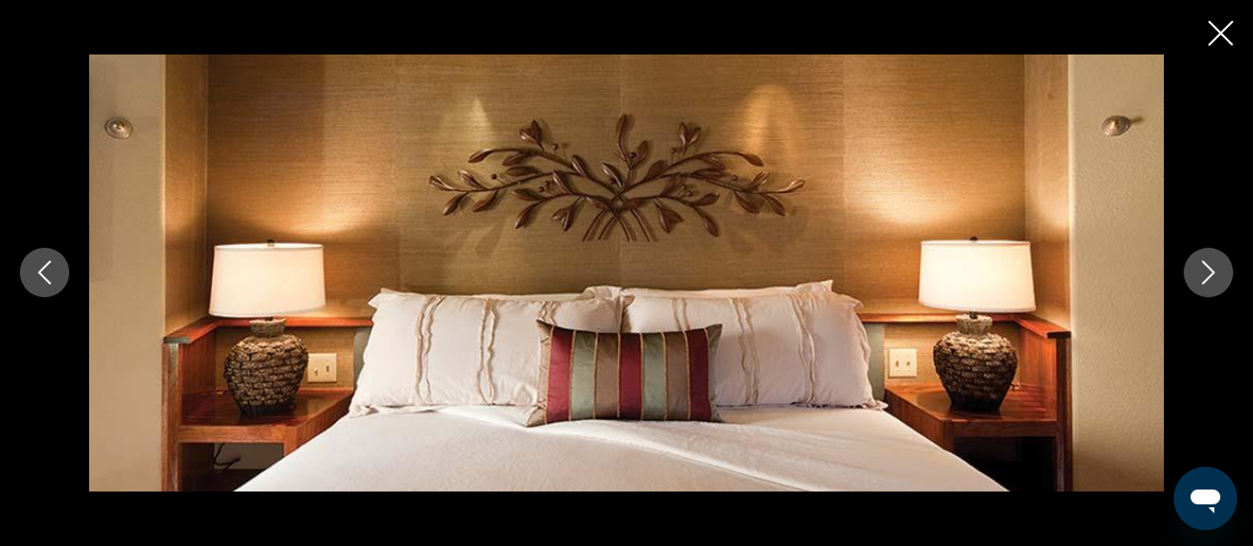
click at [1222, 274] on button "Next image" at bounding box center [1209, 273] width 50 height 50
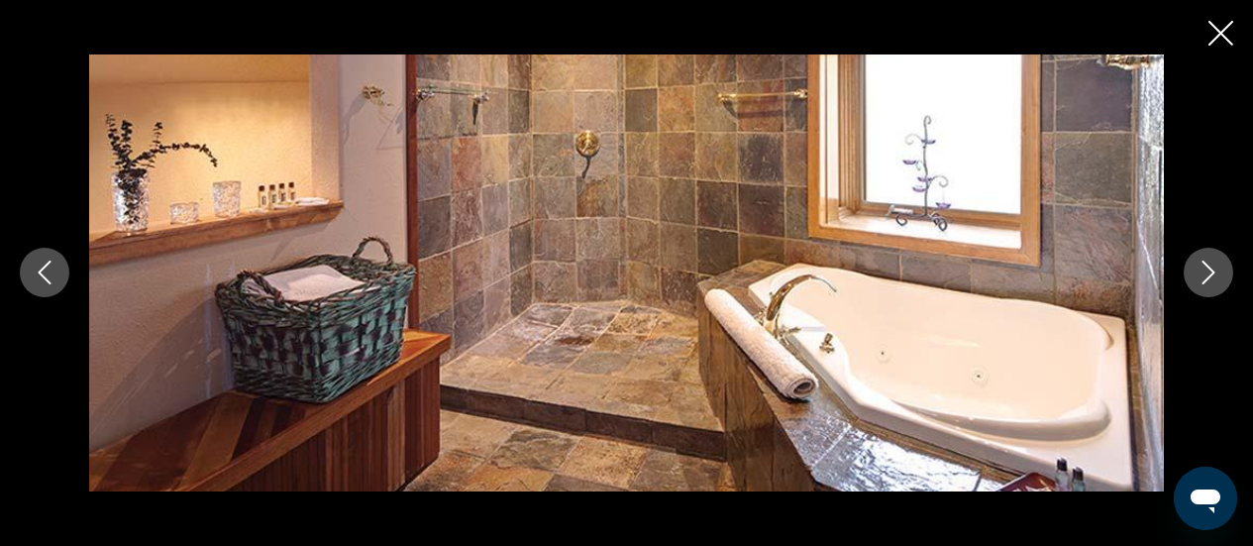
click at [1222, 274] on button "Next image" at bounding box center [1209, 273] width 50 height 50
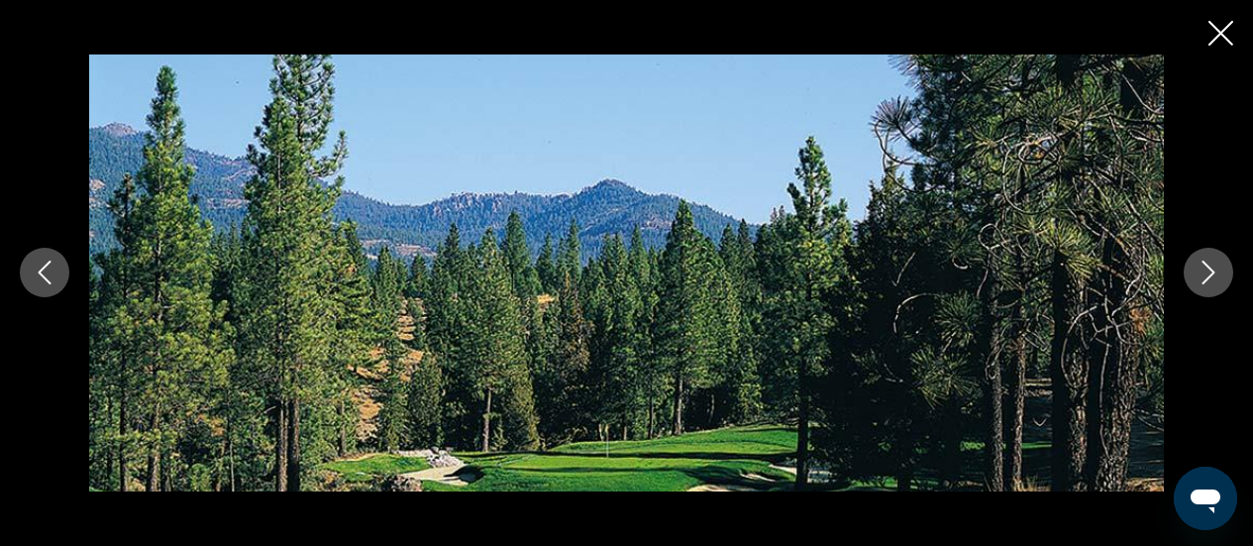
click at [1222, 274] on button "Next image" at bounding box center [1209, 273] width 50 height 50
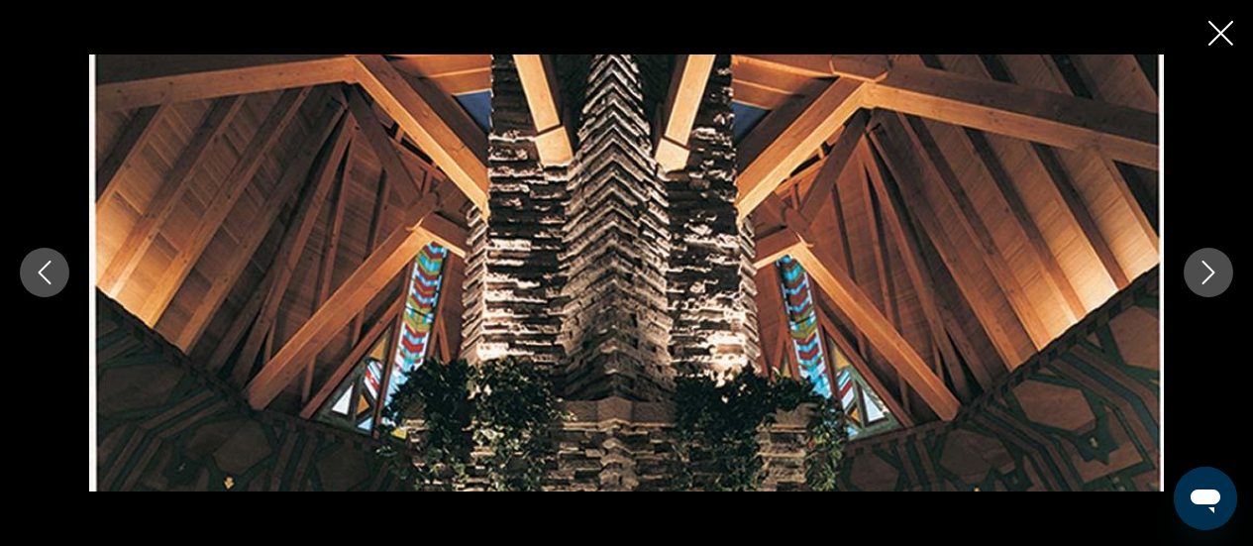
click at [1222, 274] on button "Next image" at bounding box center [1209, 273] width 50 height 50
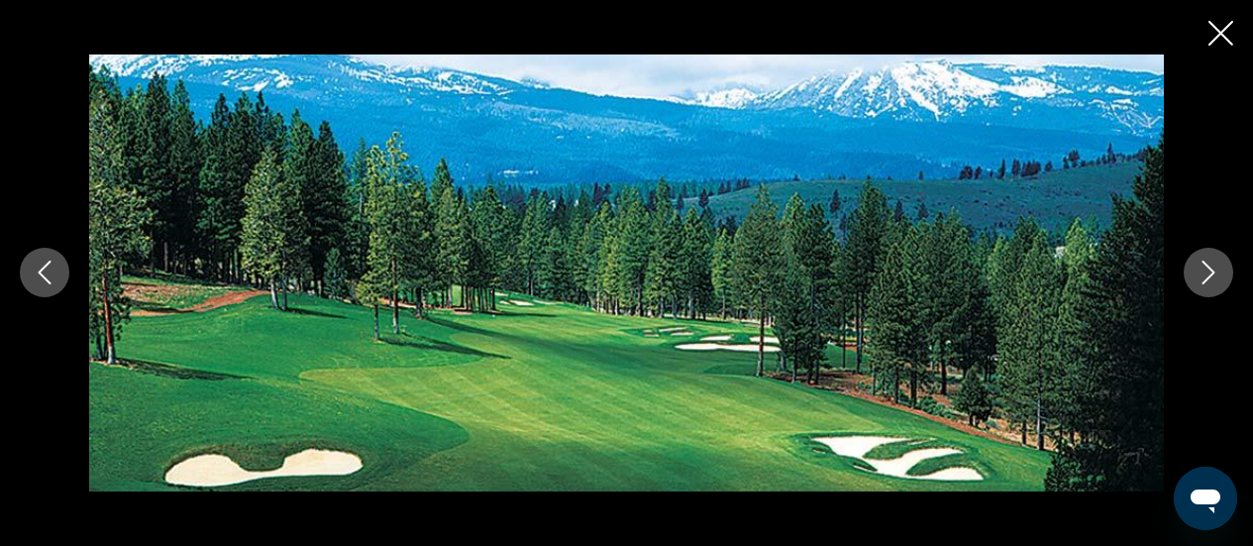
click at [1222, 274] on button "Next image" at bounding box center [1209, 273] width 50 height 50
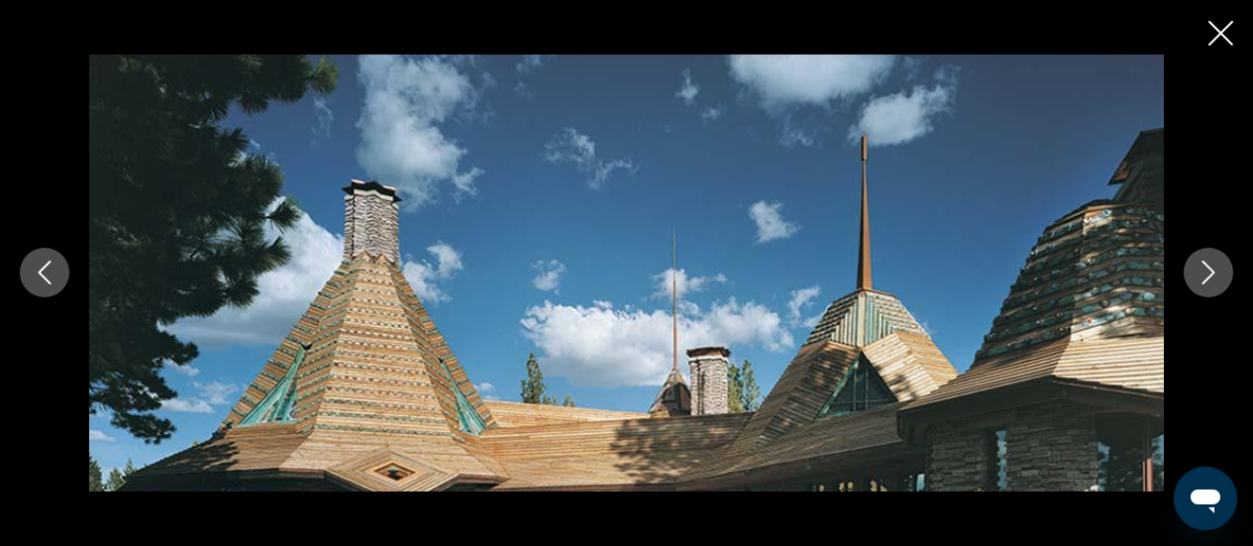
click at [1222, 274] on button "Next image" at bounding box center [1209, 273] width 50 height 50
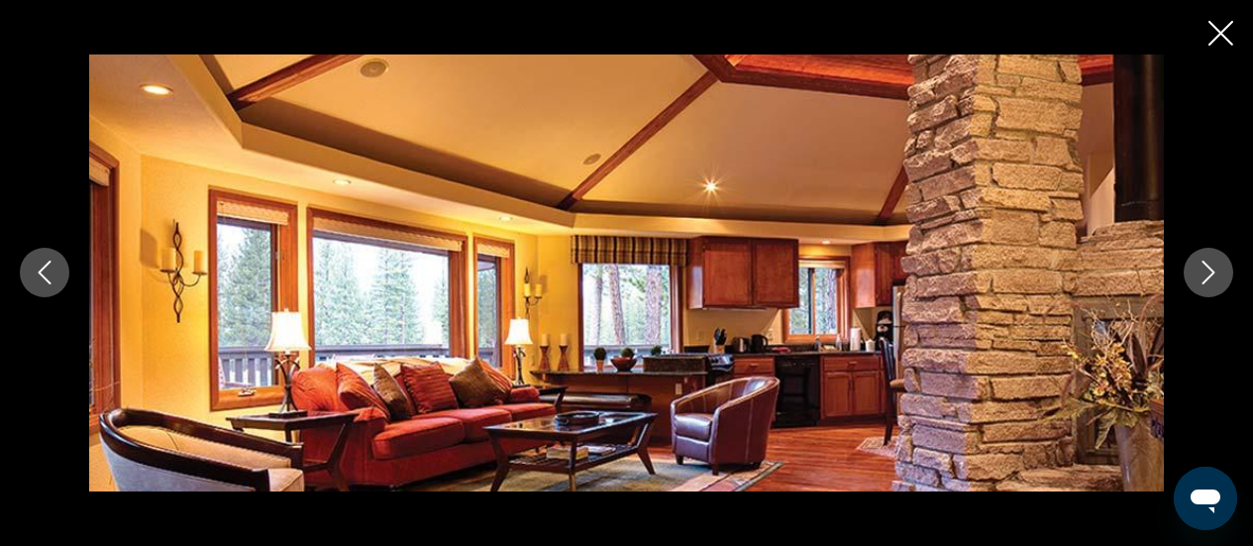
click at [1222, 274] on button "Next image" at bounding box center [1209, 273] width 50 height 50
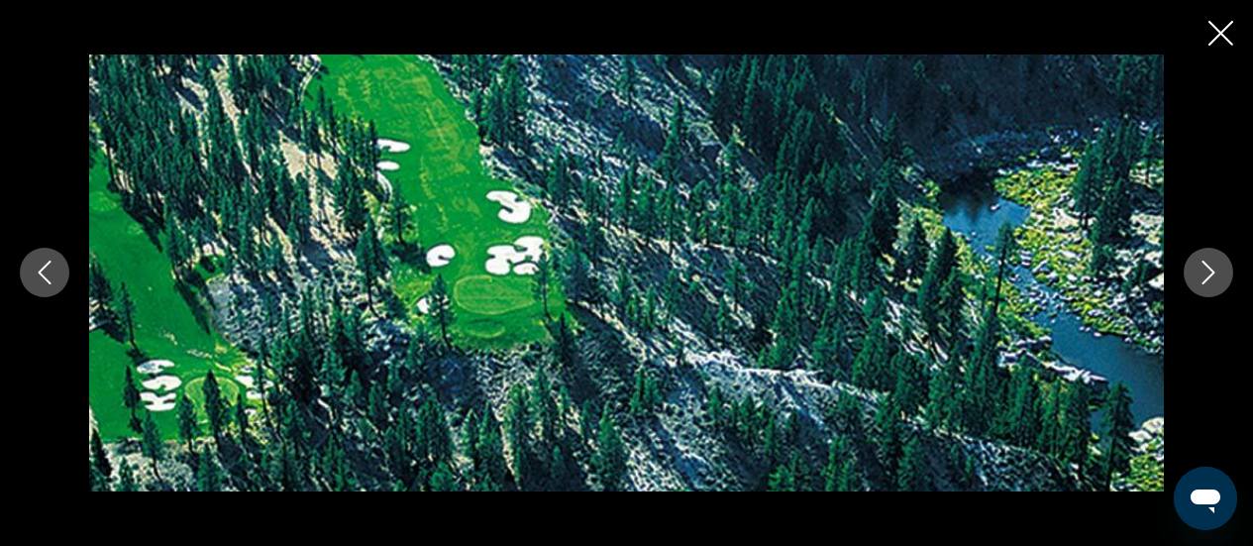
click at [1225, 34] on icon "Close slideshow" at bounding box center [1221, 33] width 25 height 25
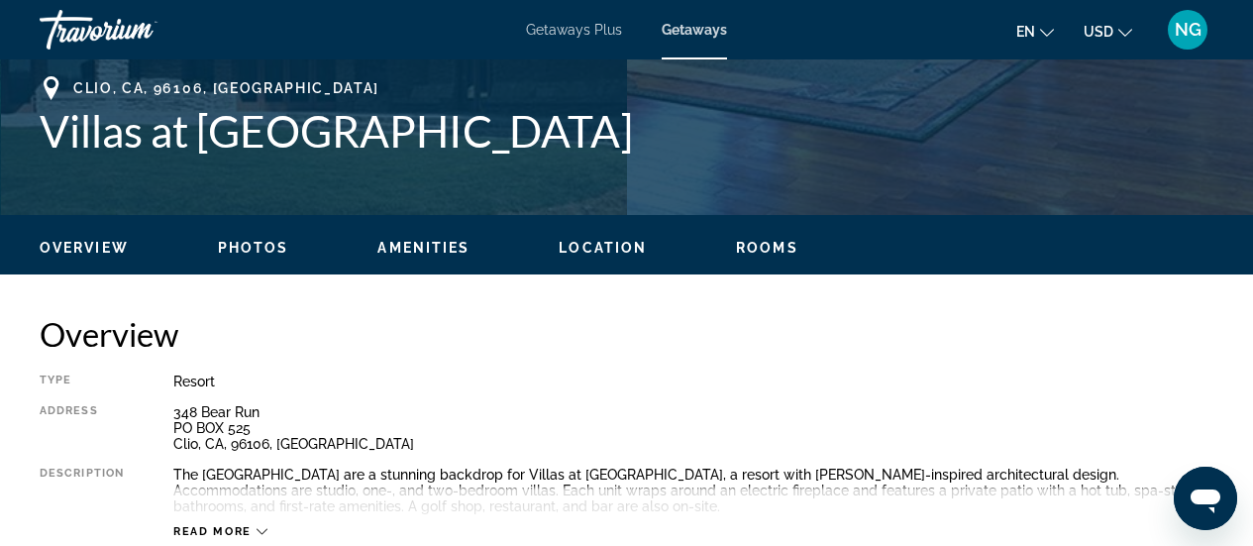
scroll to position [687, 0]
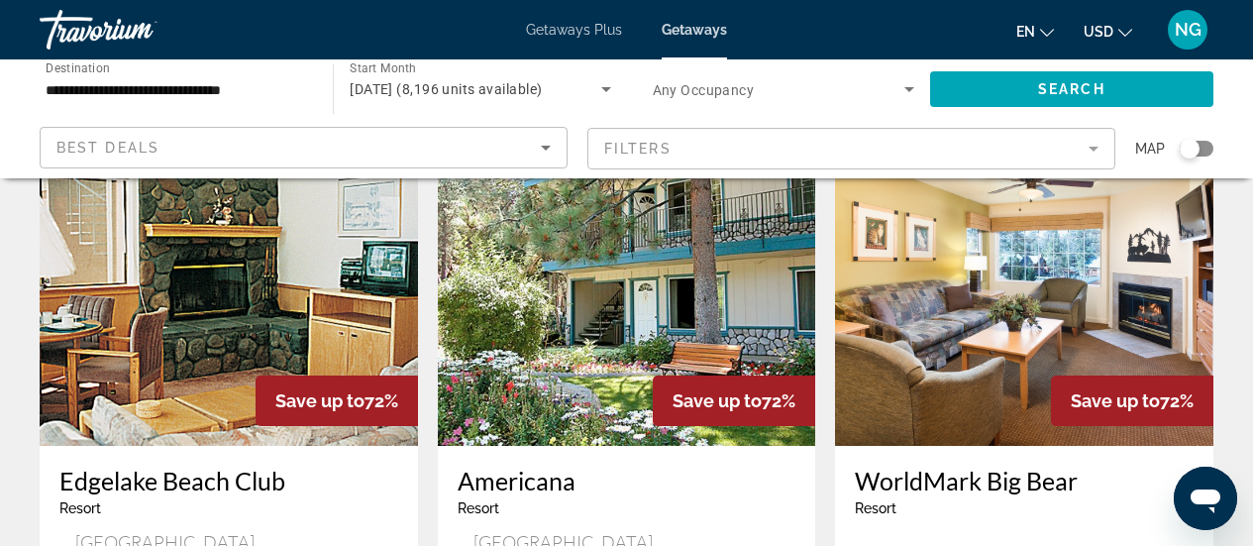
scroll to position [2513, 0]
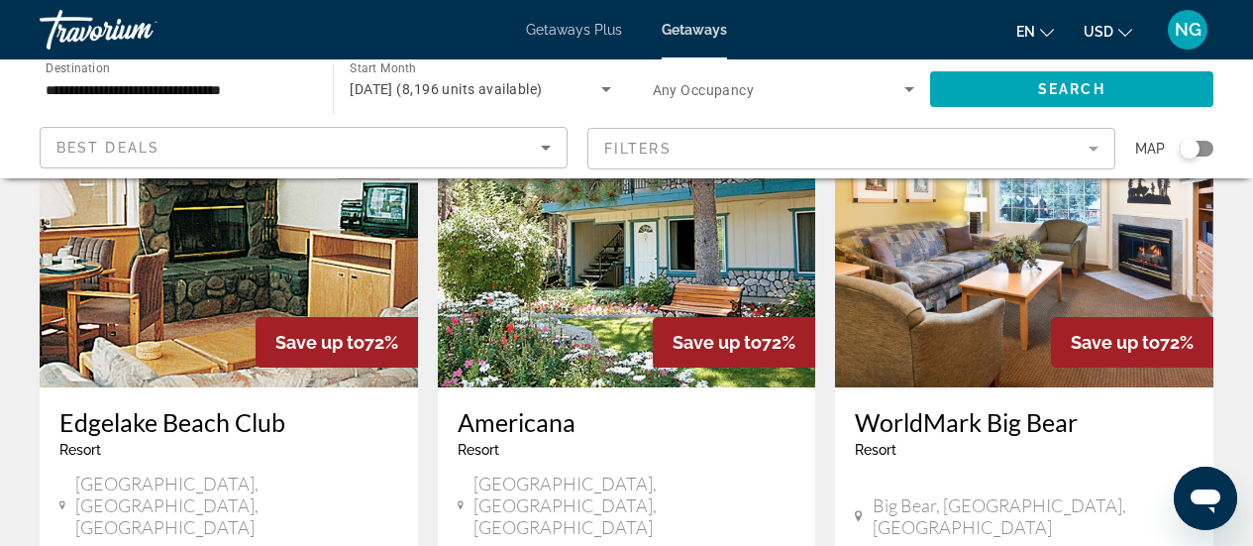
click at [1005, 189] on img "Main content" at bounding box center [1024, 228] width 378 height 317
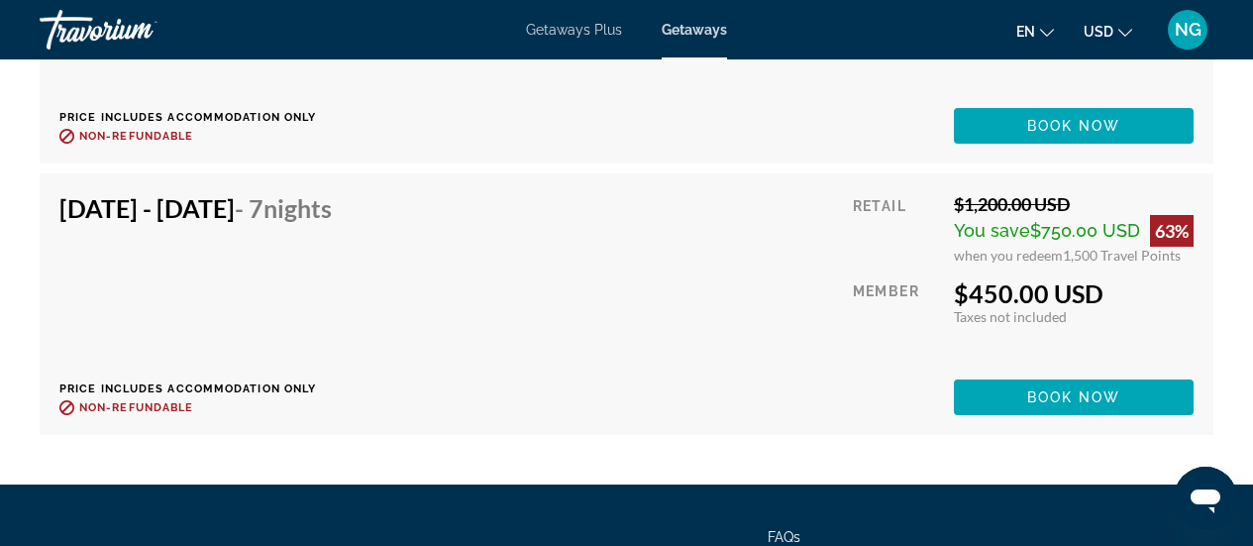
scroll to position [5746, 0]
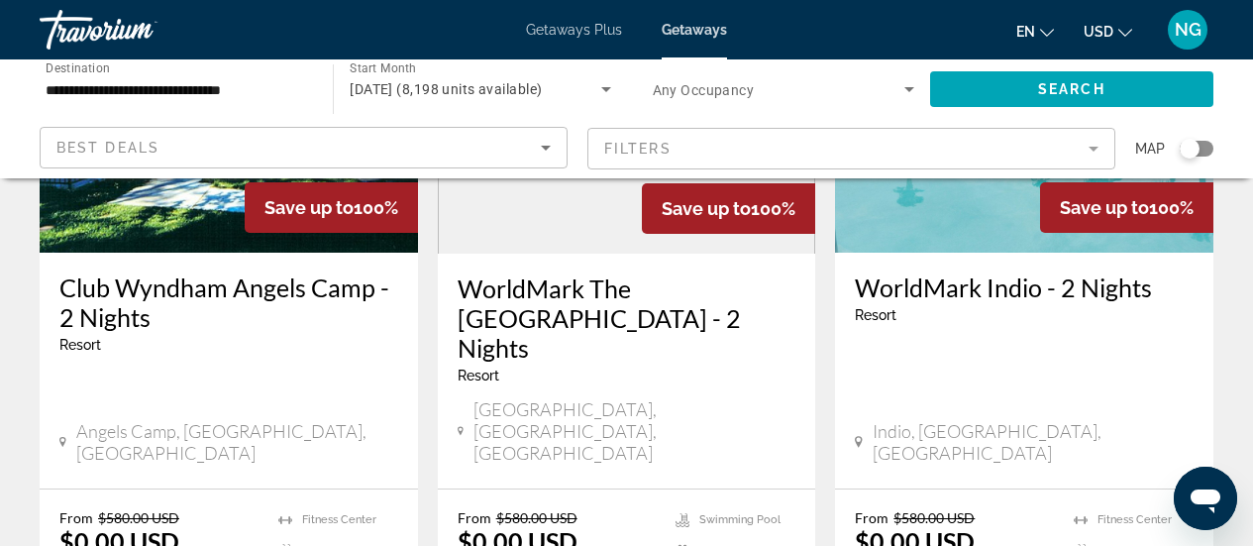
scroll to position [2871, 0]
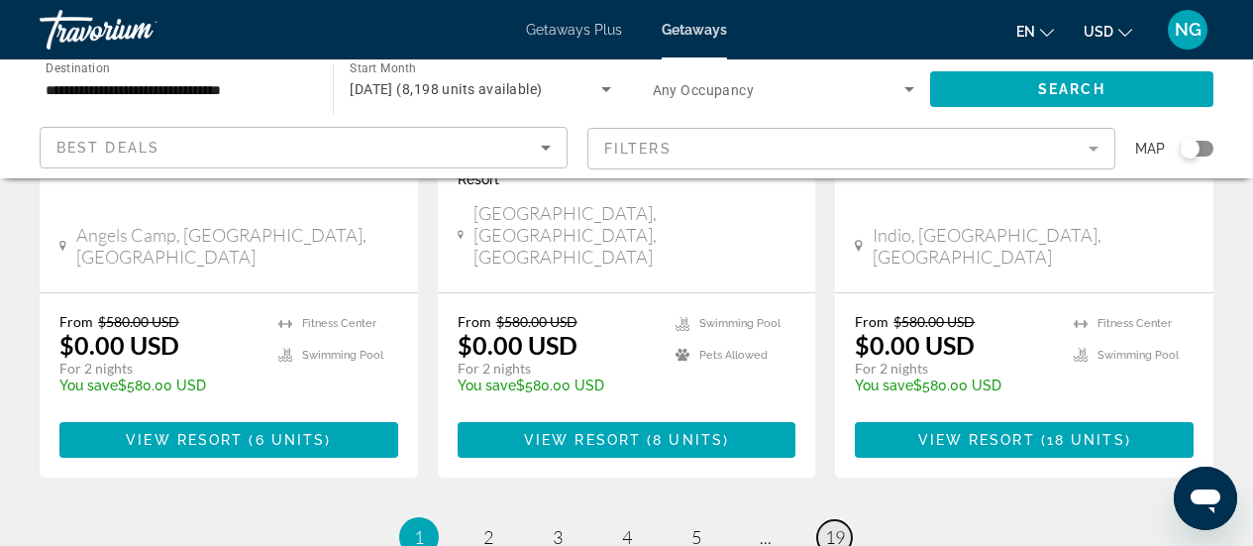
click at [834, 526] on span "19" at bounding box center [835, 537] width 20 height 22
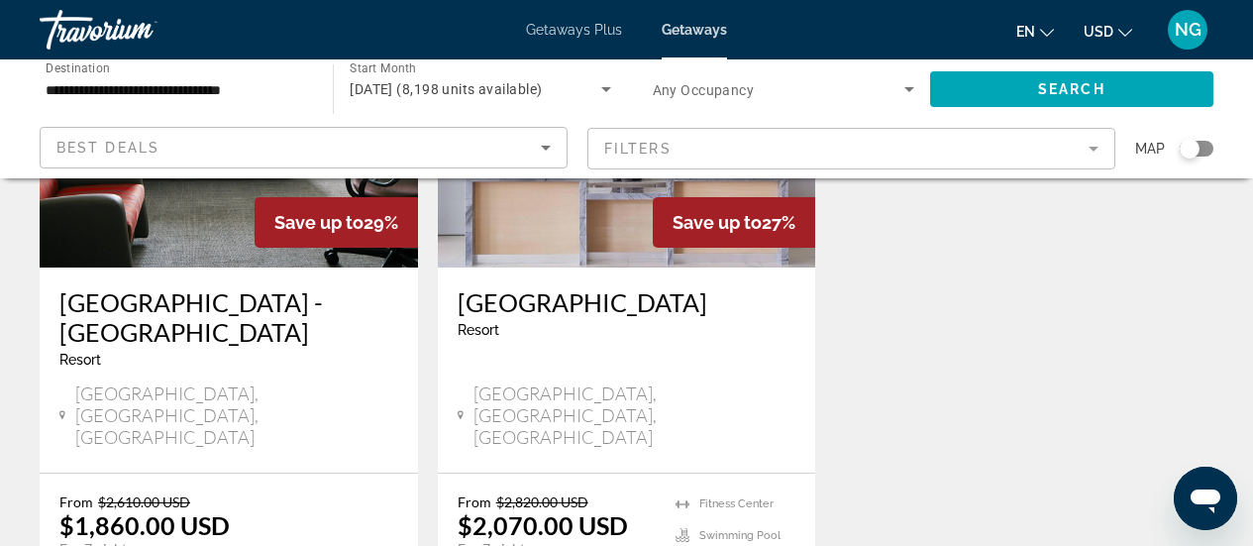
scroll to position [495, 0]
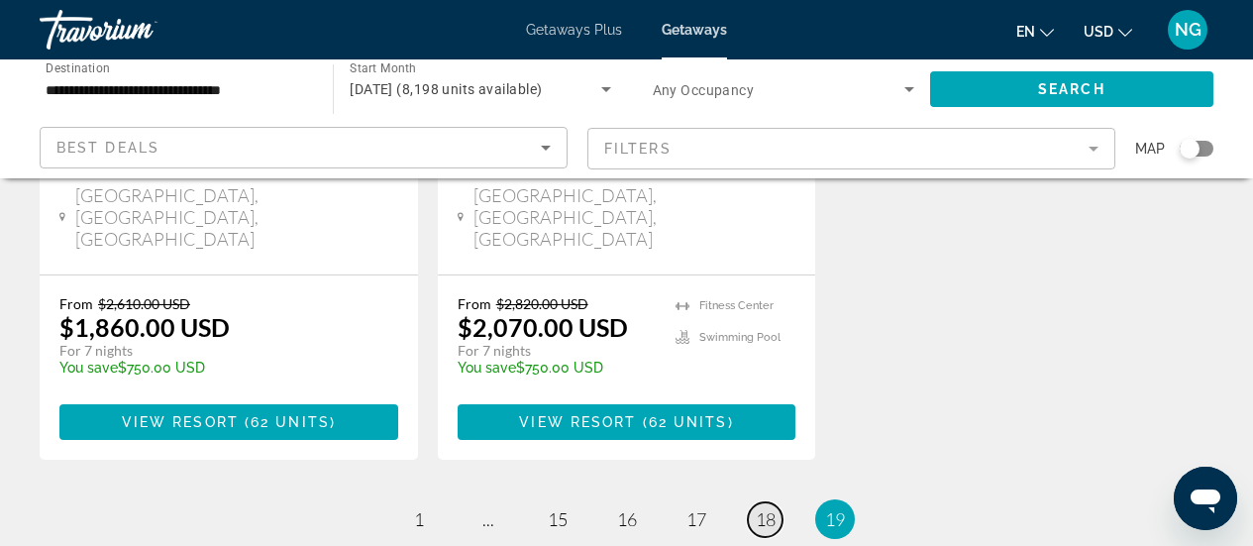
click at [766, 508] on span "18" at bounding box center [766, 519] width 20 height 22
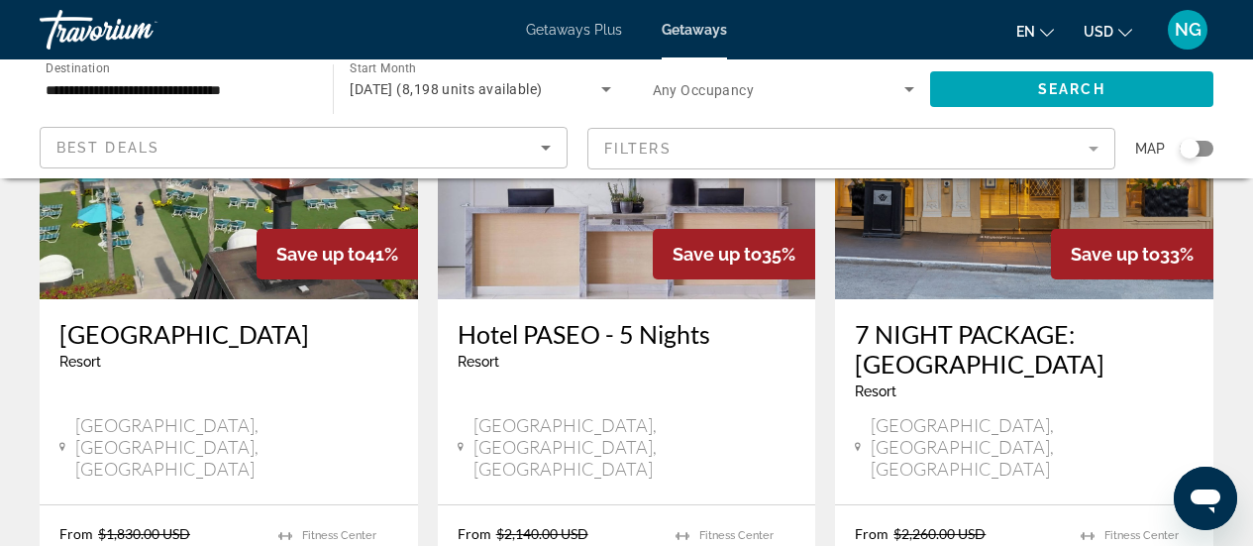
scroll to position [2576, 0]
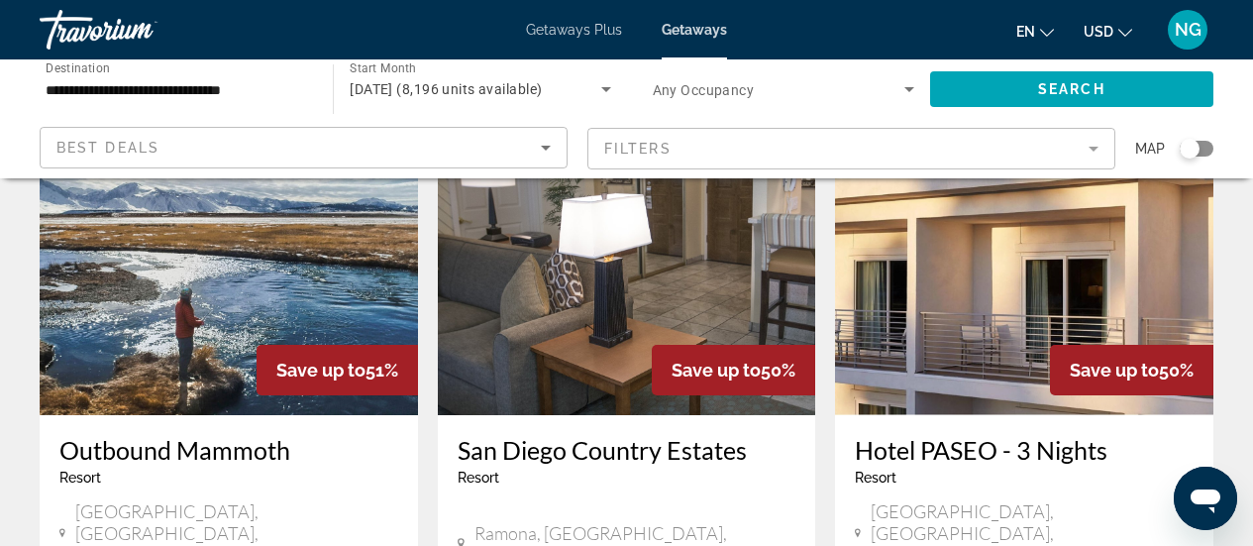
scroll to position [793, 0]
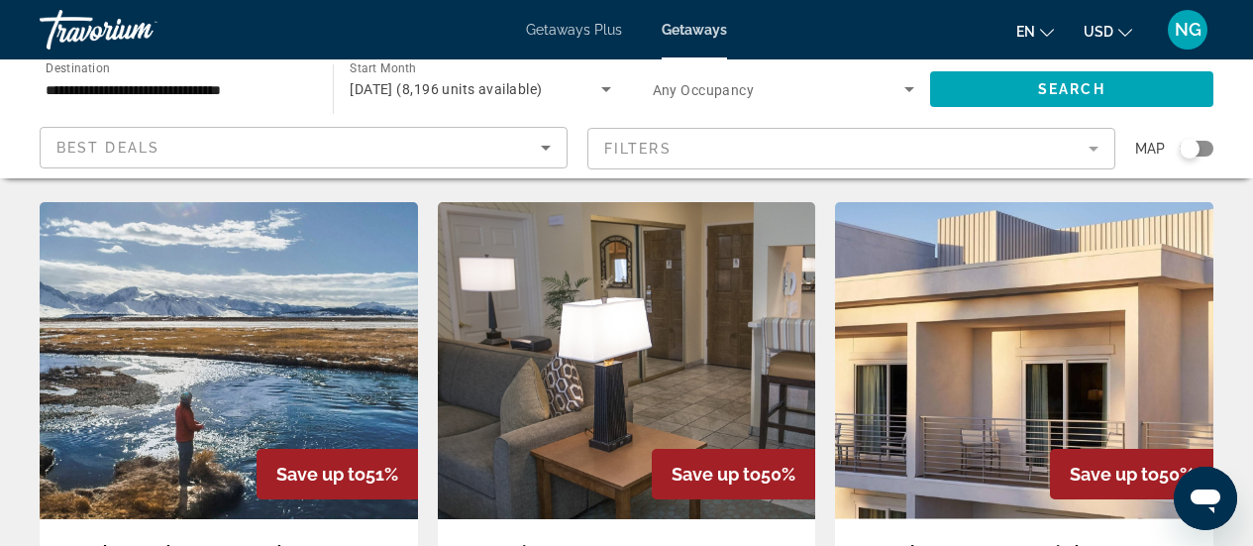
click at [201, 346] on img "Main content" at bounding box center [229, 360] width 378 height 317
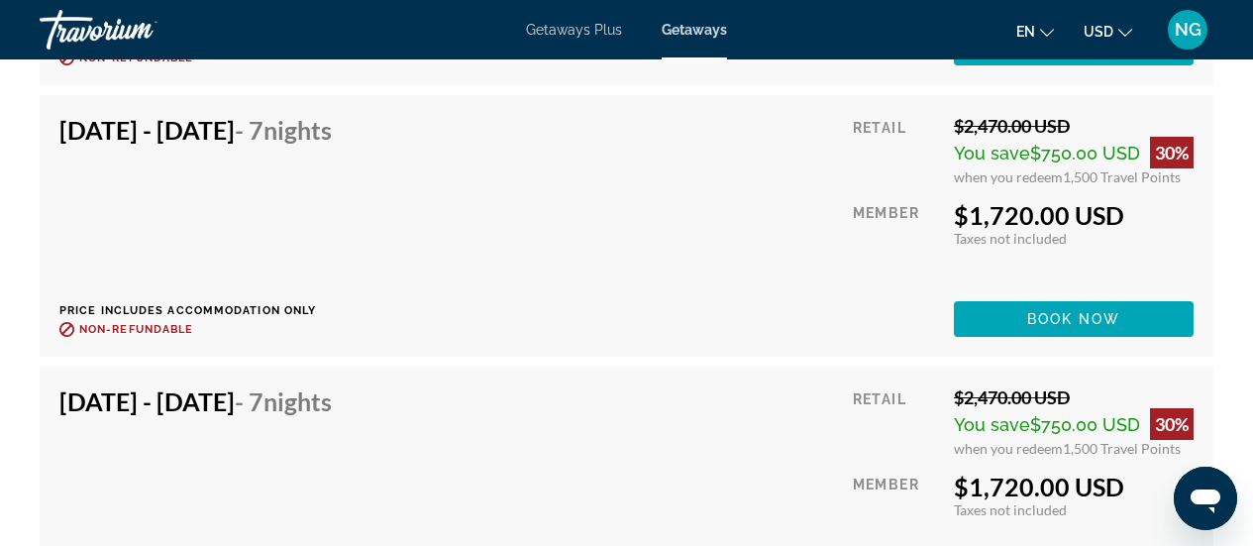
scroll to position [15830, 0]
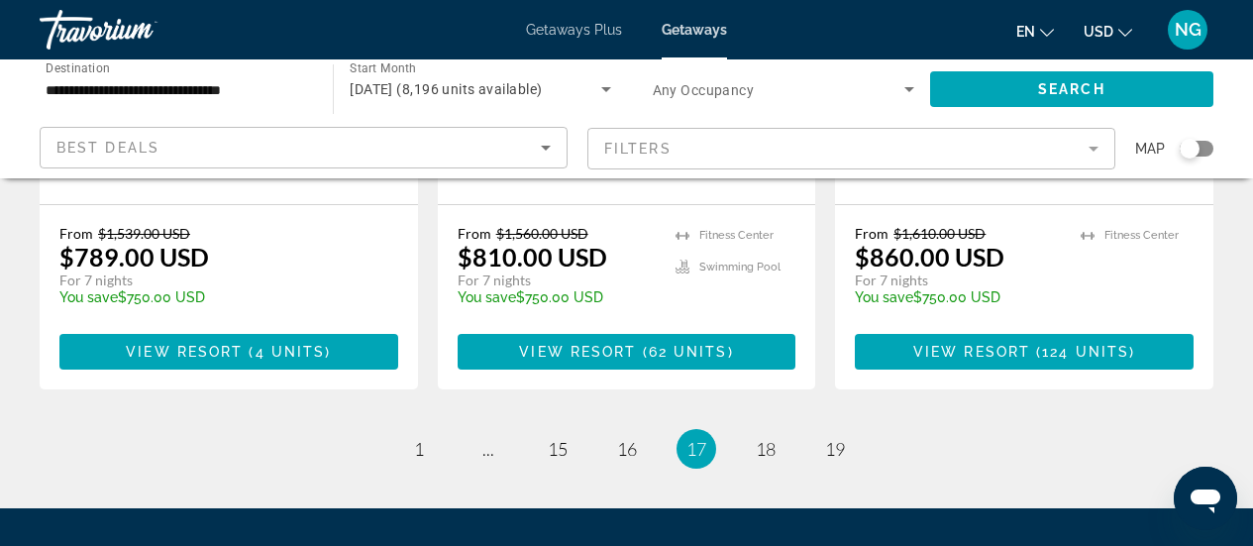
scroll to position [2838, 0]
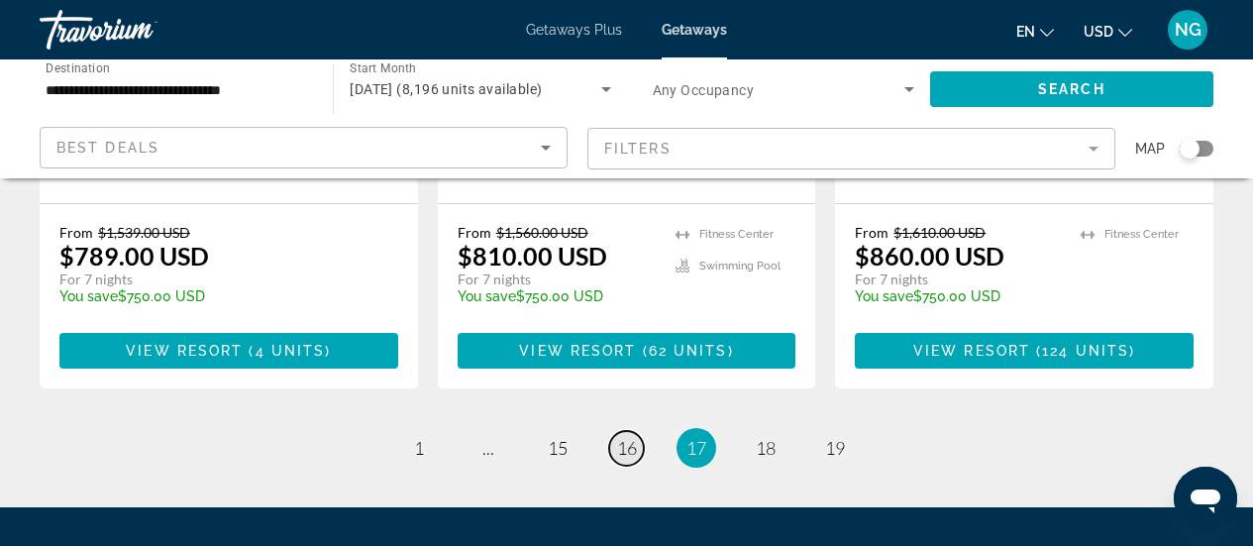
click at [629, 437] on span "16" at bounding box center [627, 448] width 20 height 22
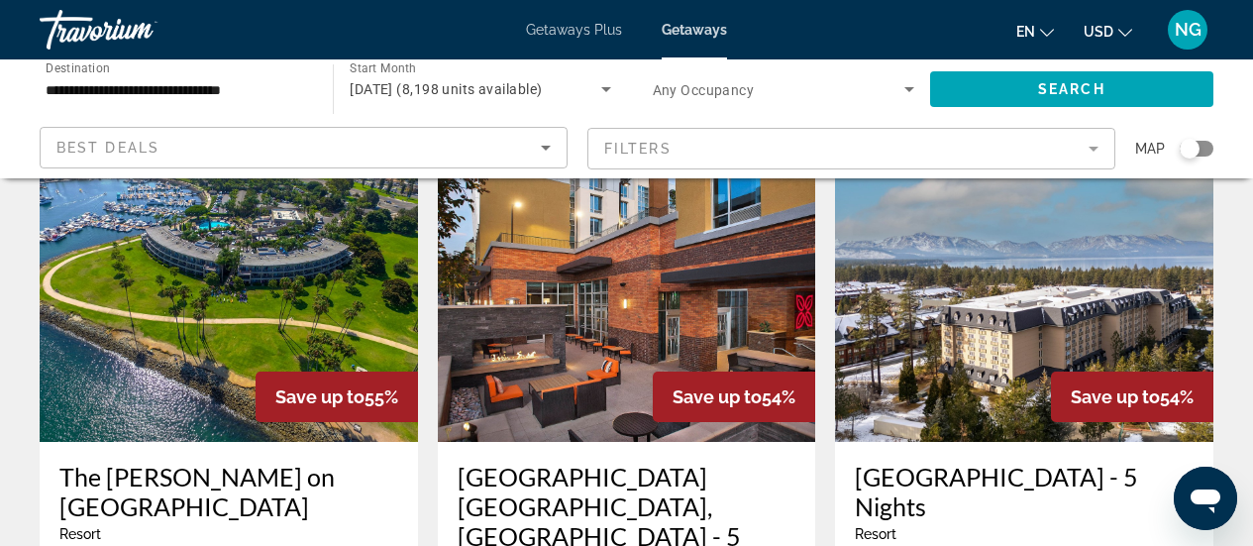
scroll to position [2378, 0]
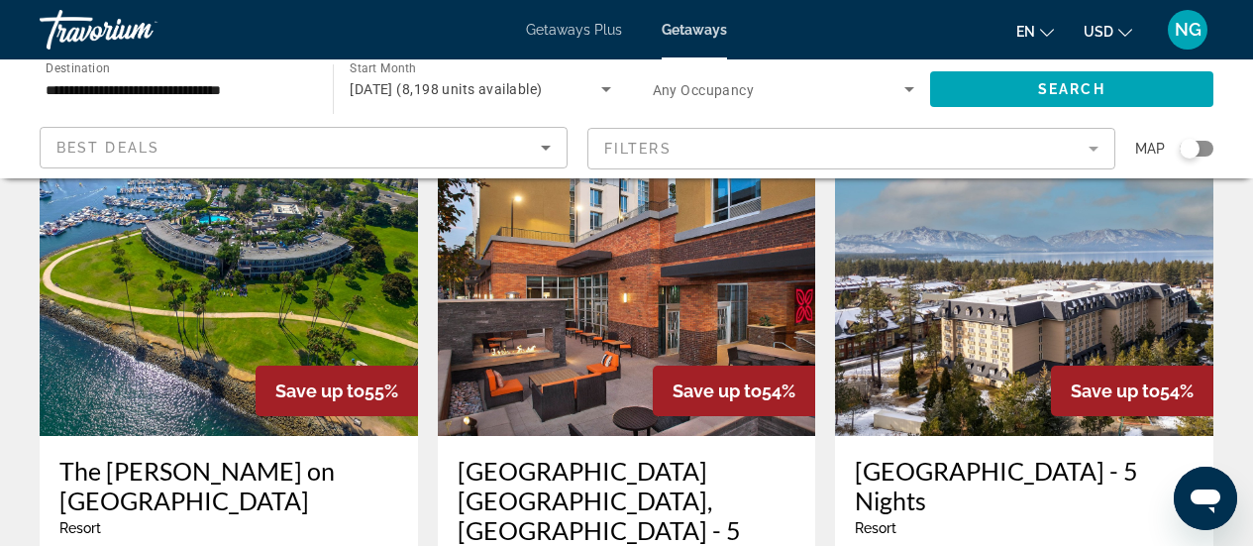
click at [993, 229] on img "Main content" at bounding box center [1024, 277] width 378 height 317
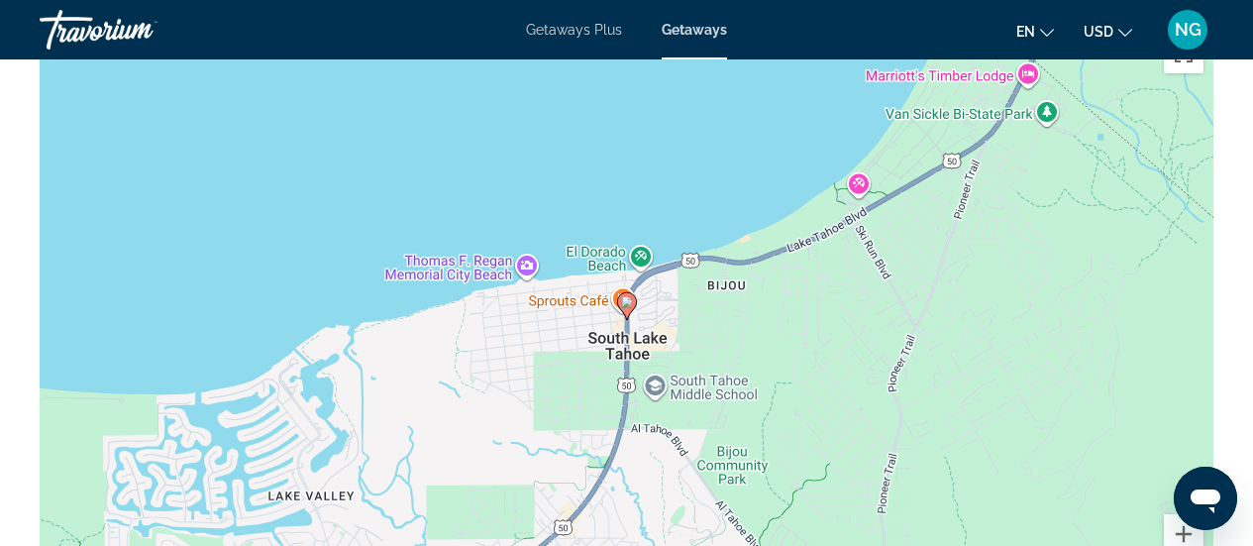
scroll to position [2972, 0]
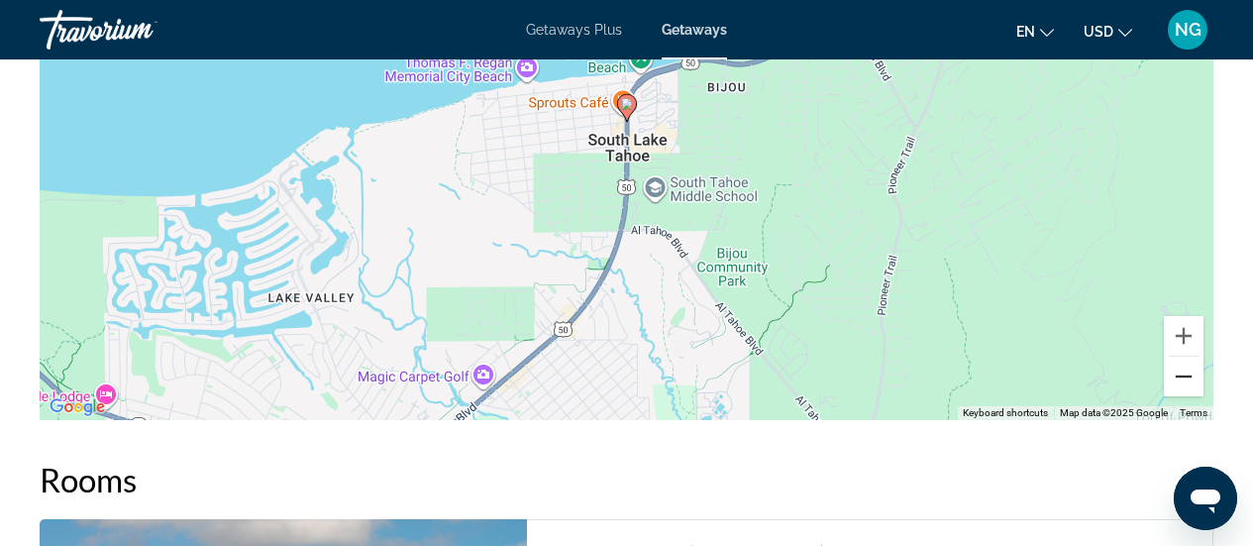
click at [1187, 357] on button "Zoom out" at bounding box center [1184, 377] width 40 height 40
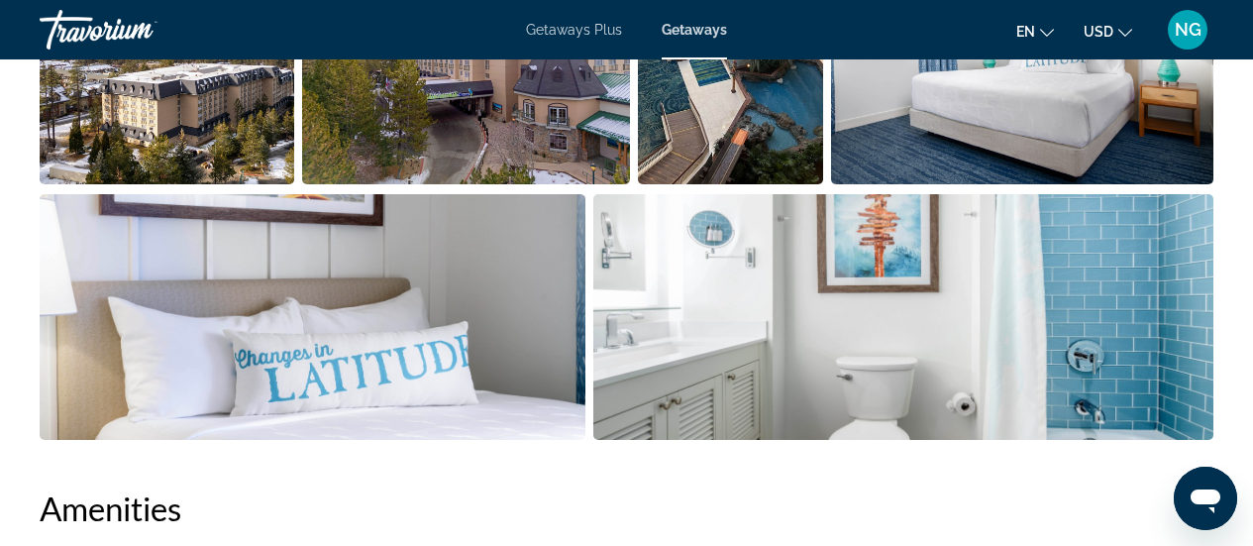
scroll to position [1288, 0]
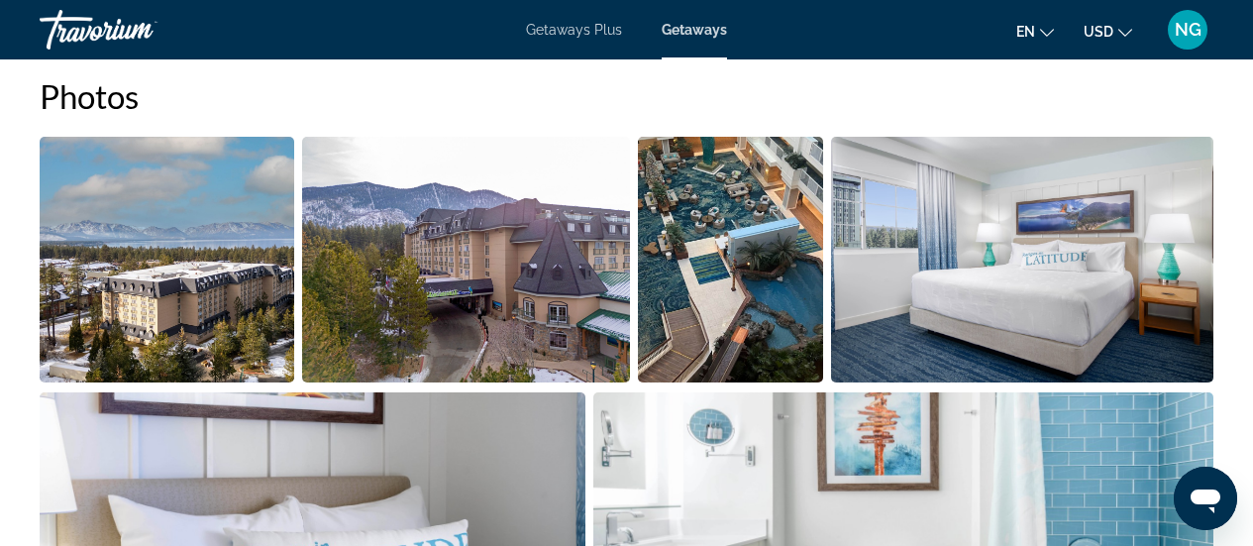
click at [210, 267] on img "Open full-screen image slider" at bounding box center [167, 260] width 255 height 246
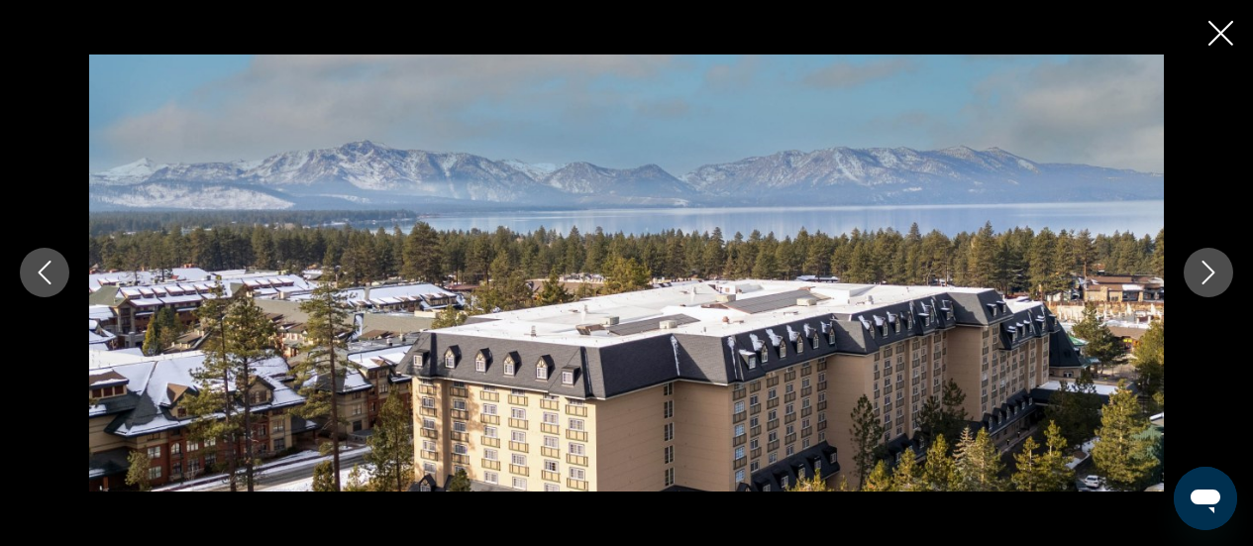
click at [1203, 266] on icon "Next image" at bounding box center [1209, 273] width 24 height 24
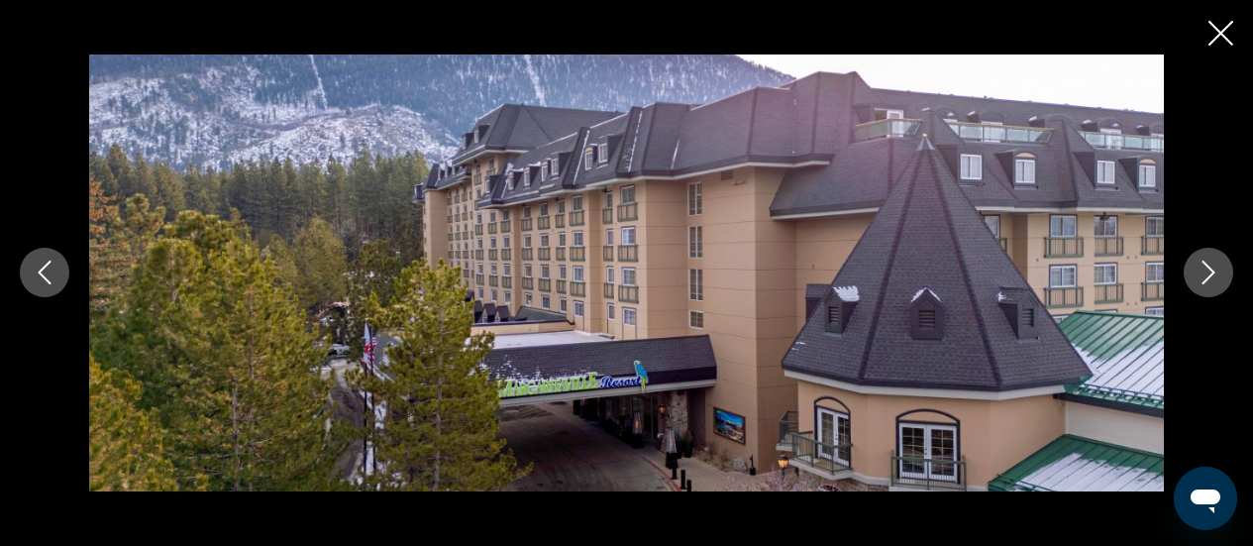
click at [1203, 266] on icon "Next image" at bounding box center [1209, 273] width 24 height 24
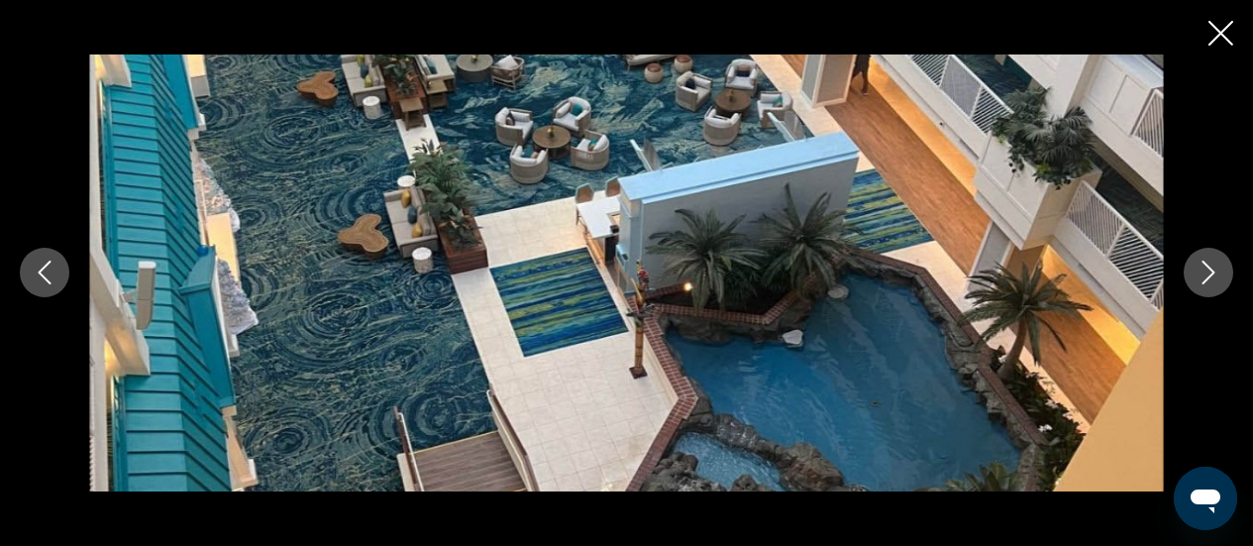
click at [1203, 266] on icon "Next image" at bounding box center [1209, 273] width 24 height 24
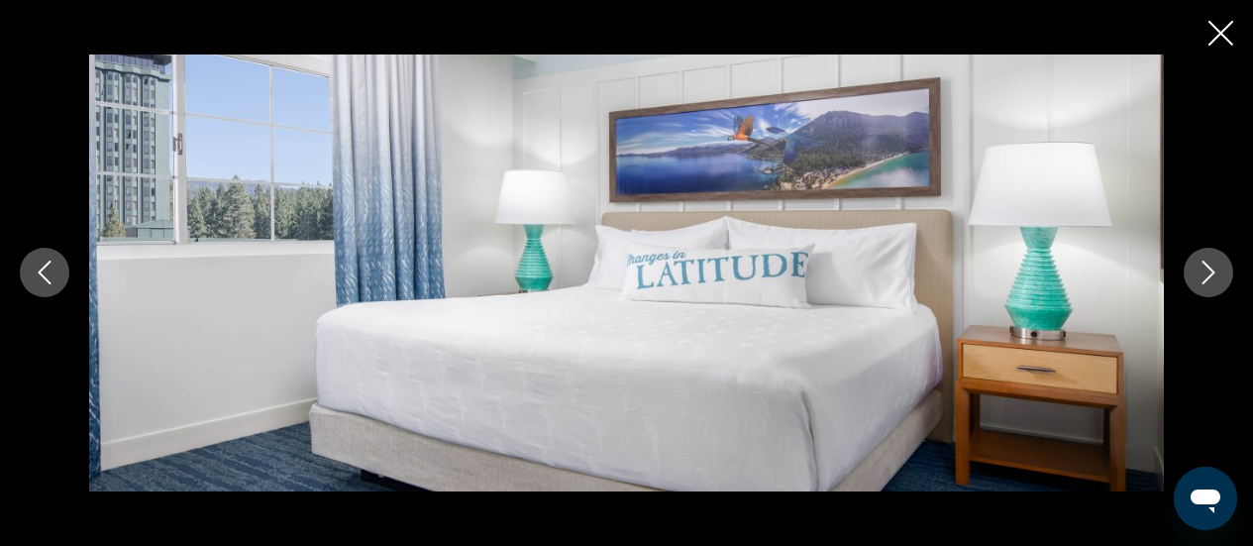
click at [1203, 266] on icon "Next image" at bounding box center [1209, 273] width 24 height 24
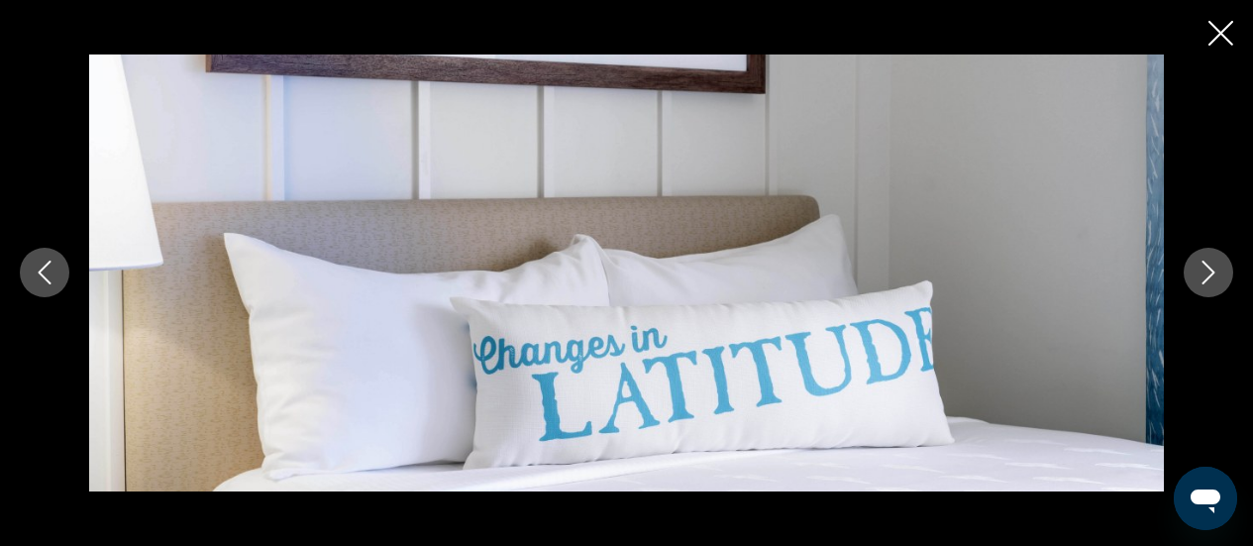
click at [1203, 266] on icon "Next image" at bounding box center [1209, 273] width 24 height 24
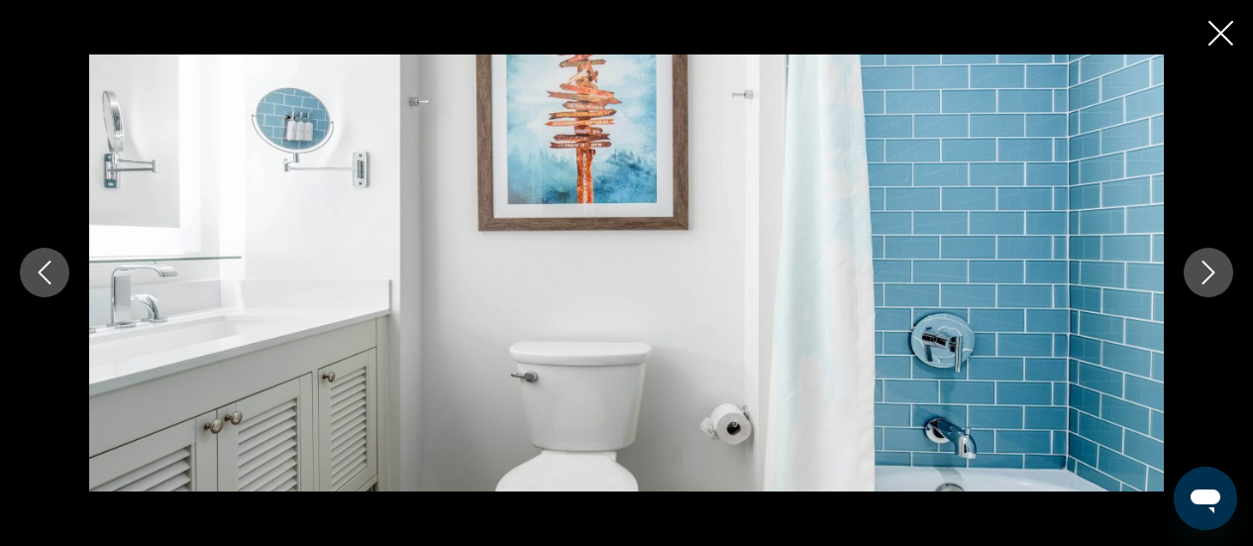
click at [1203, 266] on icon "Next image" at bounding box center [1209, 273] width 24 height 24
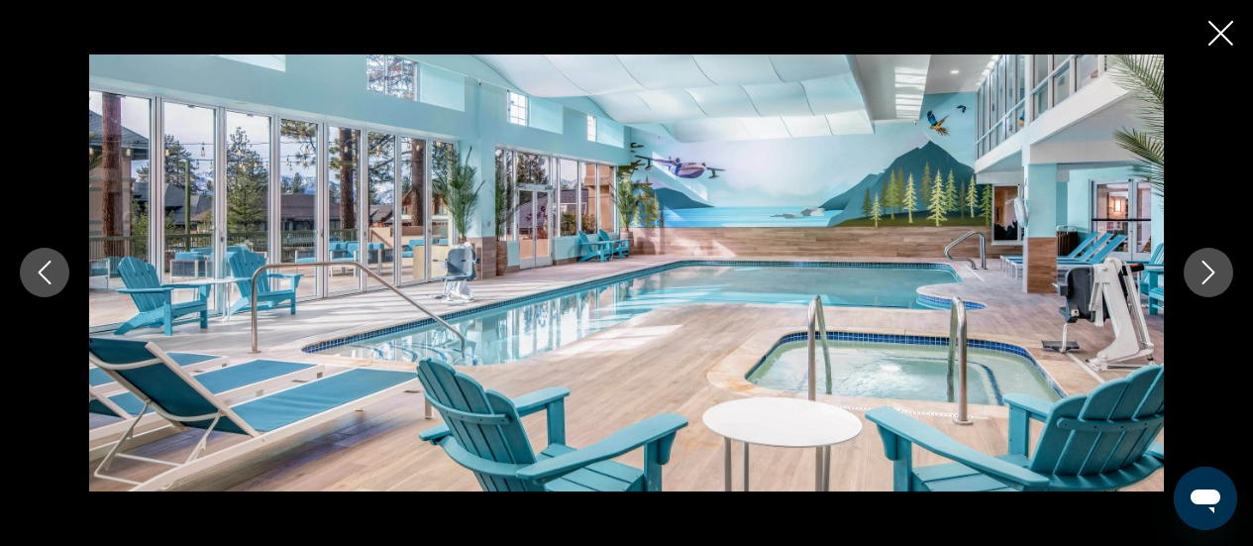
click at [1203, 266] on icon "Next image" at bounding box center [1209, 273] width 24 height 24
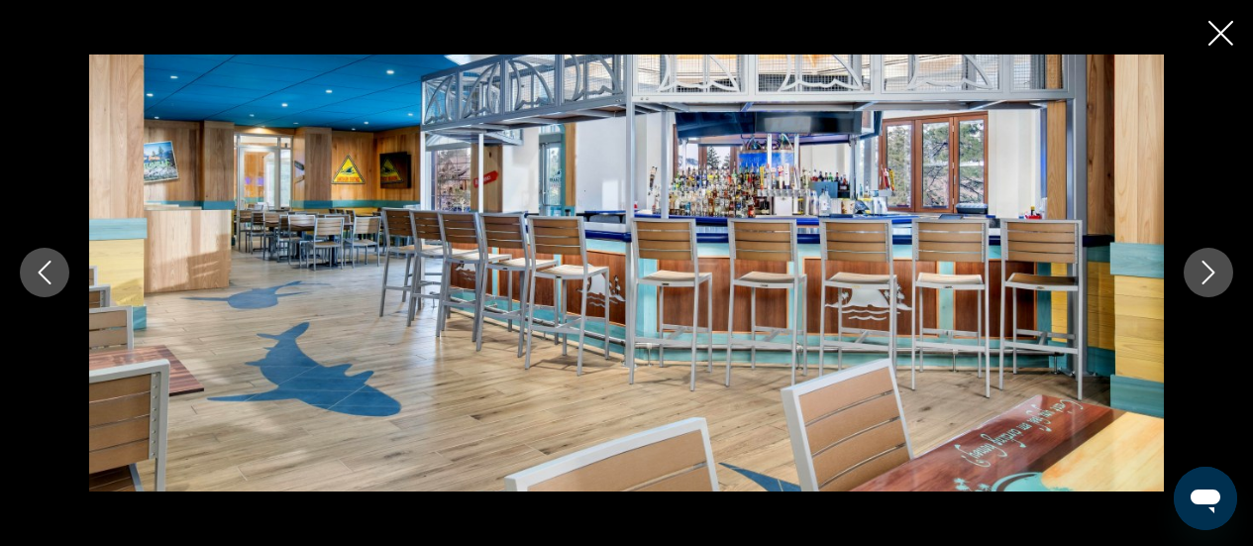
click at [1203, 266] on icon "Next image" at bounding box center [1209, 273] width 24 height 24
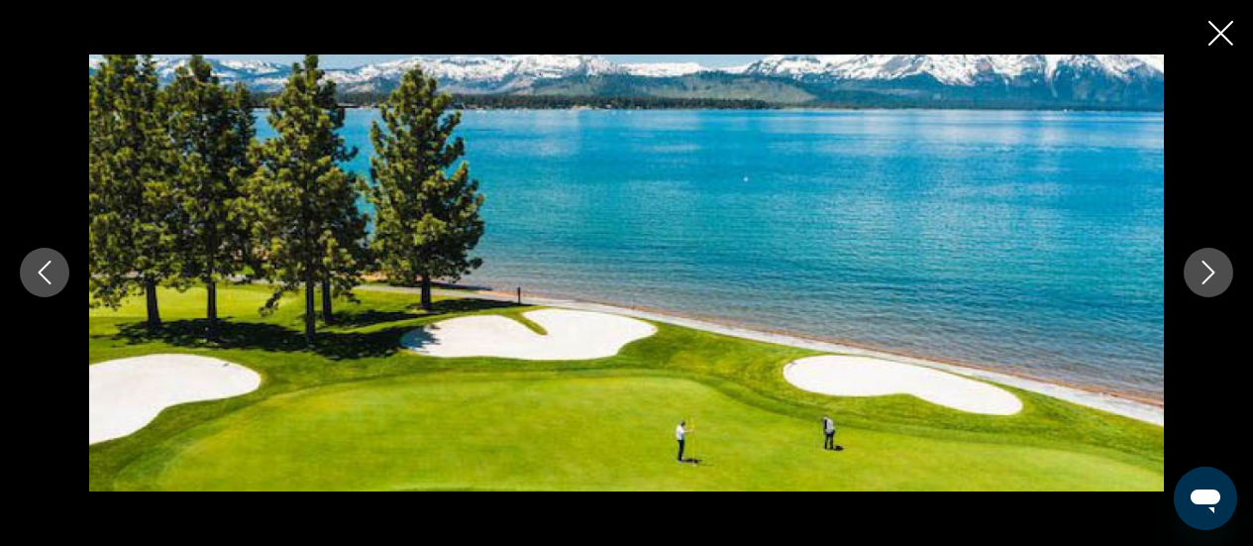
click at [1203, 266] on icon "Next image" at bounding box center [1209, 273] width 24 height 24
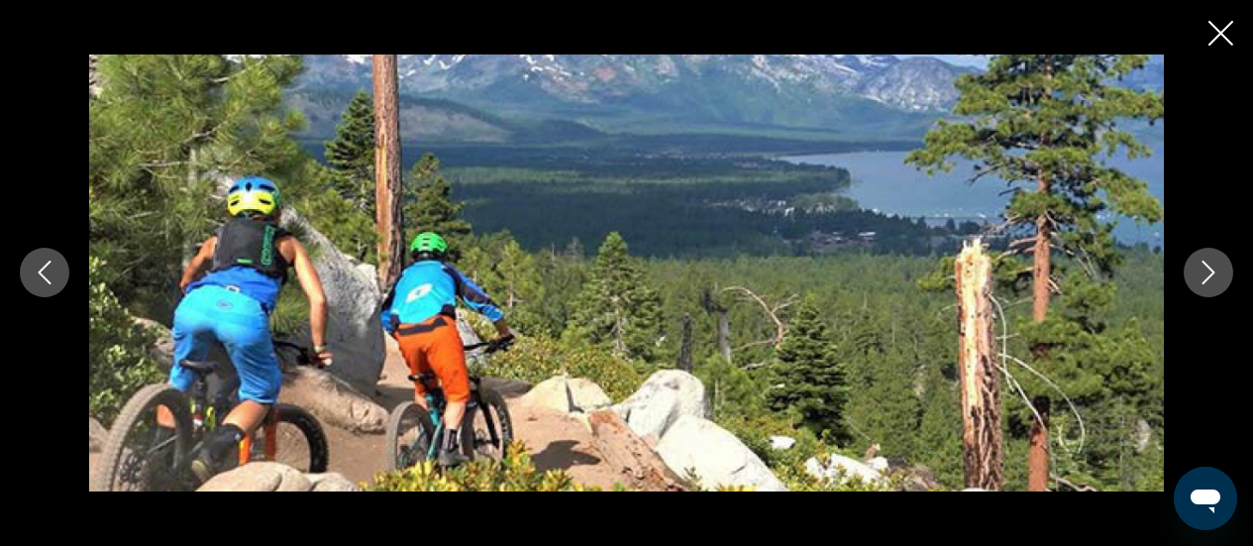
click at [1203, 266] on icon "Next image" at bounding box center [1209, 273] width 24 height 24
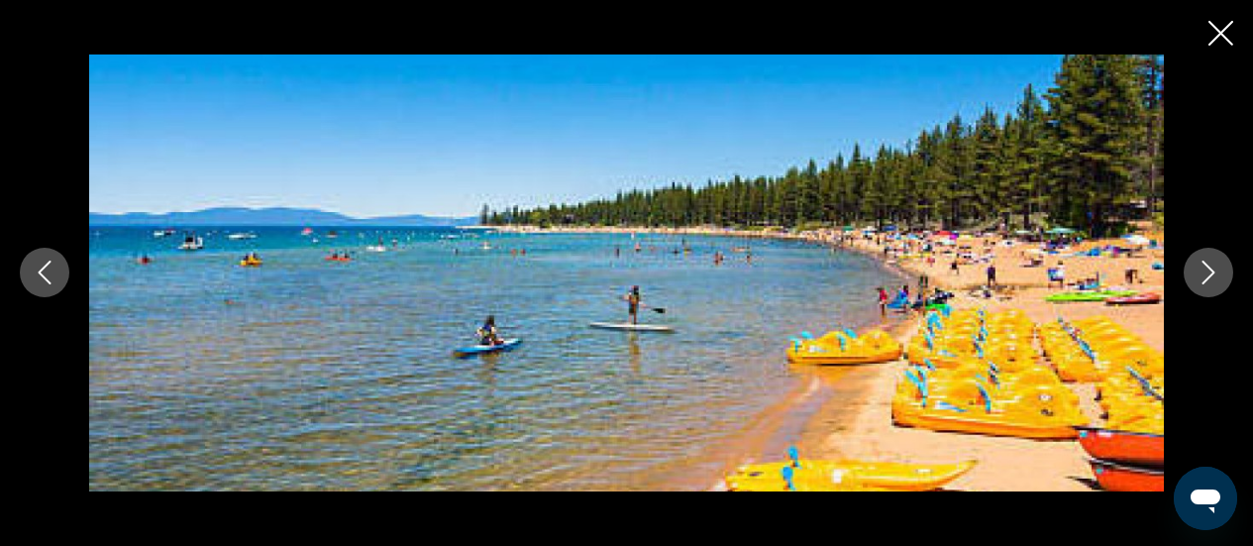
click at [1203, 266] on icon "Next image" at bounding box center [1209, 273] width 24 height 24
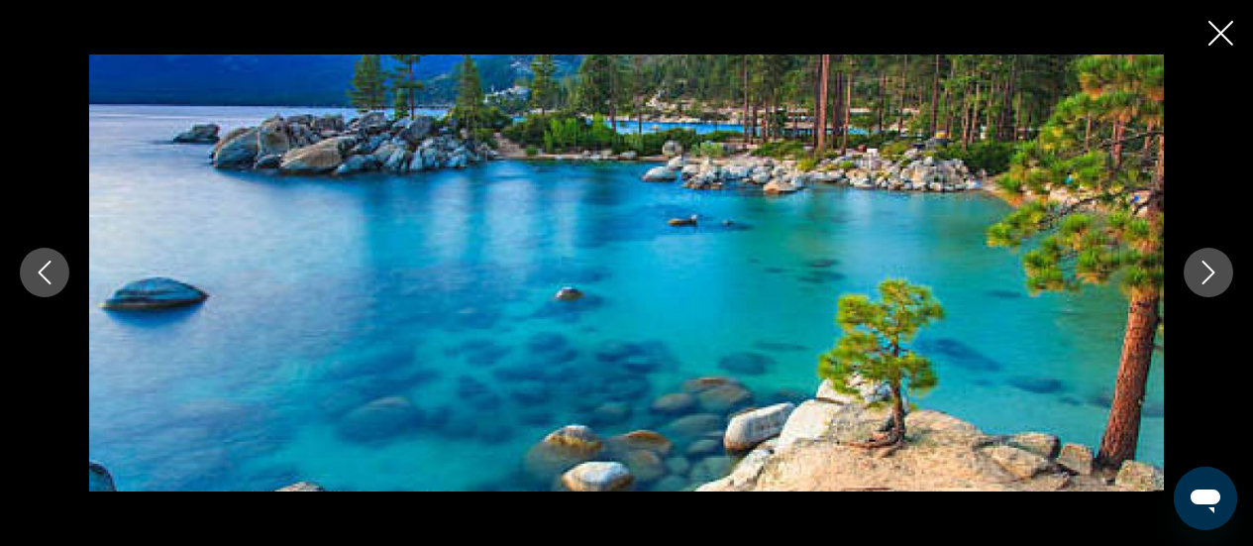
click at [1203, 266] on icon "Next image" at bounding box center [1209, 273] width 24 height 24
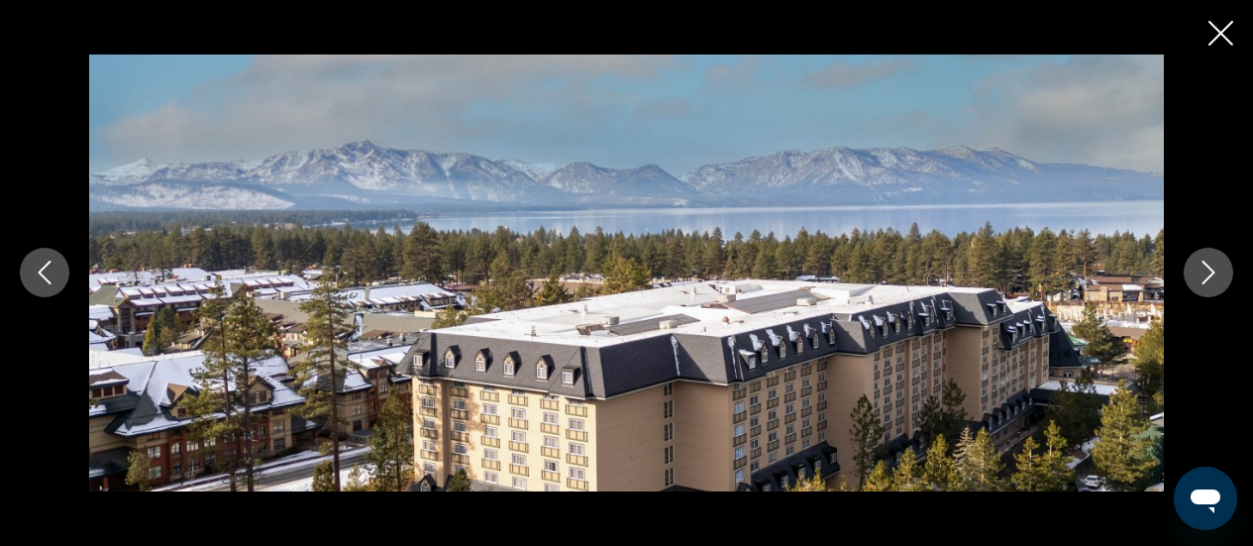
click at [1203, 266] on icon "Next image" at bounding box center [1209, 273] width 24 height 24
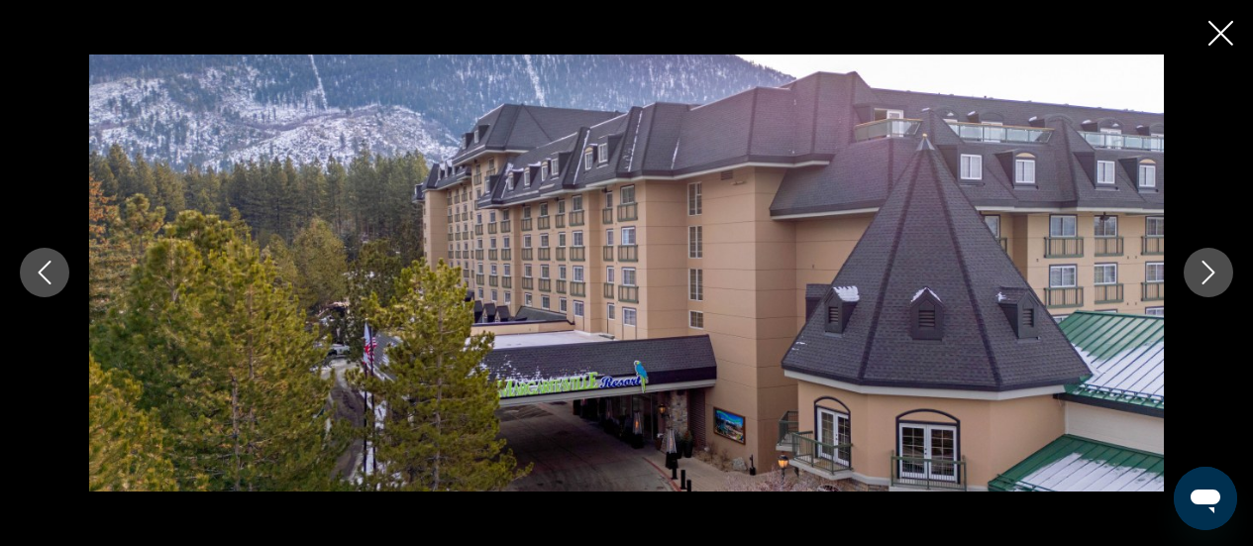
click at [1227, 24] on icon "Close slideshow" at bounding box center [1221, 33] width 25 height 25
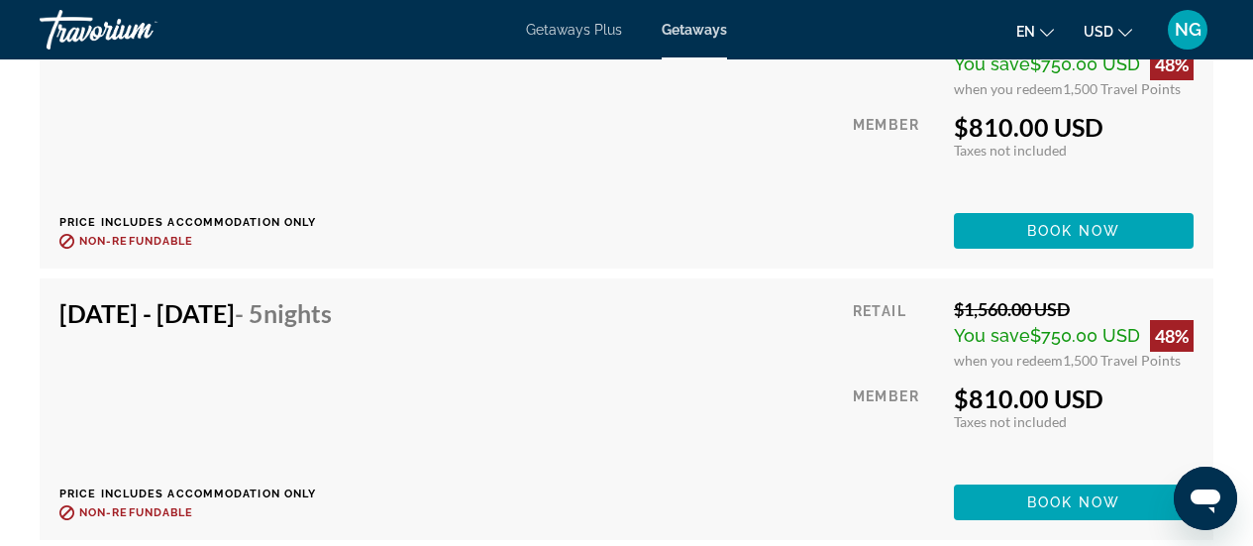
scroll to position [11295, 0]
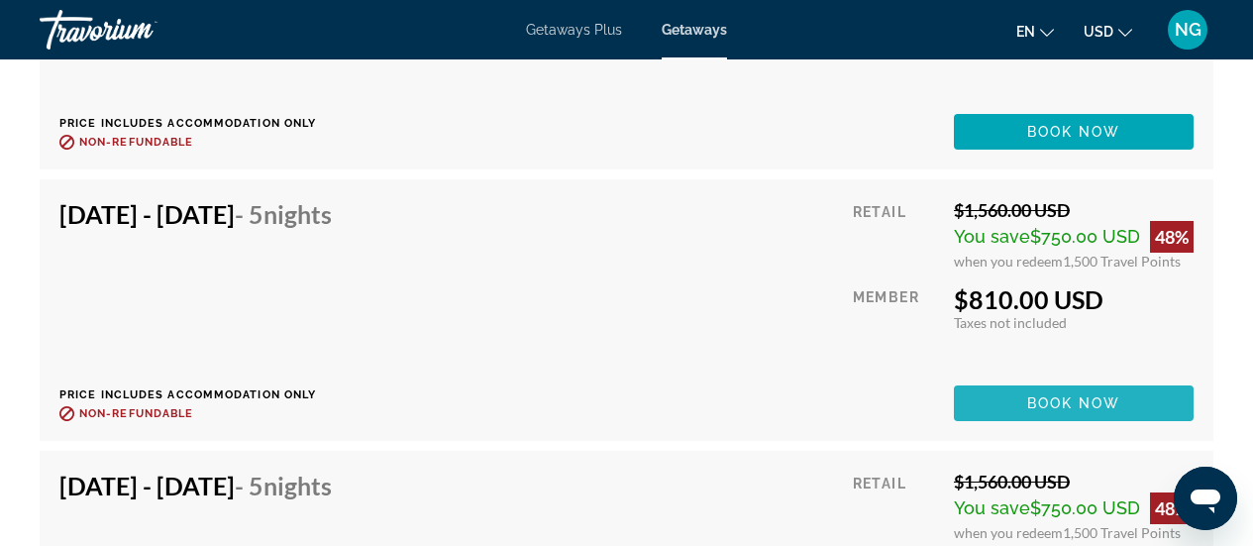
click at [1085, 395] on span "Book now" at bounding box center [1074, 403] width 94 height 16
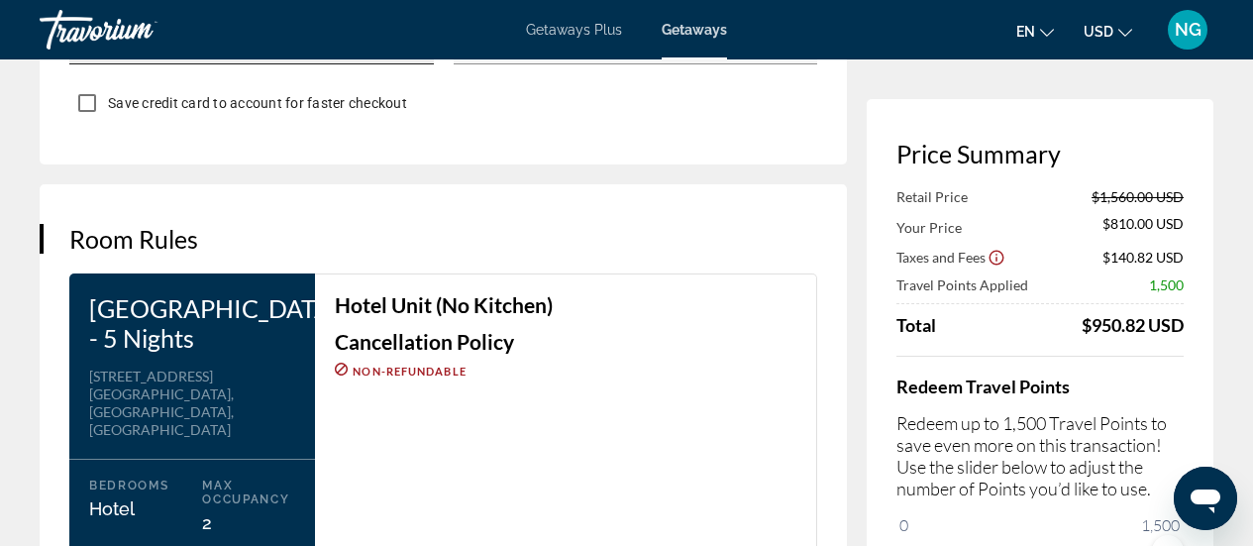
scroll to position [2477, 0]
